Goal: Transaction & Acquisition: Purchase product/service

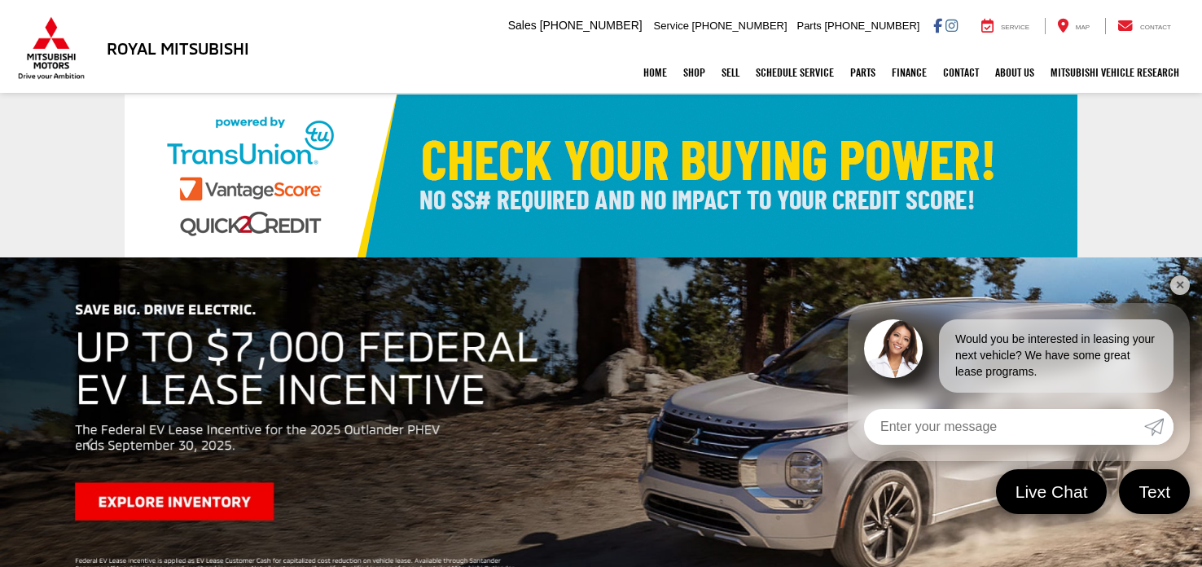
click at [1177, 283] on link "✕" at bounding box center [1181, 285] width 20 height 20
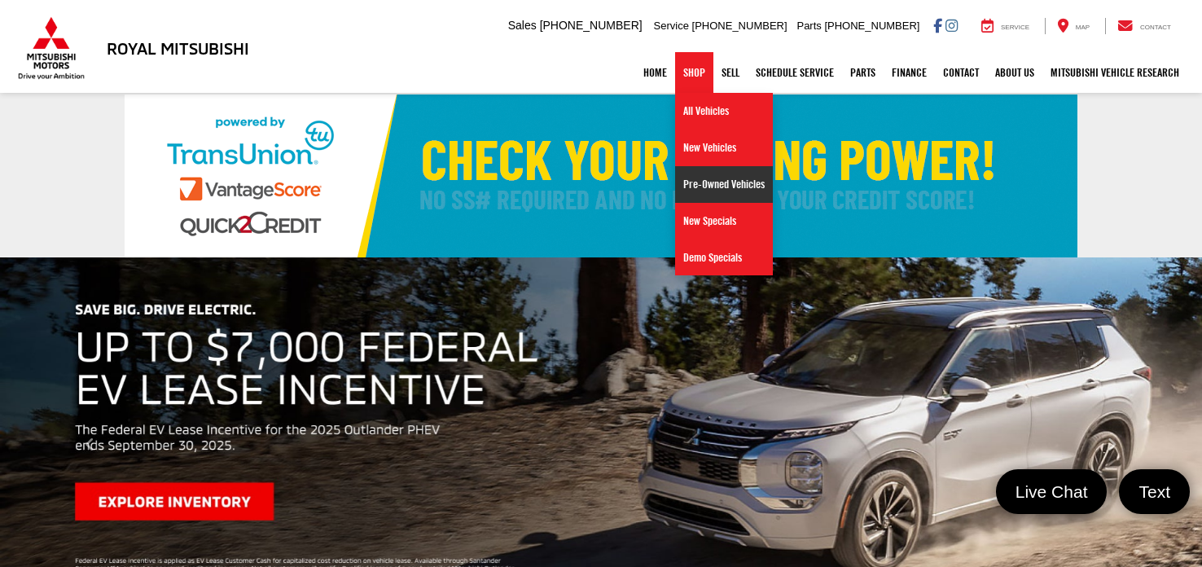
click at [688, 175] on link "Pre-Owned Vehicles" at bounding box center [724, 184] width 98 height 37
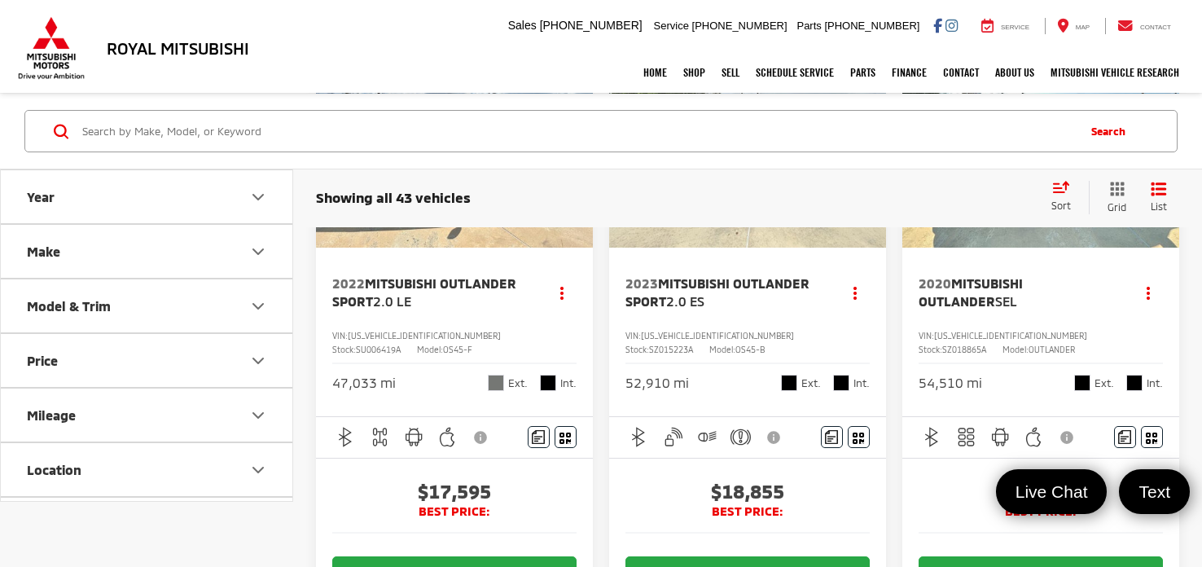
scroll to position [178, 0]
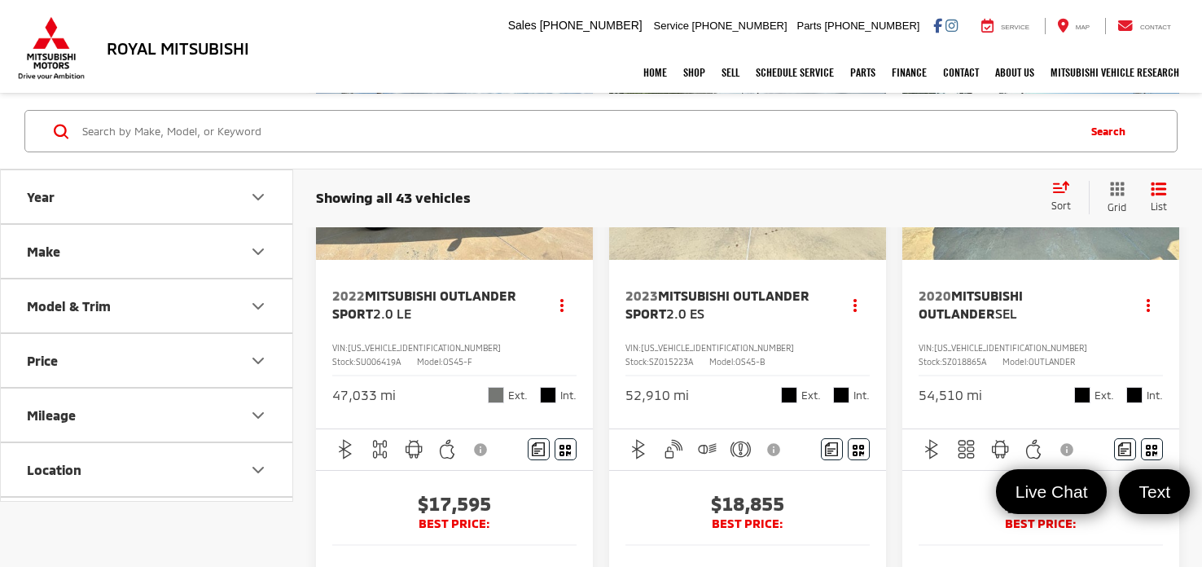
click at [986, 357] on span "SZ018865A" at bounding box center [964, 362] width 44 height 10
click at [1041, 331] on div "2020 Mitsubishi Outlander SEL Copy Link Share Print View Details VIN: [US_VEHIC…" at bounding box center [1041, 344] width 277 height 169
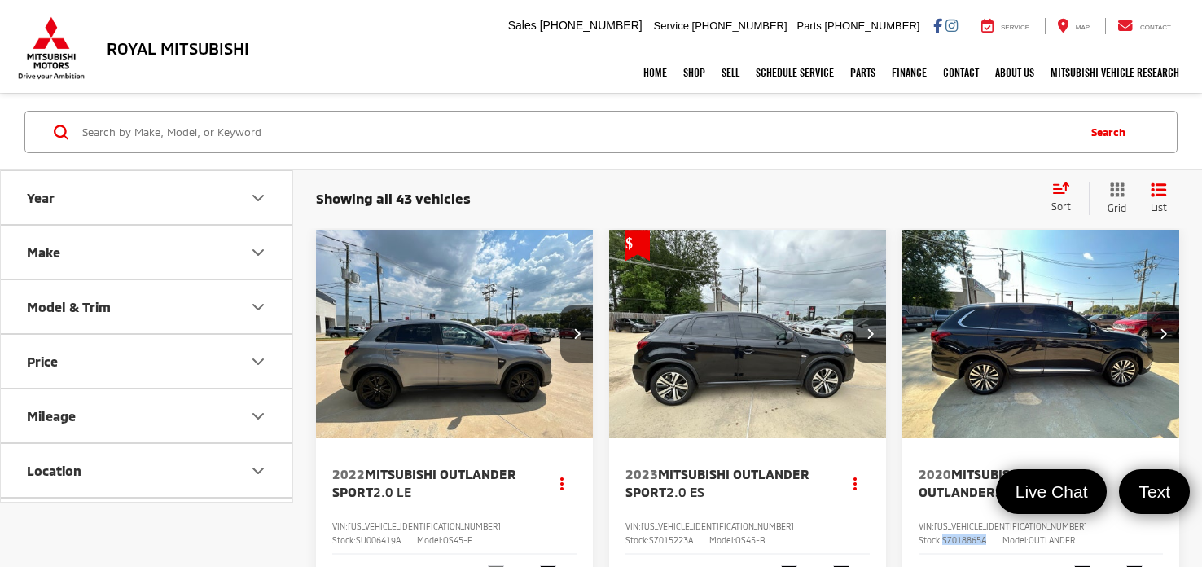
scroll to position [78, 0]
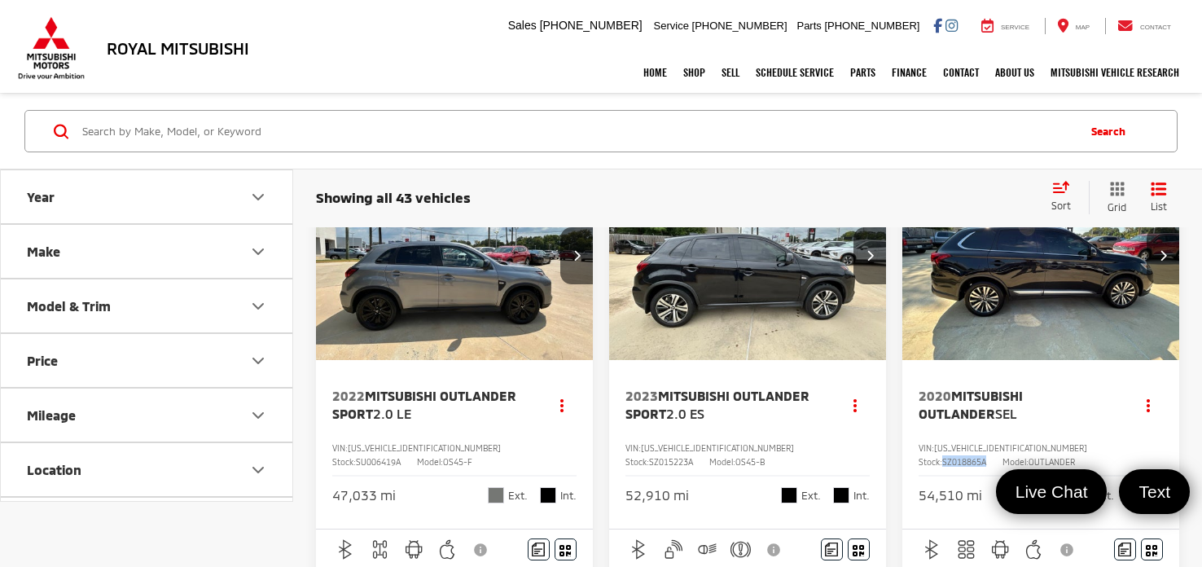
click at [999, 397] on span "Mitsubishi Outlander" at bounding box center [971, 404] width 104 height 33
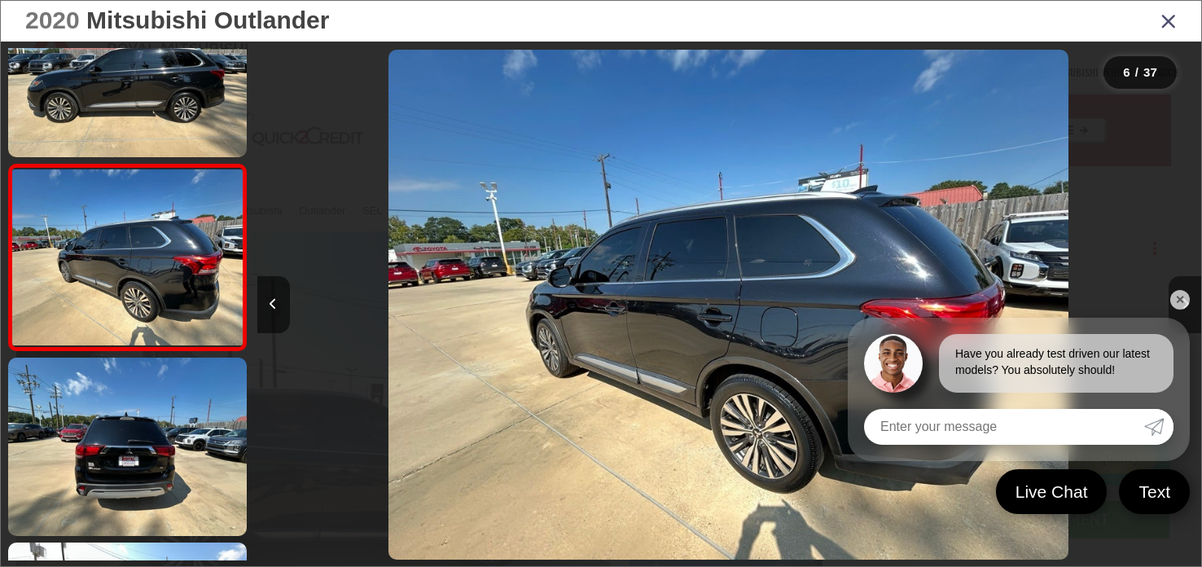
click at [1175, 301] on link "✕" at bounding box center [1181, 300] width 20 height 20
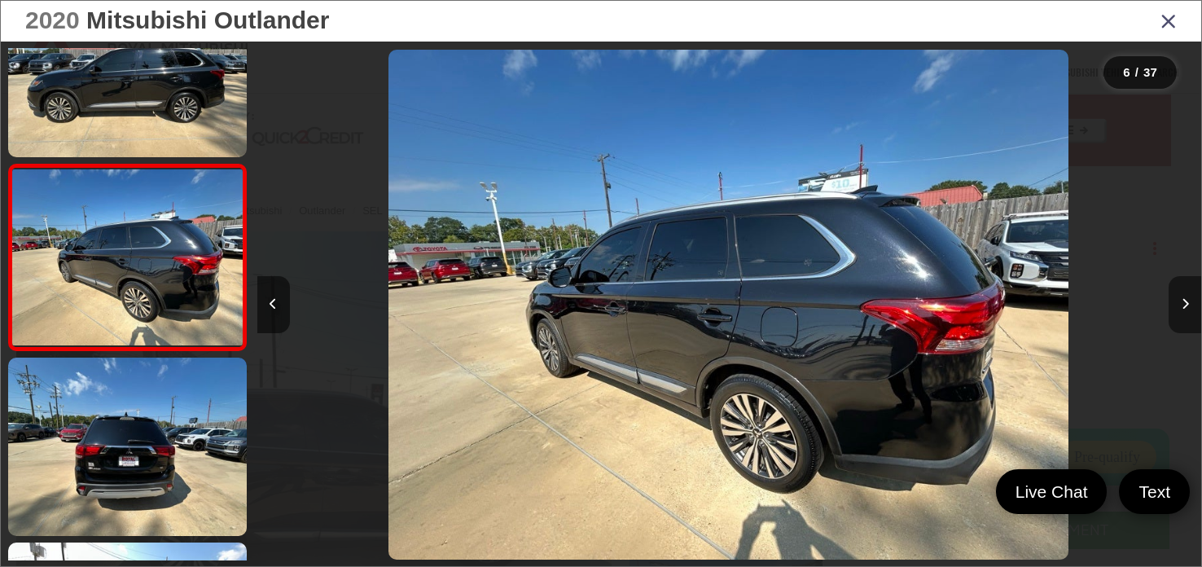
click at [1175, 305] on button "Next image" at bounding box center [1185, 304] width 33 height 57
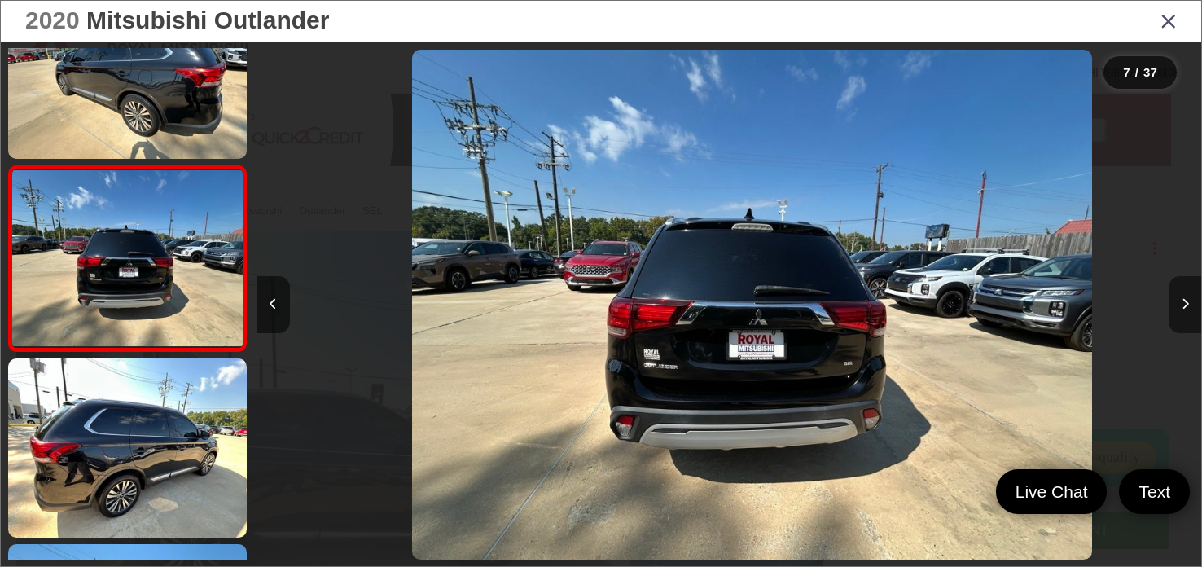
scroll to position [997, 0]
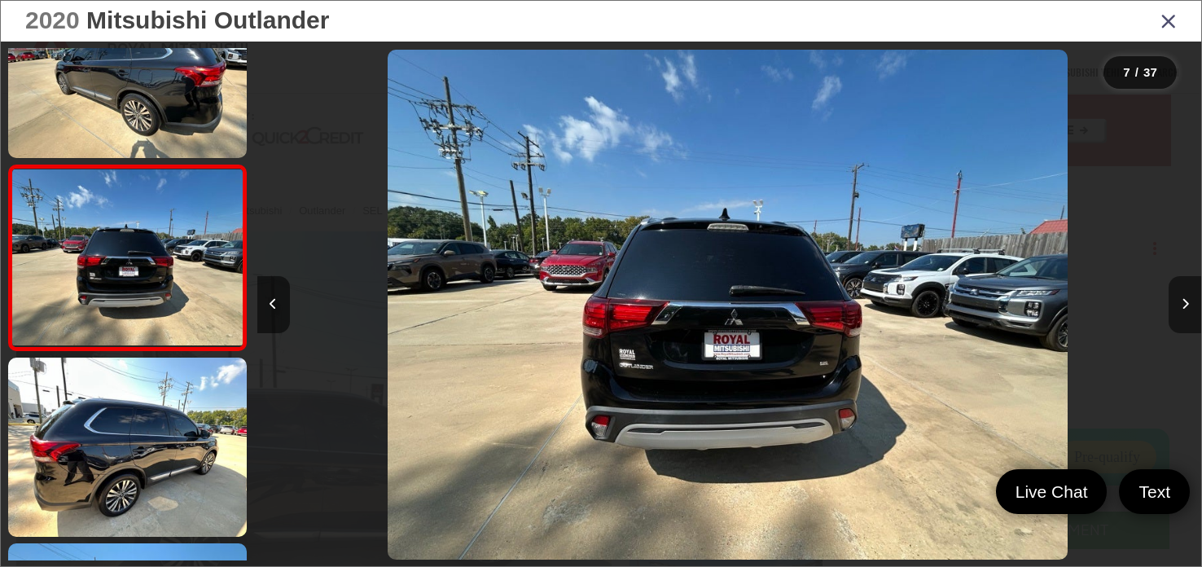
click at [1175, 305] on button "Next image" at bounding box center [1185, 304] width 33 height 57
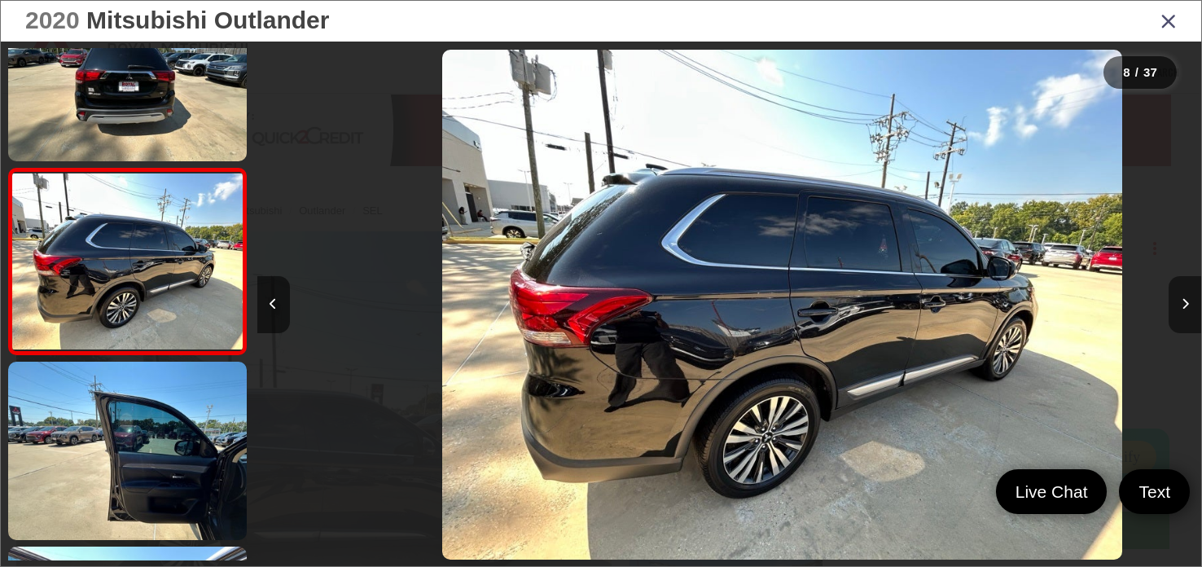
scroll to position [1183, 0]
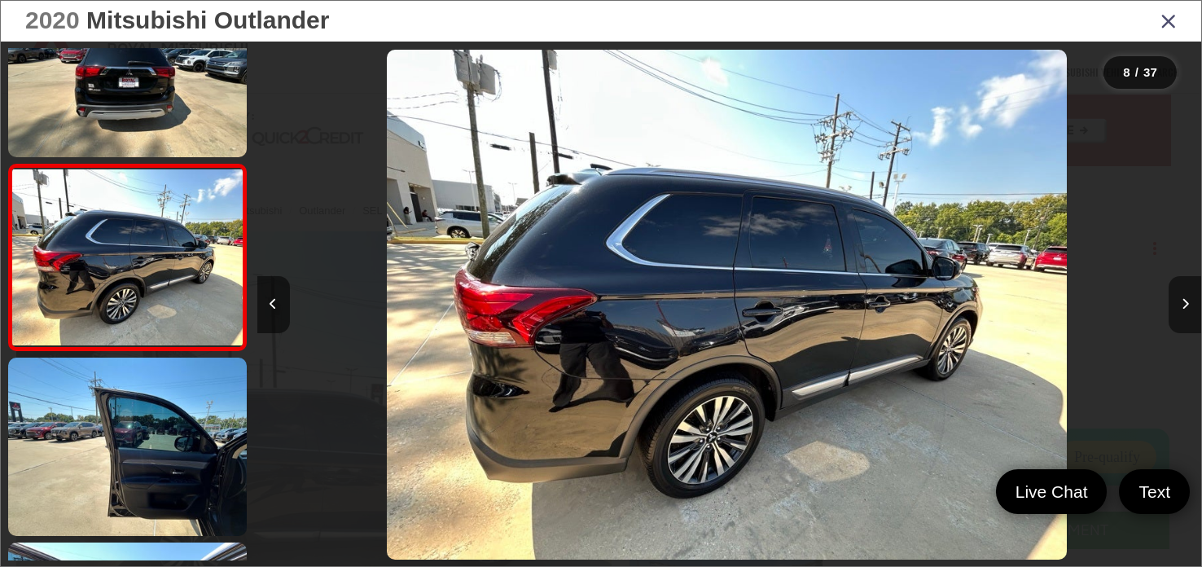
click at [1175, 305] on button "Next image" at bounding box center [1185, 304] width 33 height 57
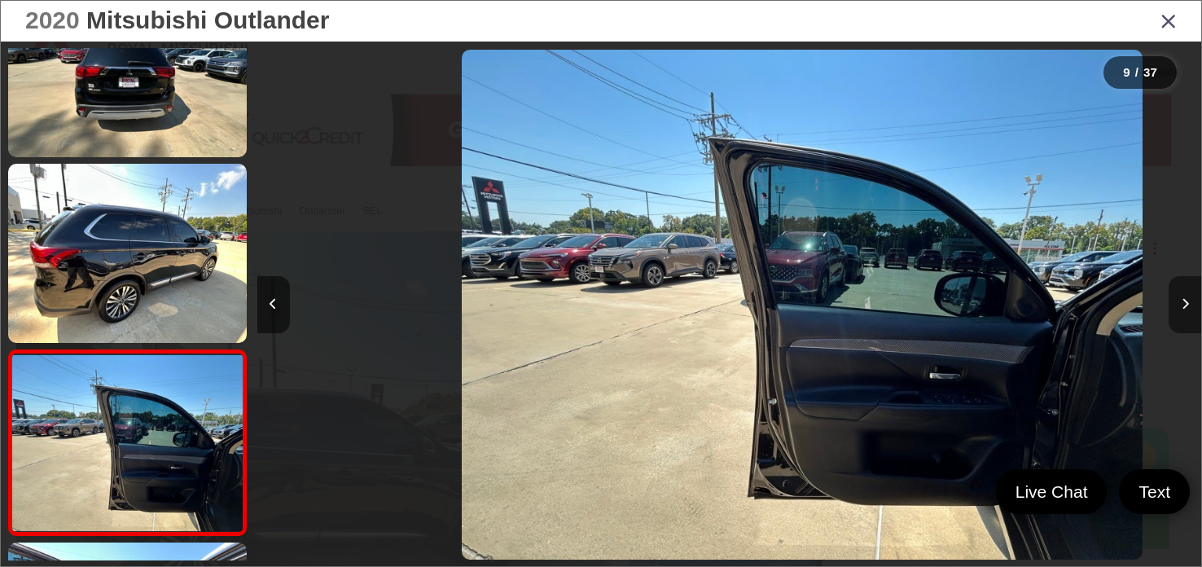
scroll to position [1368, 0]
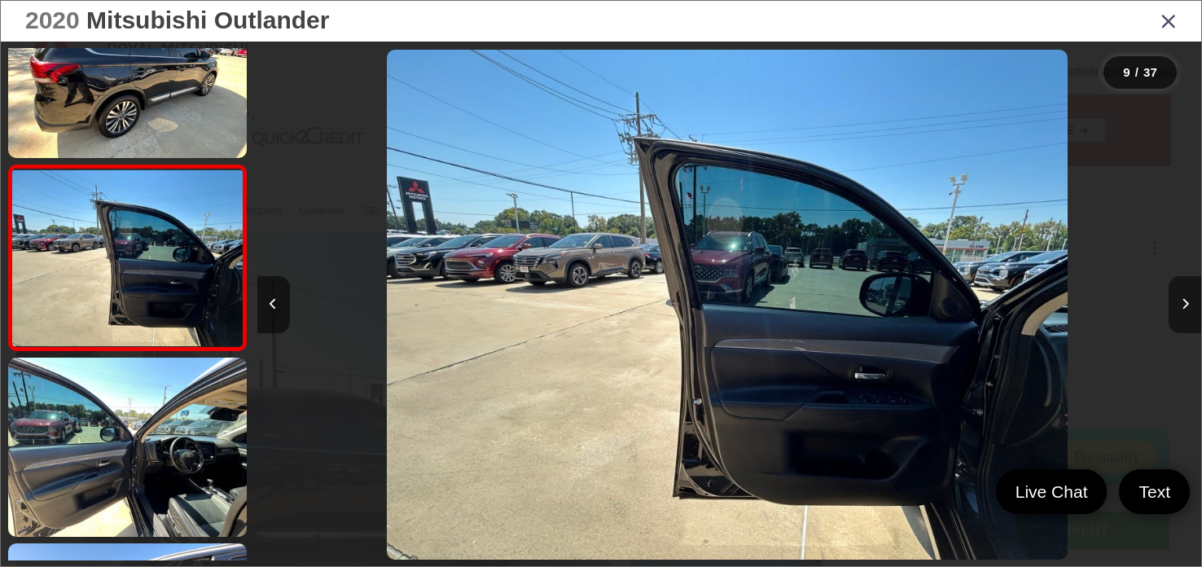
click at [1175, 305] on button "Next image" at bounding box center [1185, 304] width 33 height 57
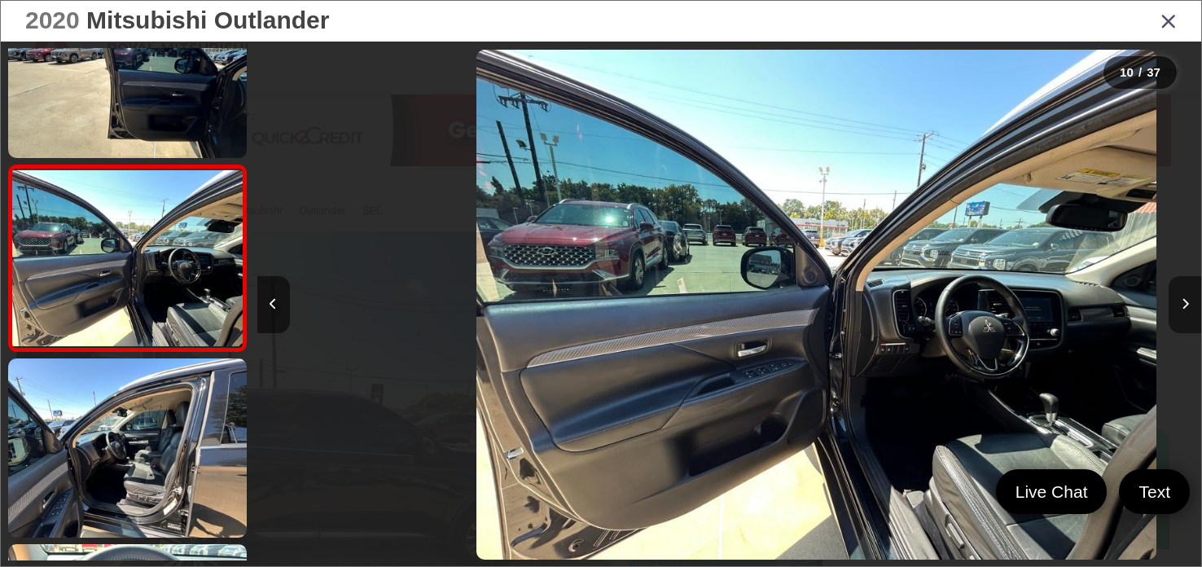
scroll to position [1554, 0]
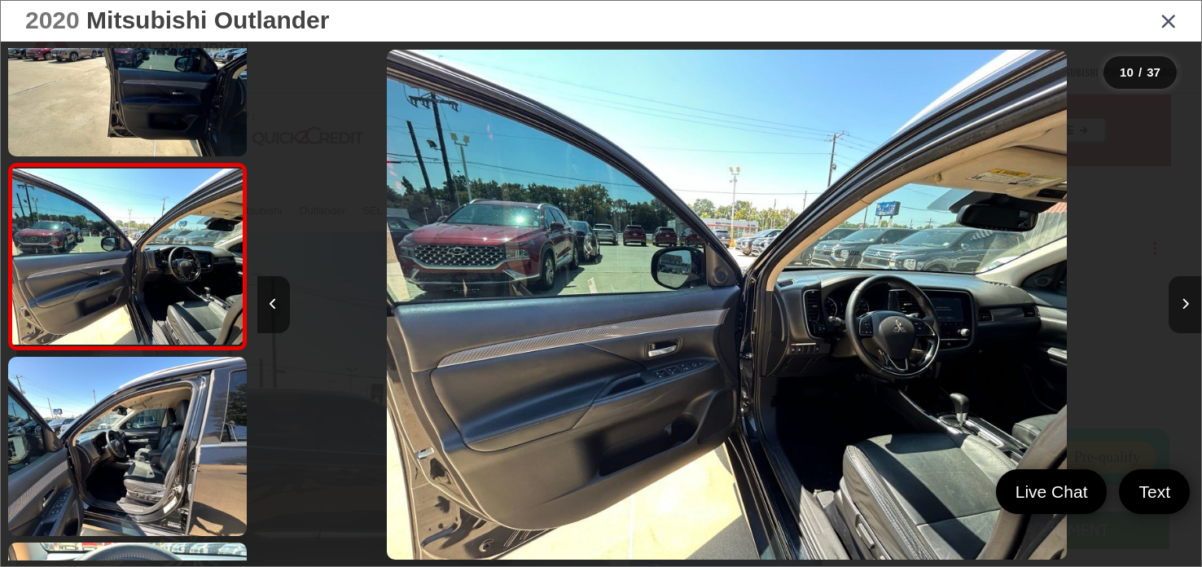
click at [1175, 305] on button "Next image" at bounding box center [1185, 304] width 33 height 57
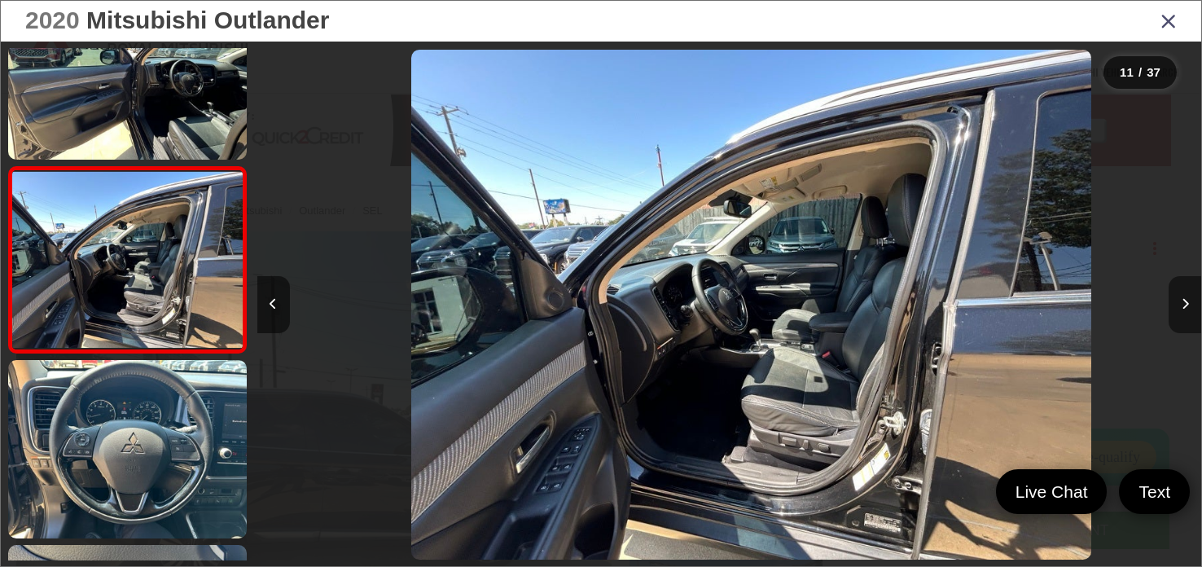
scroll to position [1739, 0]
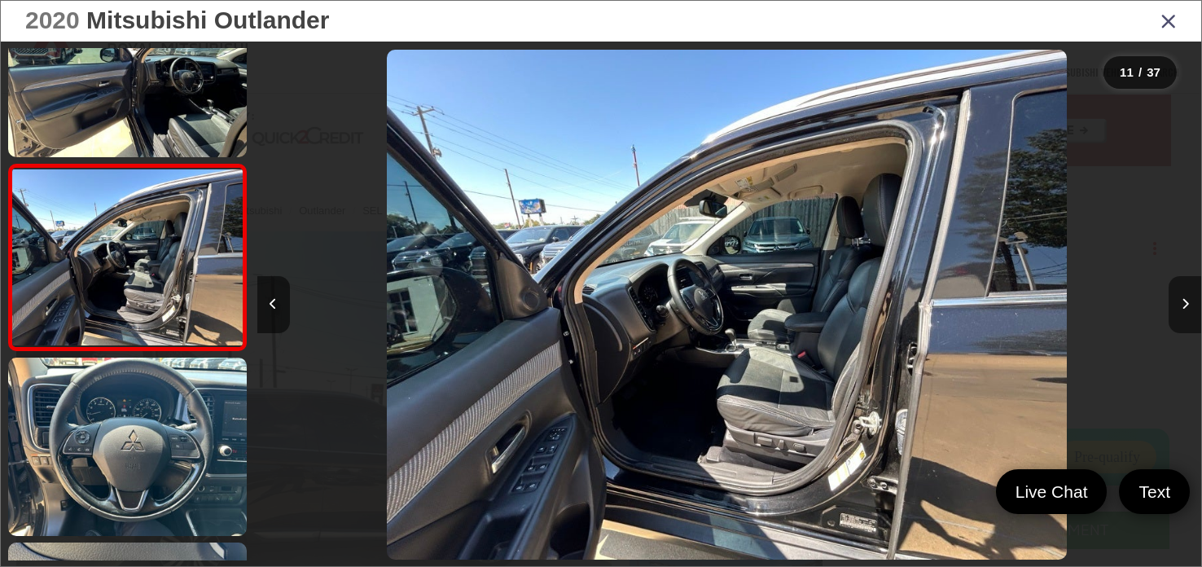
click at [1175, 305] on button "Next image" at bounding box center [1185, 304] width 33 height 57
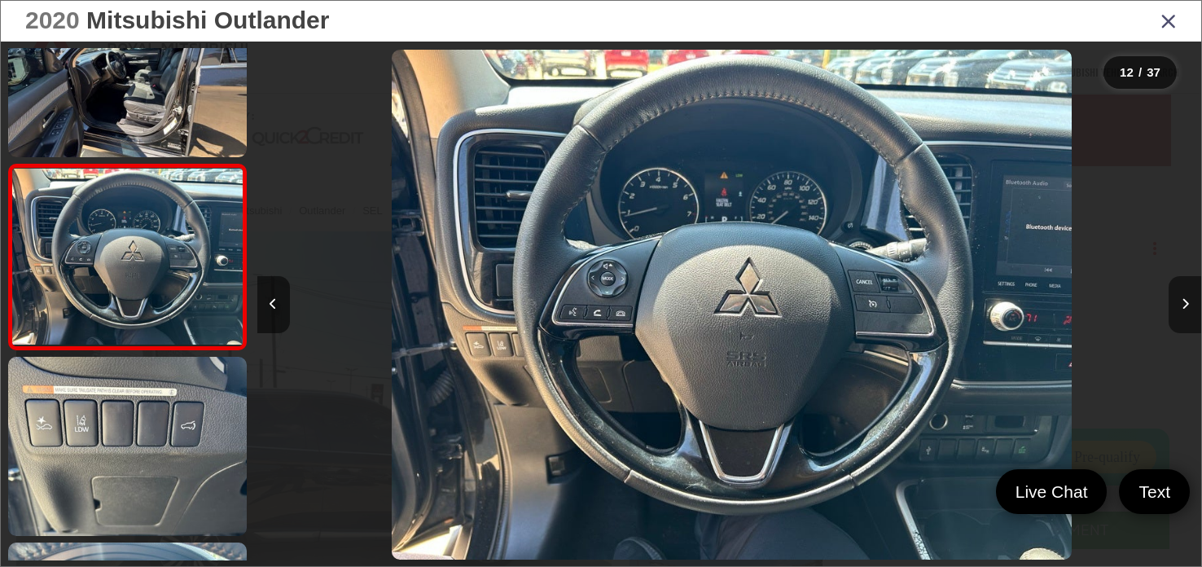
scroll to position [0, 10390]
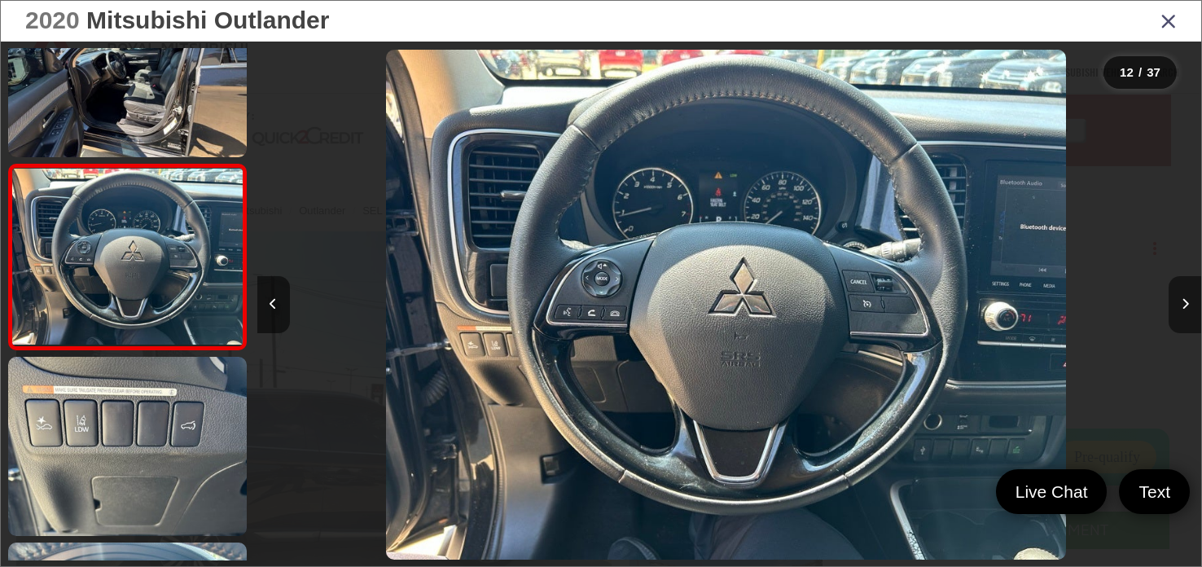
click at [1175, 305] on button "Next image" at bounding box center [1185, 304] width 33 height 57
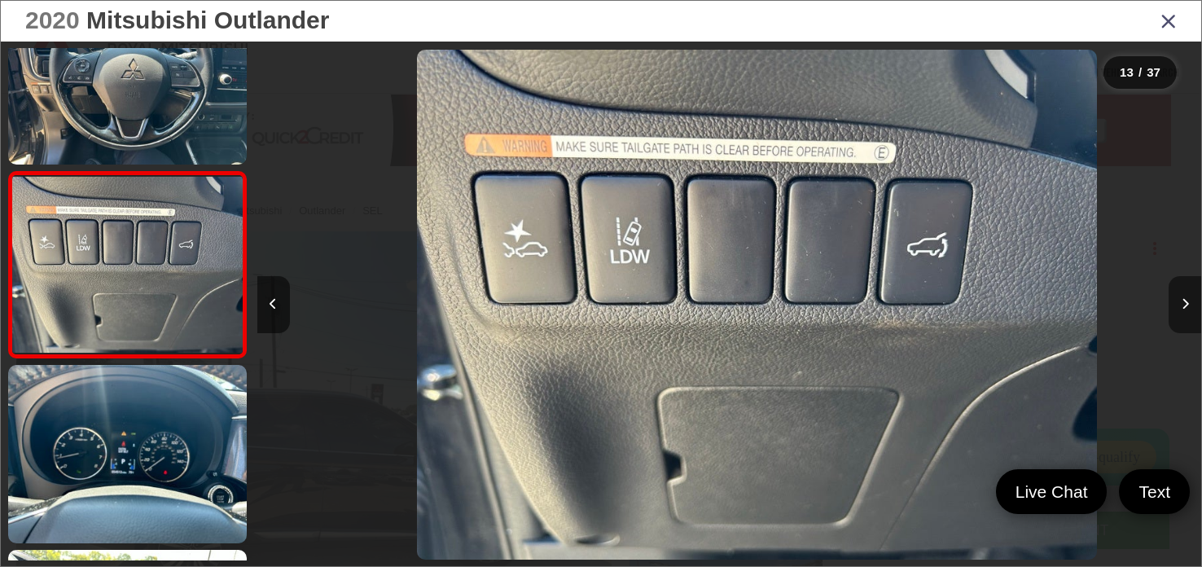
scroll to position [2110, 0]
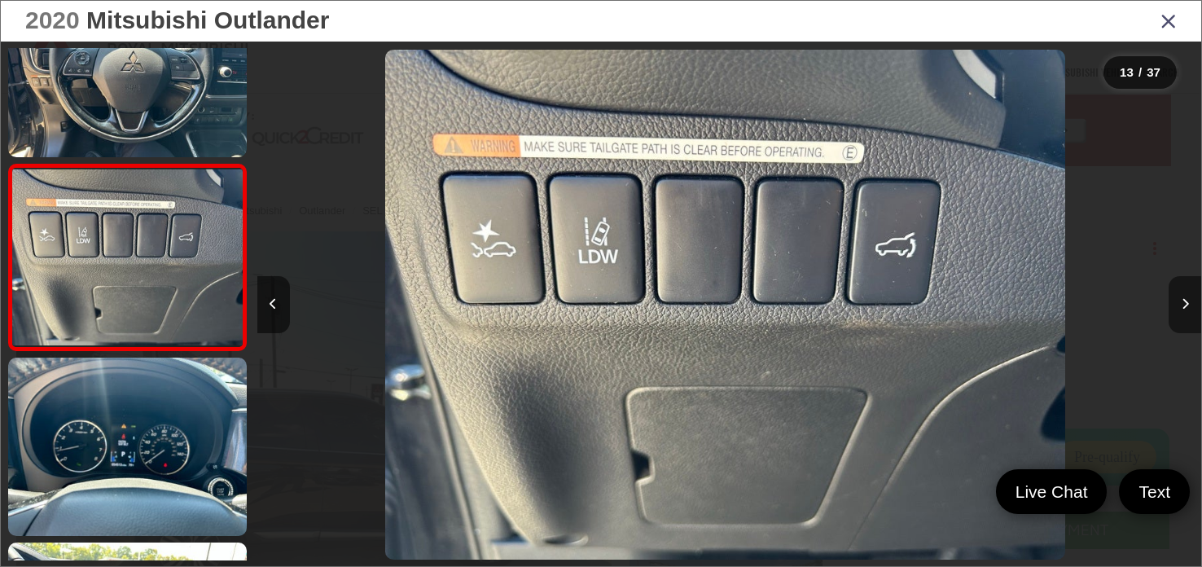
click at [1175, 305] on button "Next image" at bounding box center [1185, 304] width 33 height 57
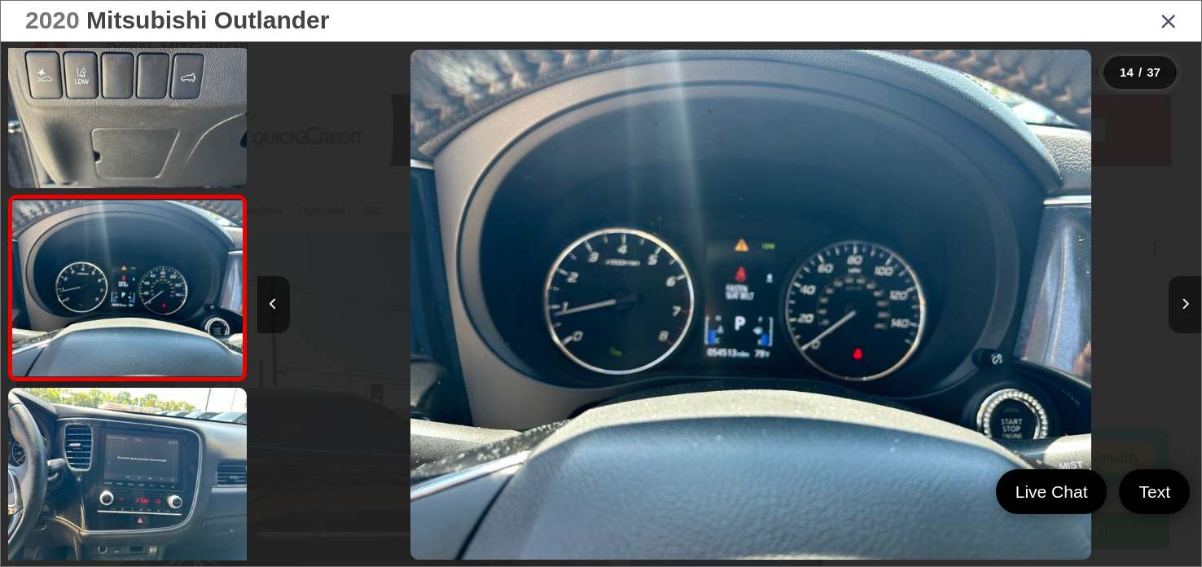
scroll to position [0, 12279]
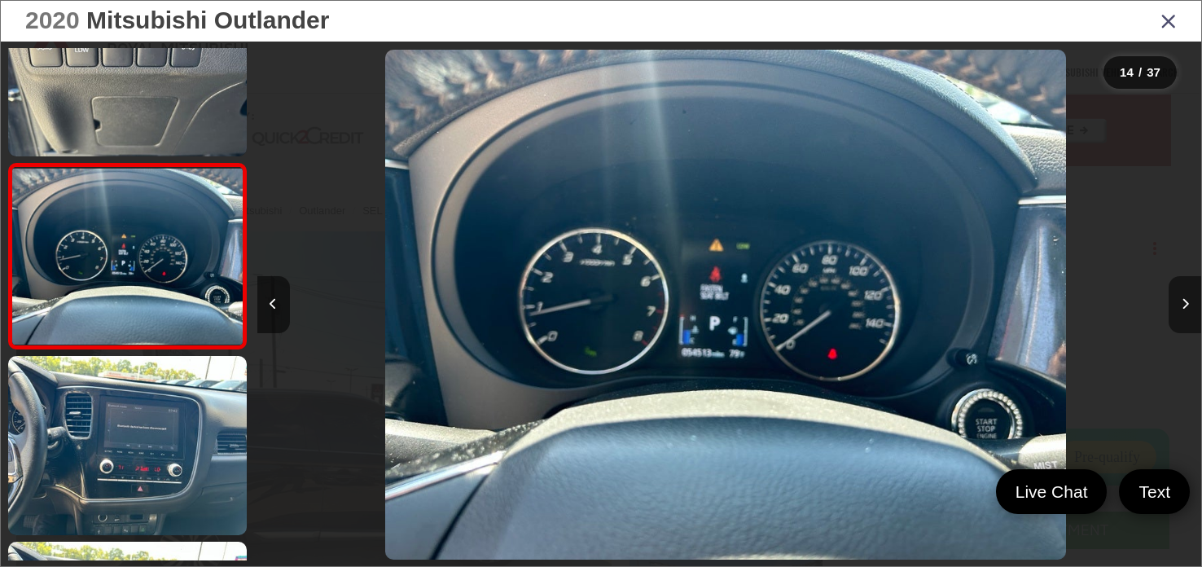
click at [1175, 305] on button "Next image" at bounding box center [1185, 304] width 33 height 57
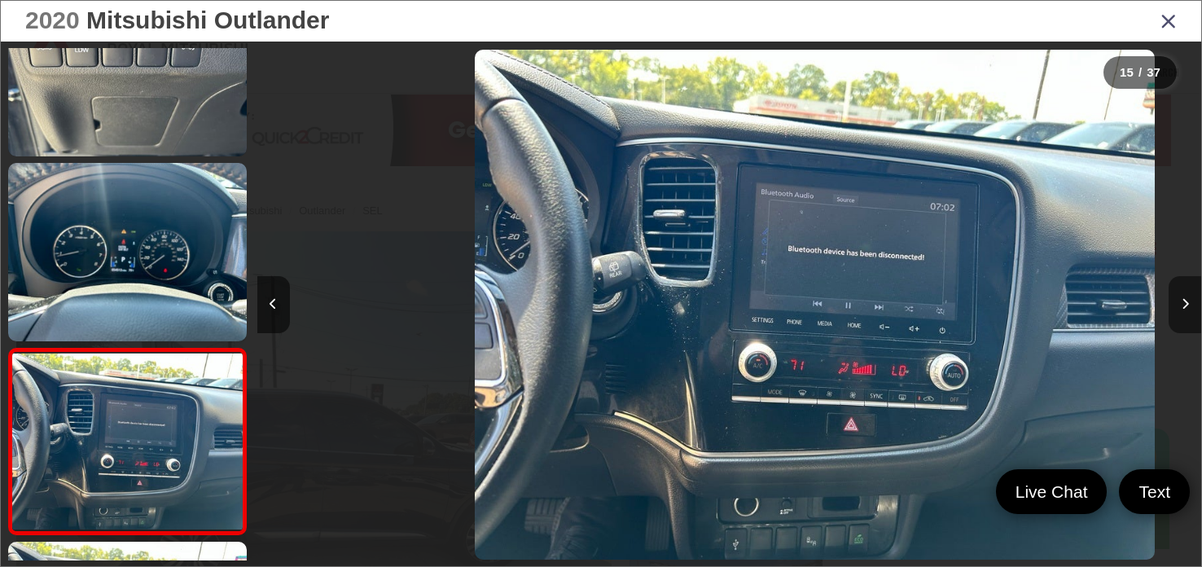
scroll to position [2480, 0]
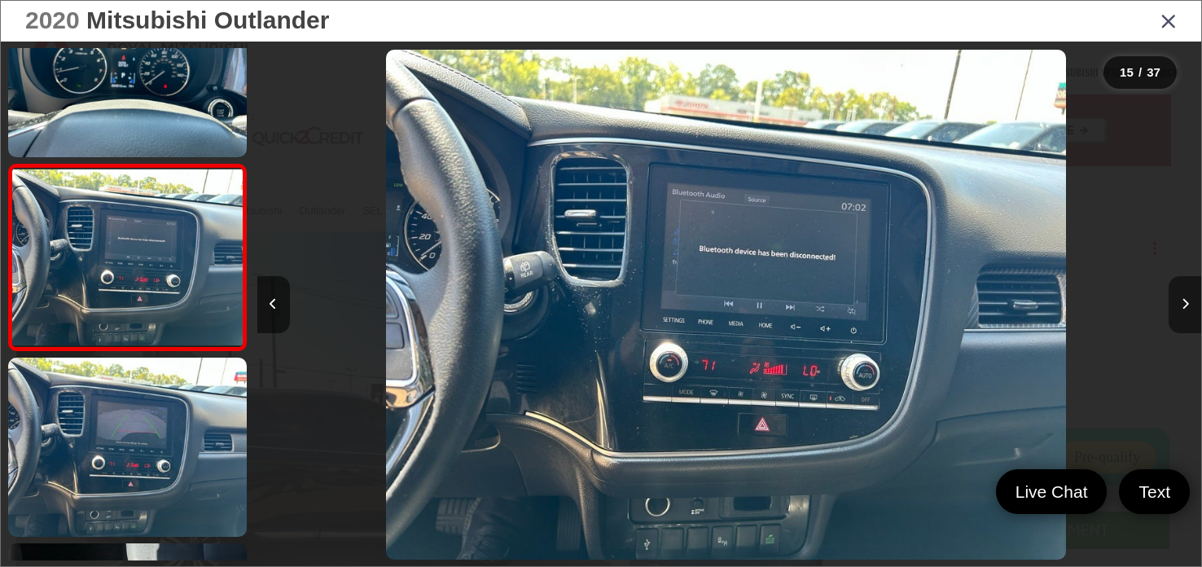
click at [1175, 305] on button "Next image" at bounding box center [1185, 304] width 33 height 57
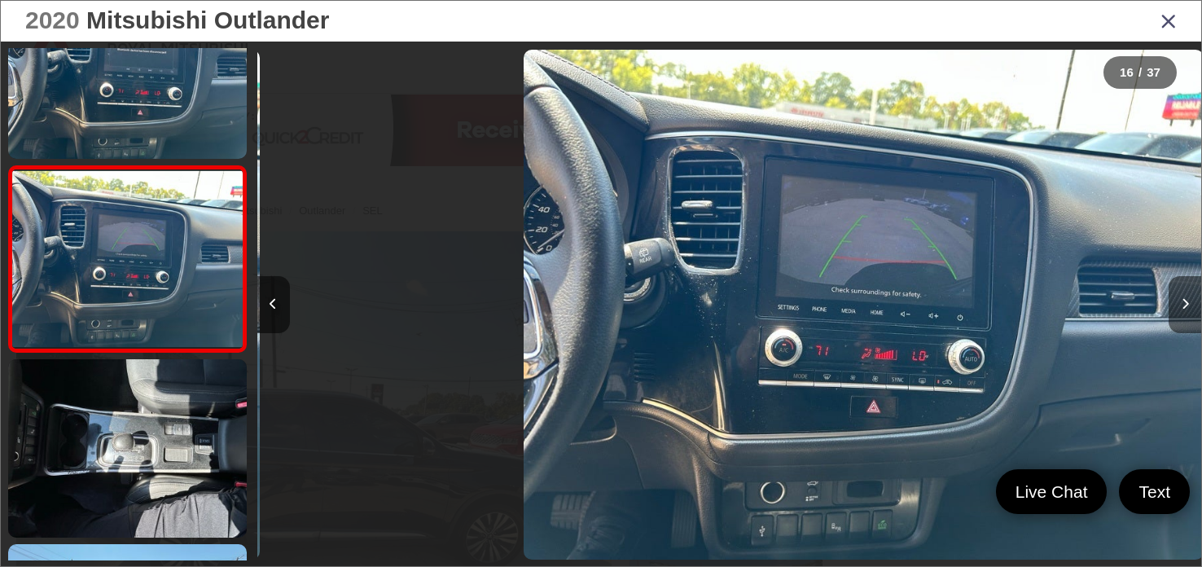
scroll to position [0, 0]
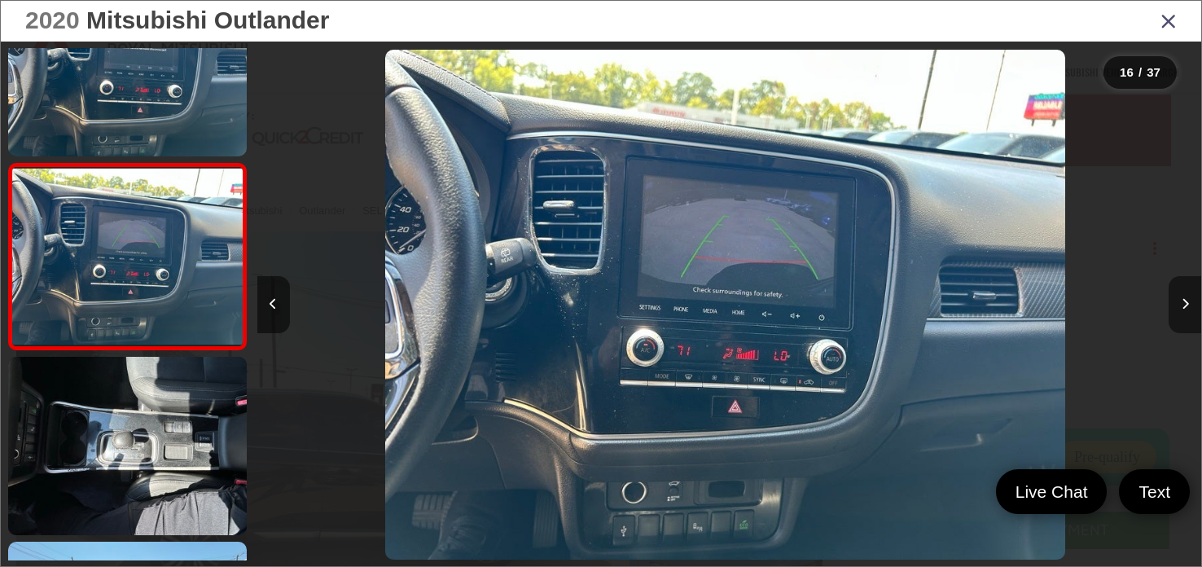
click at [1175, 305] on button "Next image" at bounding box center [1185, 304] width 33 height 57
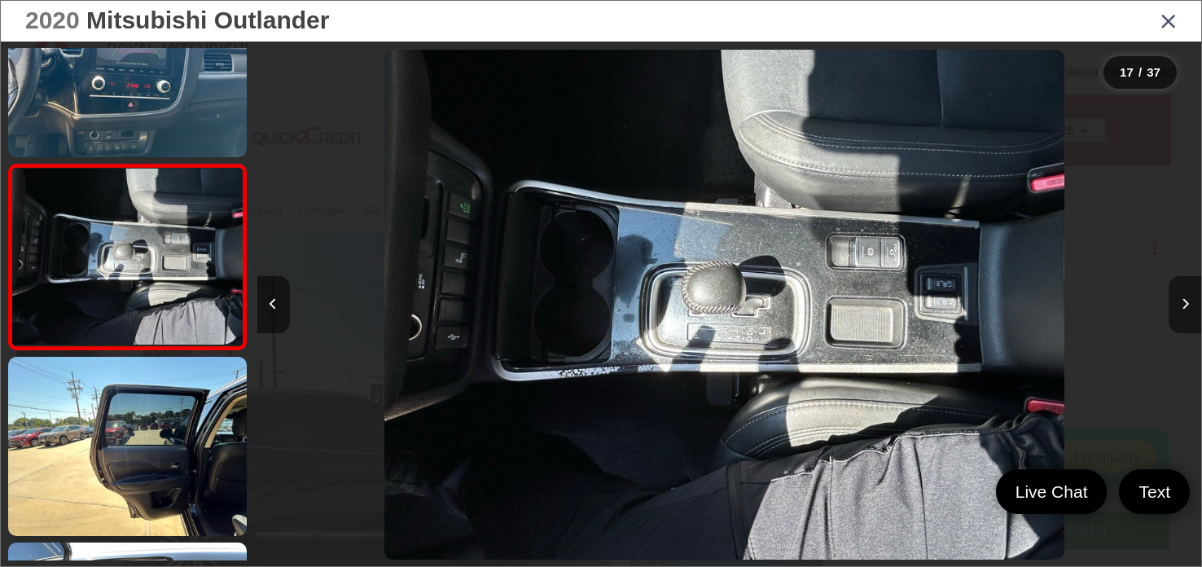
click at [1175, 305] on button "Next image" at bounding box center [1185, 304] width 33 height 57
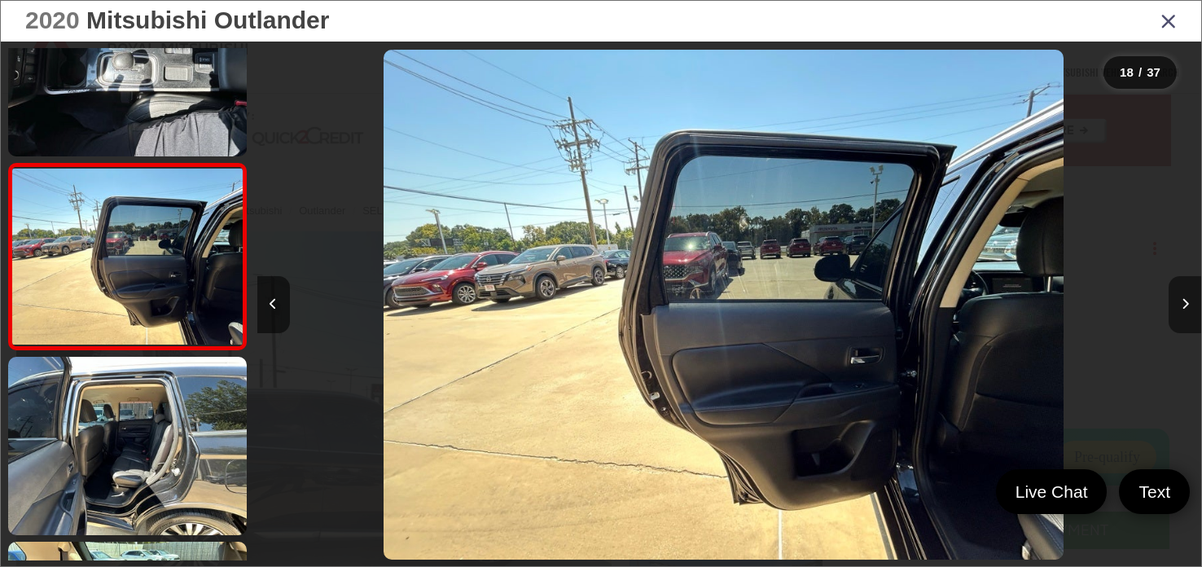
click at [1175, 305] on button "Next image" at bounding box center [1185, 304] width 33 height 57
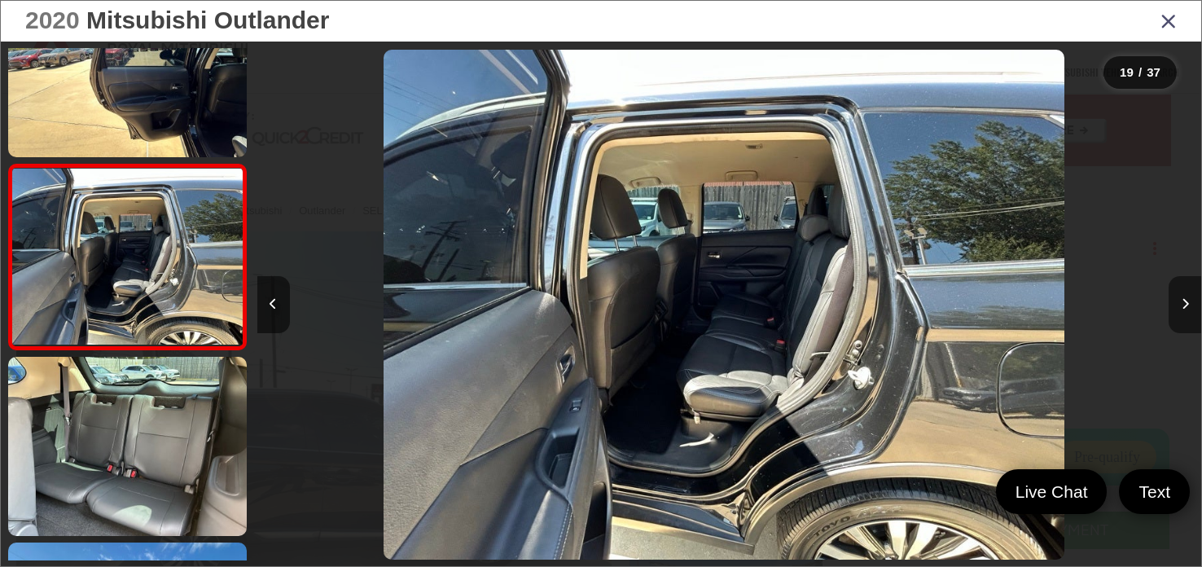
click at [1175, 305] on button "Next image" at bounding box center [1185, 304] width 33 height 57
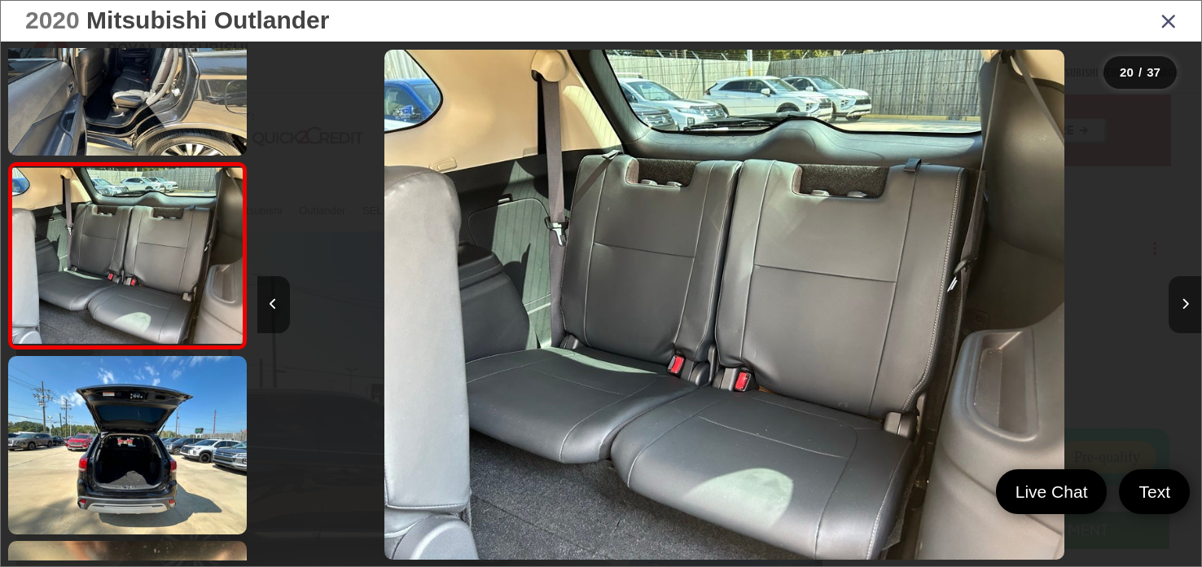
click at [1175, 305] on button "Next image" at bounding box center [1185, 304] width 33 height 57
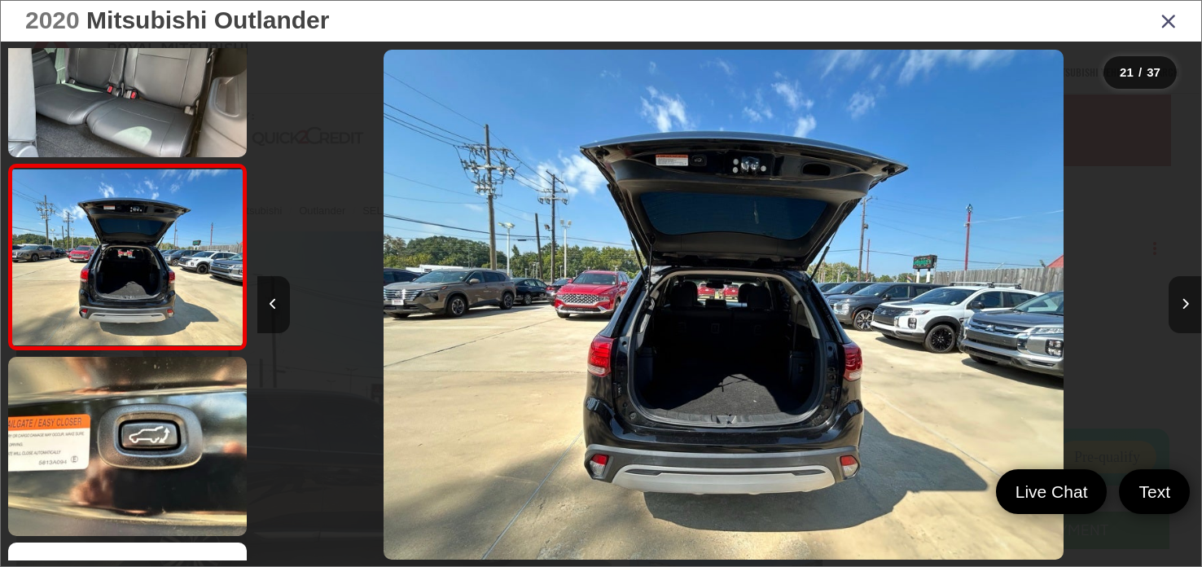
click at [1175, 305] on button "Next image" at bounding box center [1185, 304] width 33 height 57
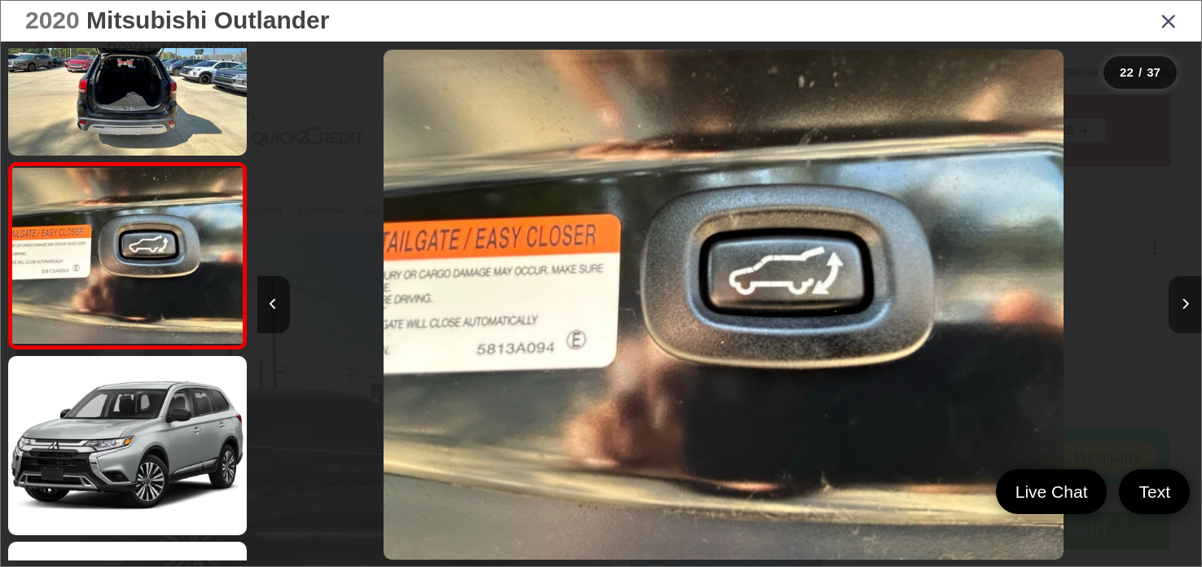
click at [1175, 305] on button "Next image" at bounding box center [1185, 304] width 33 height 57
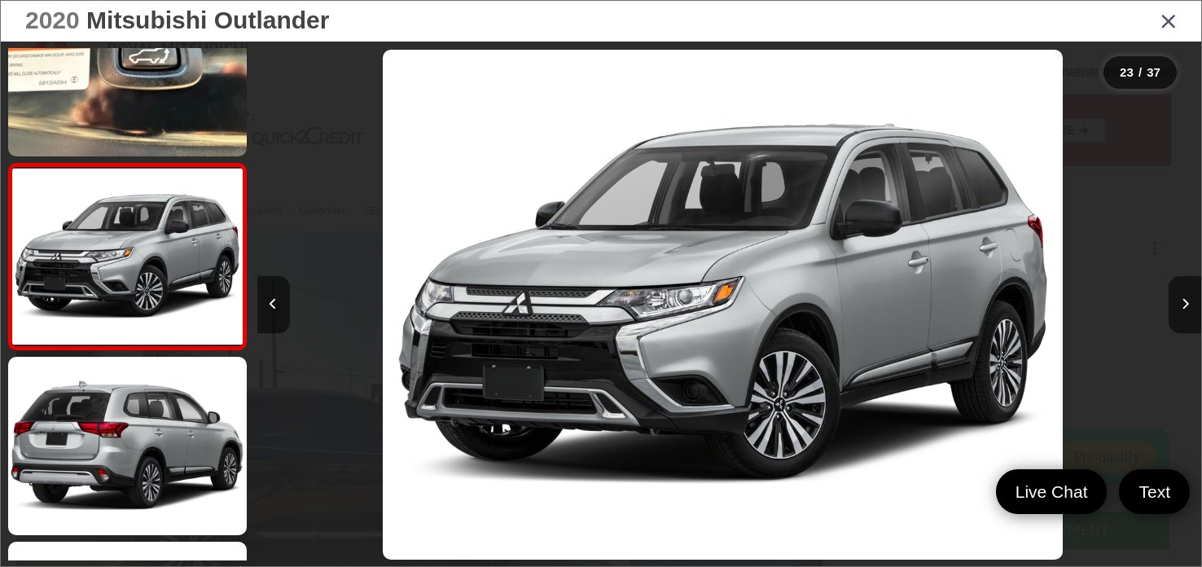
click at [1172, 20] on icon "Close gallery" at bounding box center [1169, 20] width 16 height 21
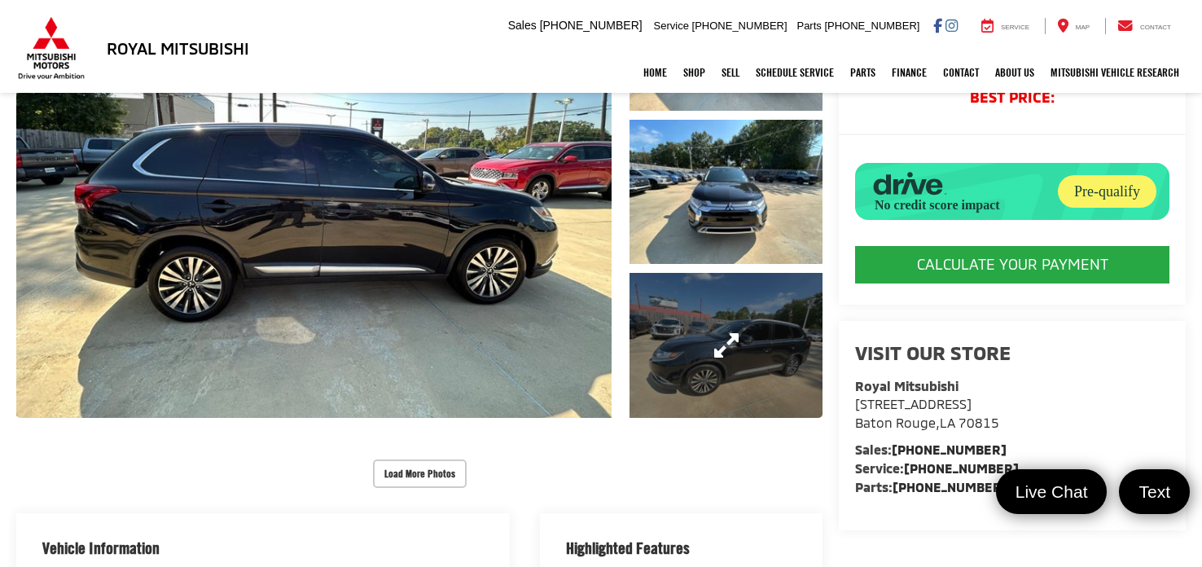
scroll to position [148, 0]
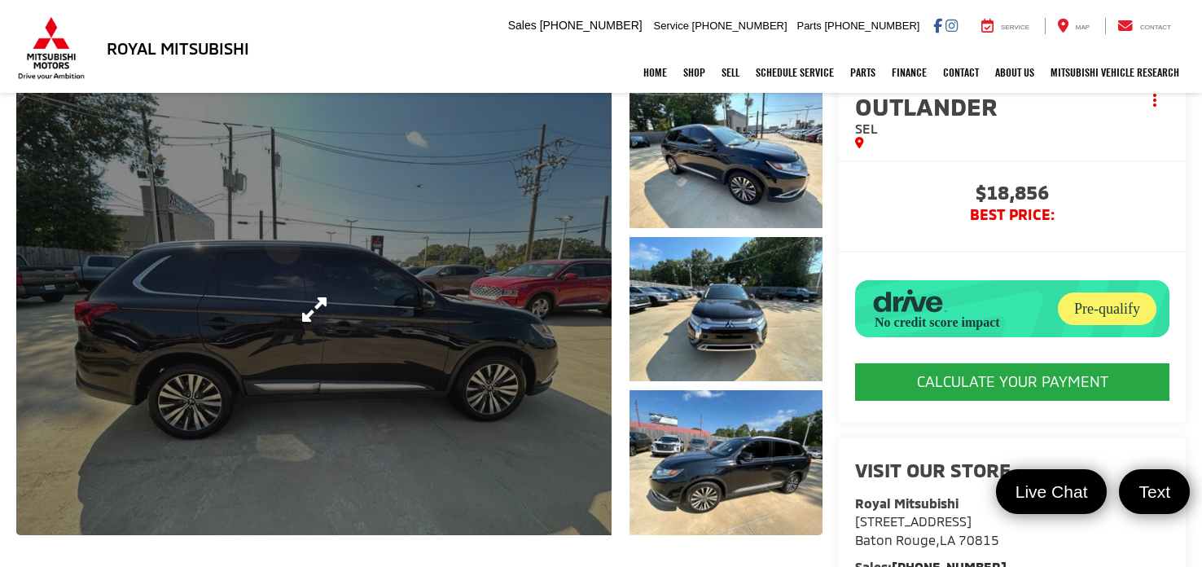
click at [486, 279] on link "Expand Photo 0" at bounding box center [313, 309] width 595 height 452
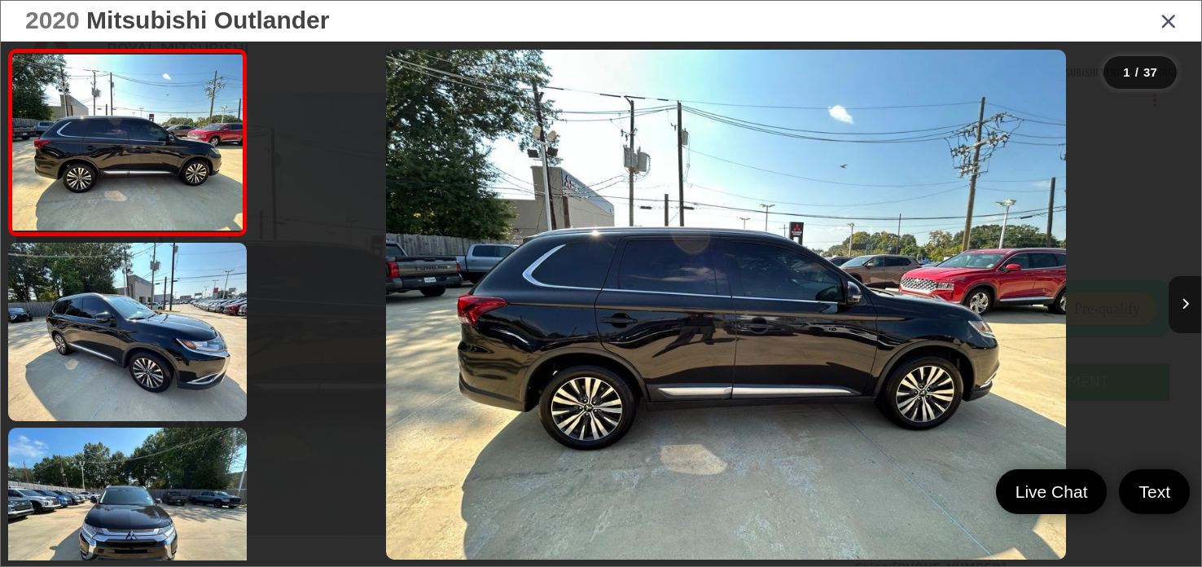
scroll to position [0, 0]
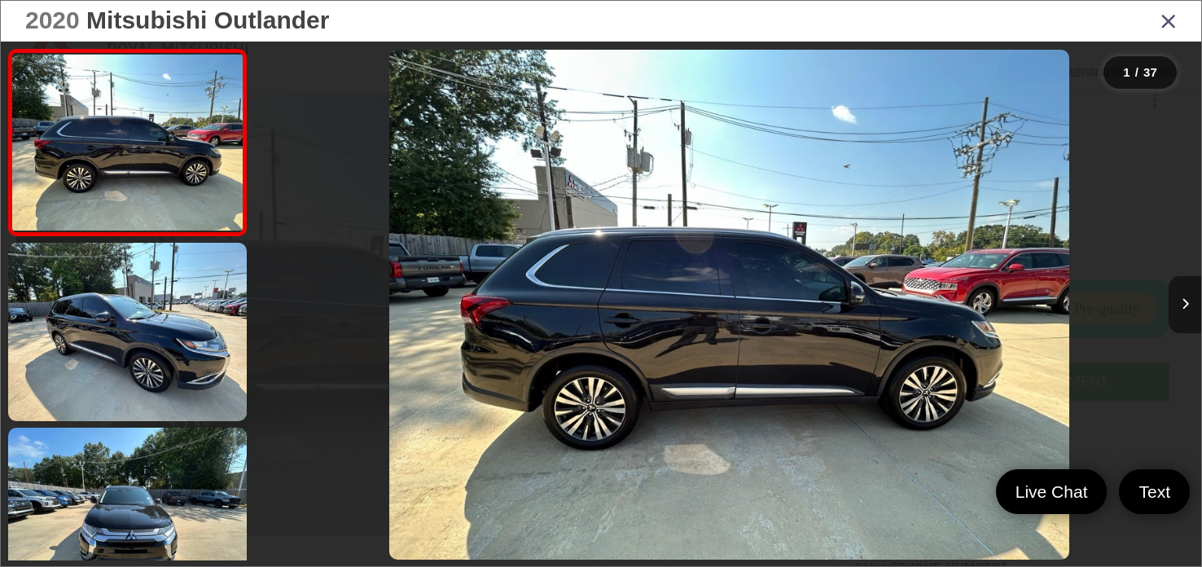
click at [1184, 308] on icon "Next image" at bounding box center [1185, 303] width 7 height 11
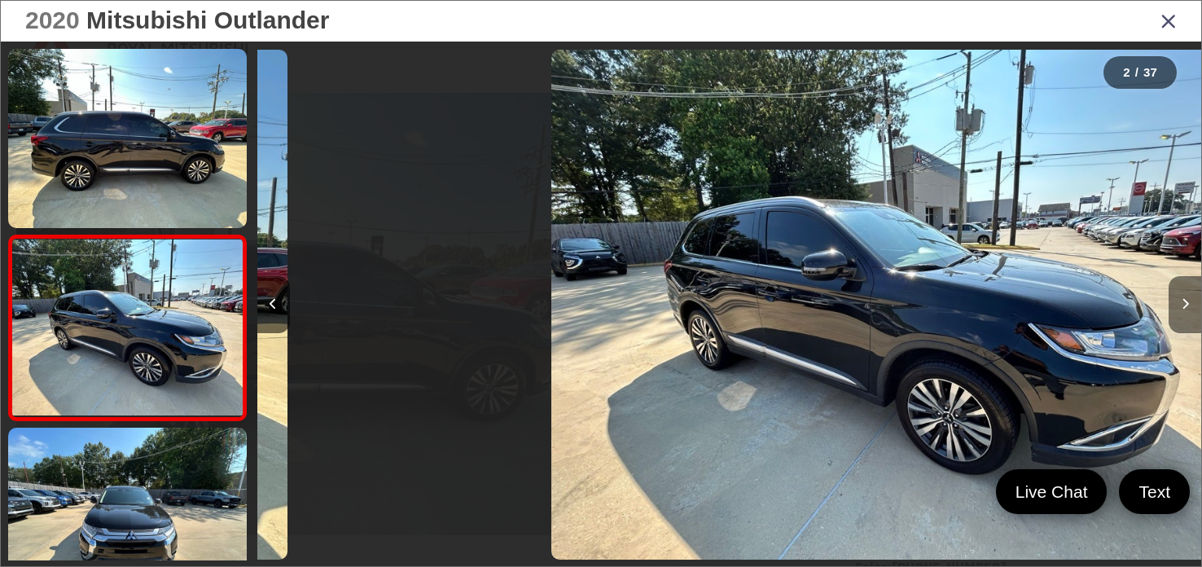
scroll to position [70, 0]
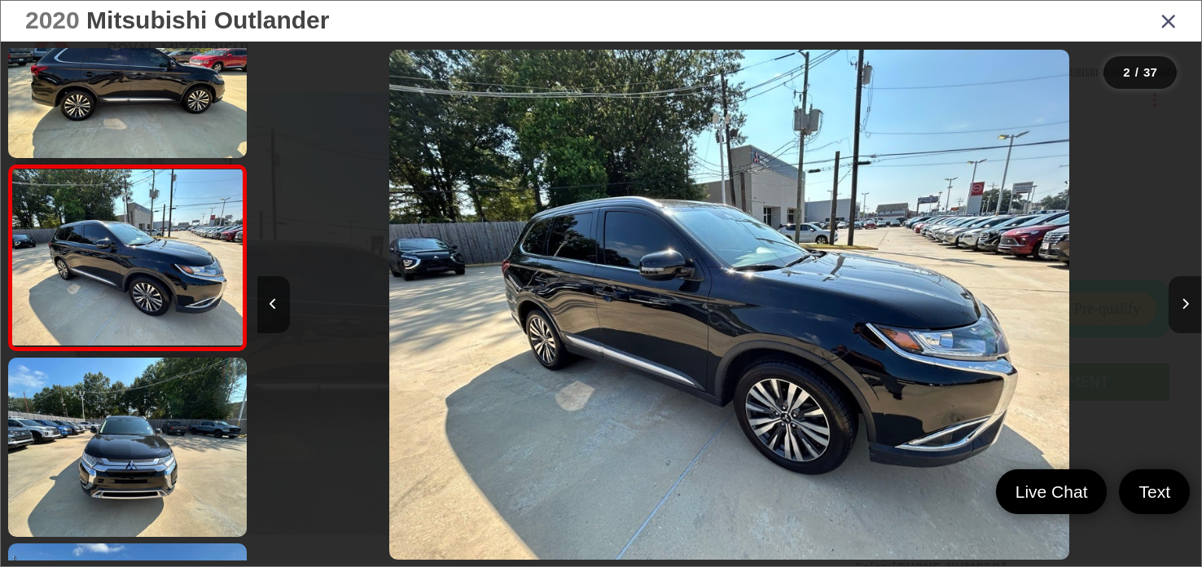
click at [1183, 308] on icon "Next image" at bounding box center [1185, 303] width 7 height 11
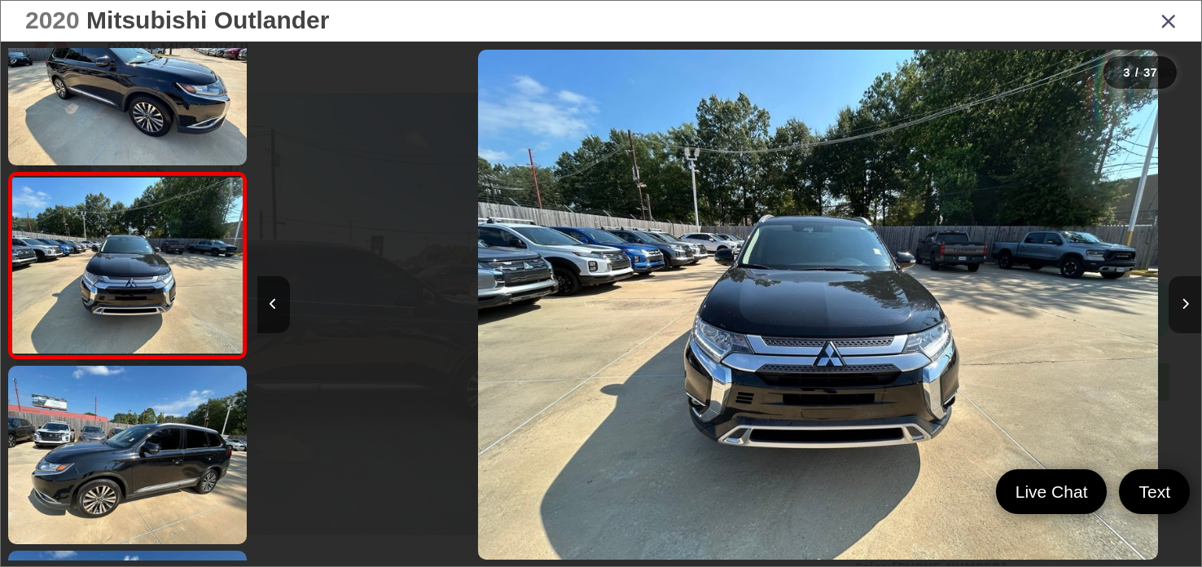
scroll to position [255, 0]
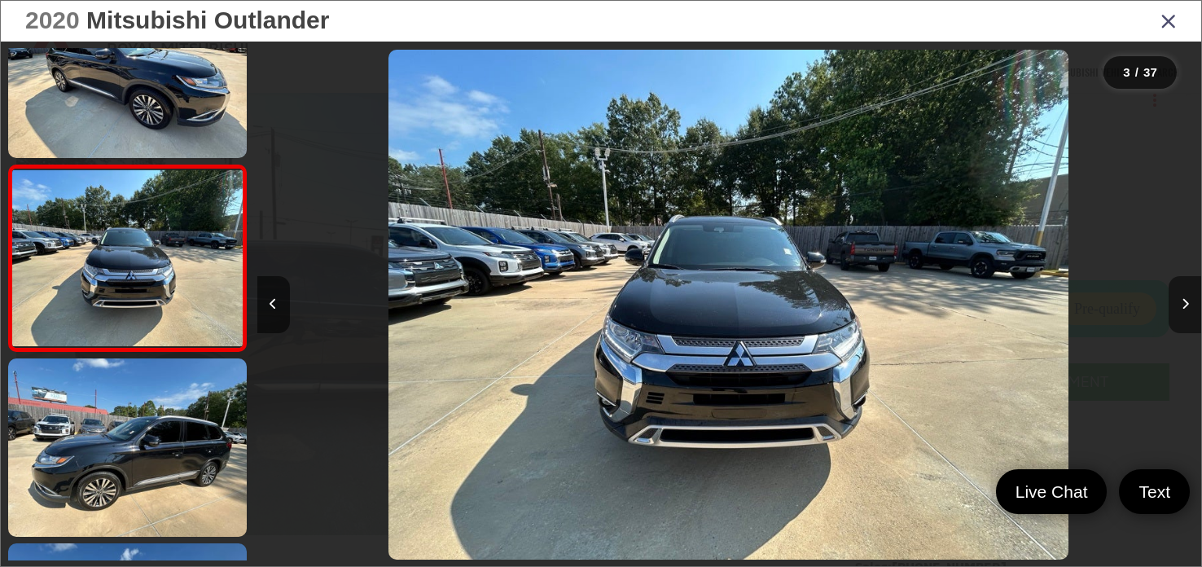
click at [1181, 308] on button "Next image" at bounding box center [1185, 304] width 33 height 57
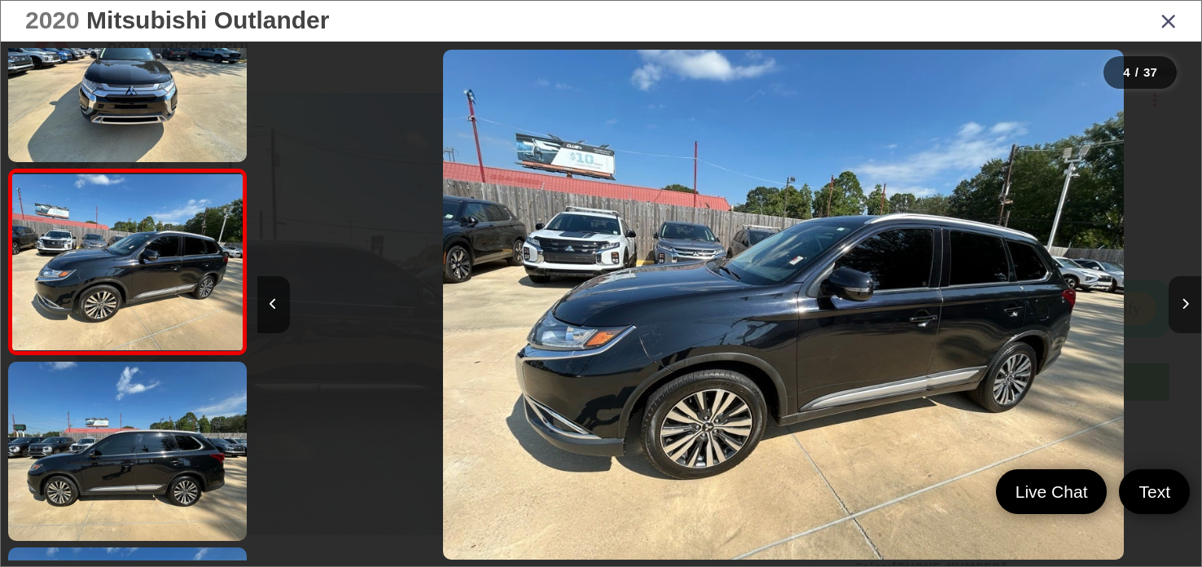
scroll to position [441, 0]
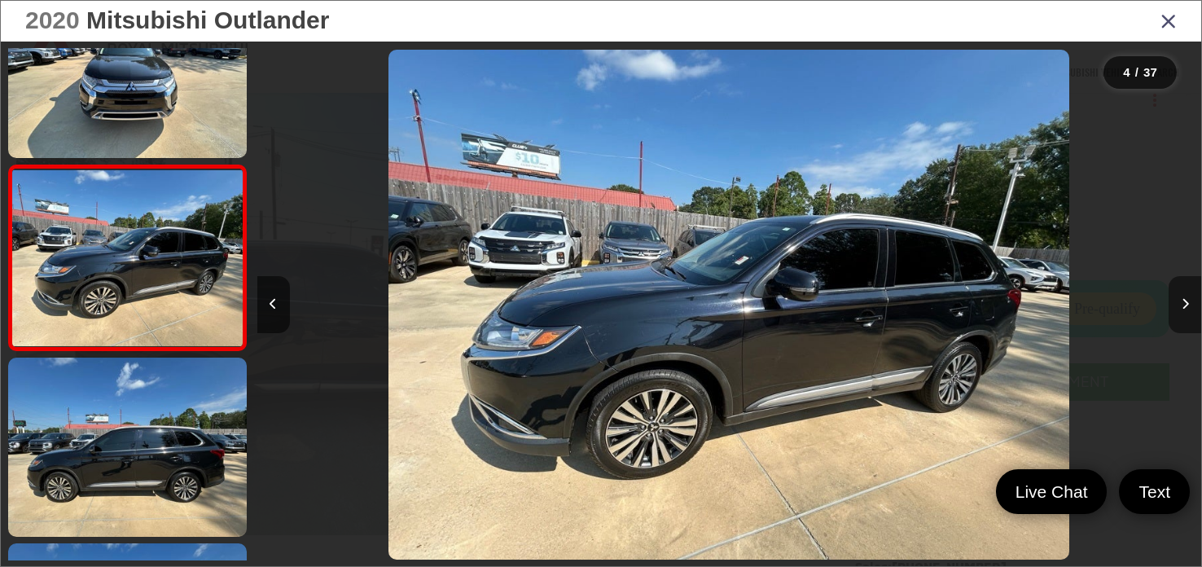
click at [1181, 308] on button "Next image" at bounding box center [1185, 304] width 33 height 57
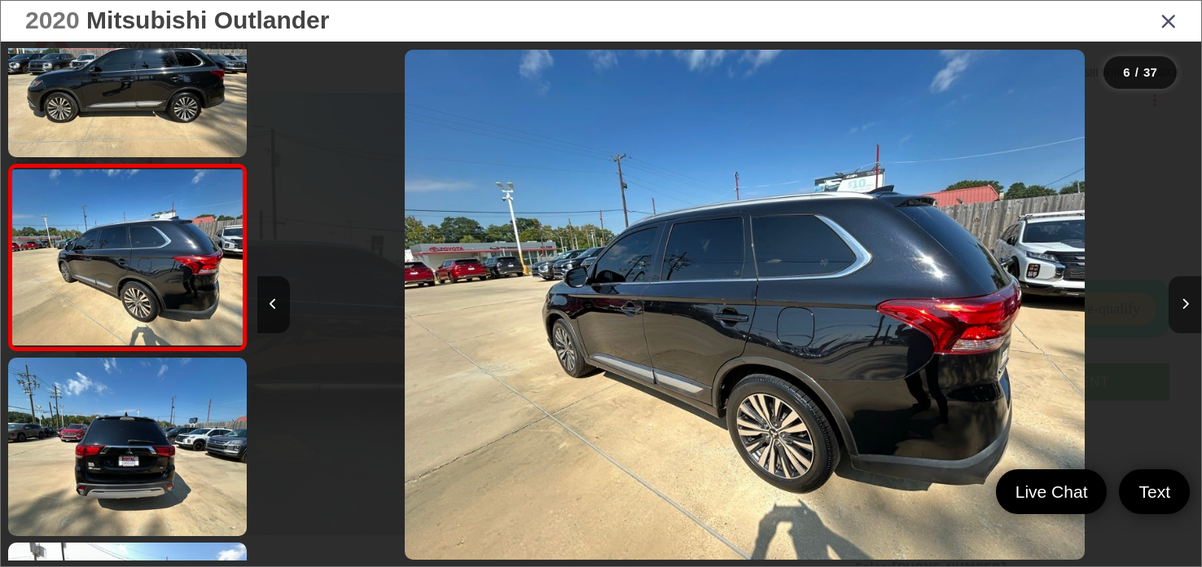
scroll to position [0, 4722]
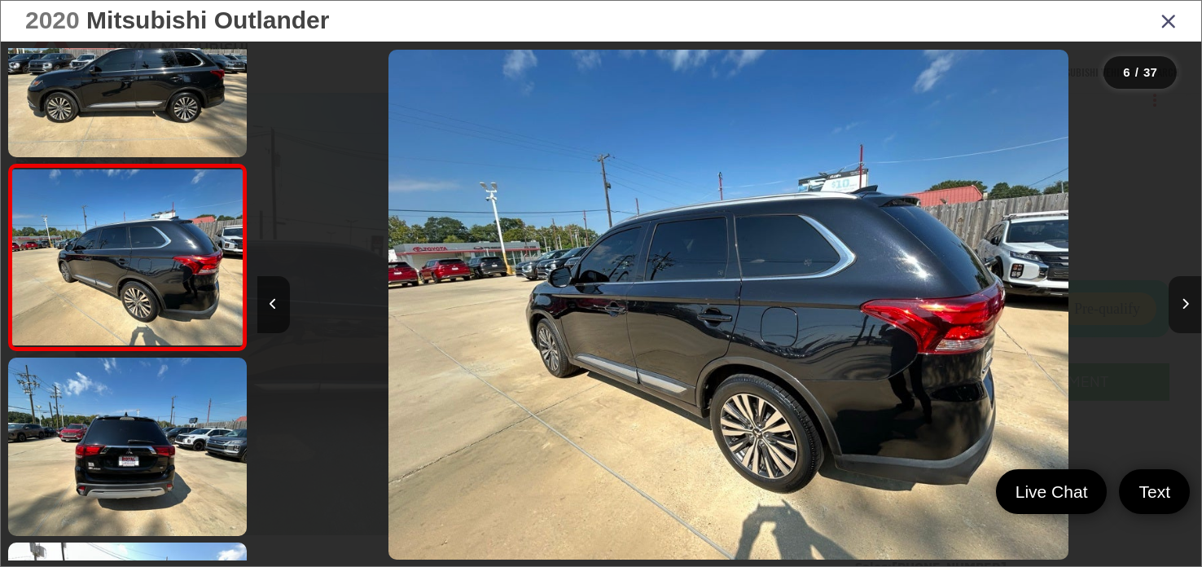
click at [1181, 308] on button "Next image" at bounding box center [1185, 304] width 33 height 57
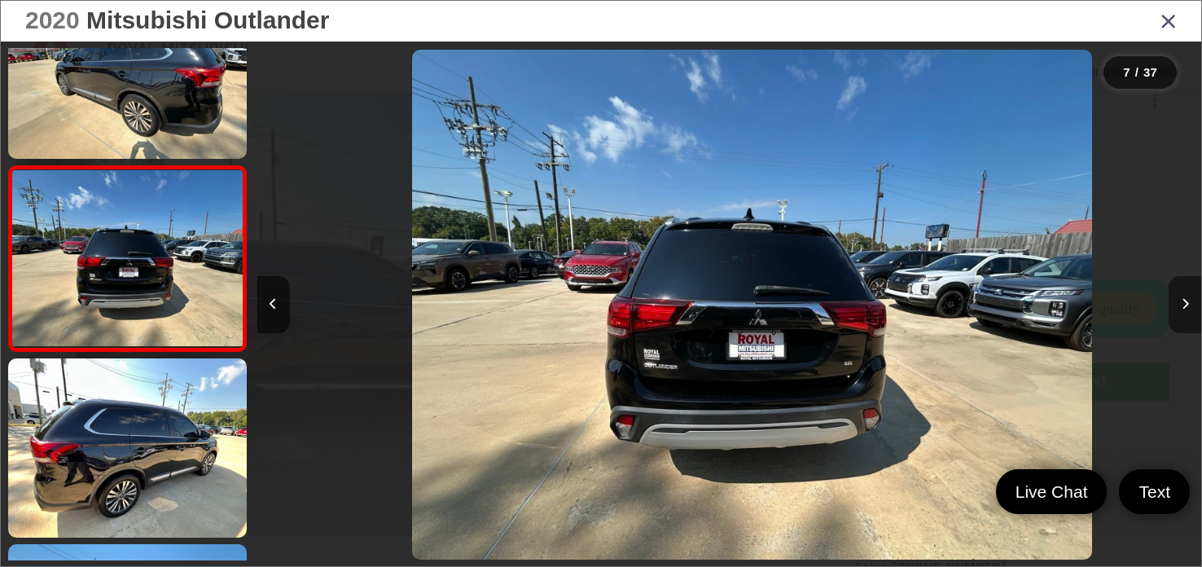
scroll to position [997, 0]
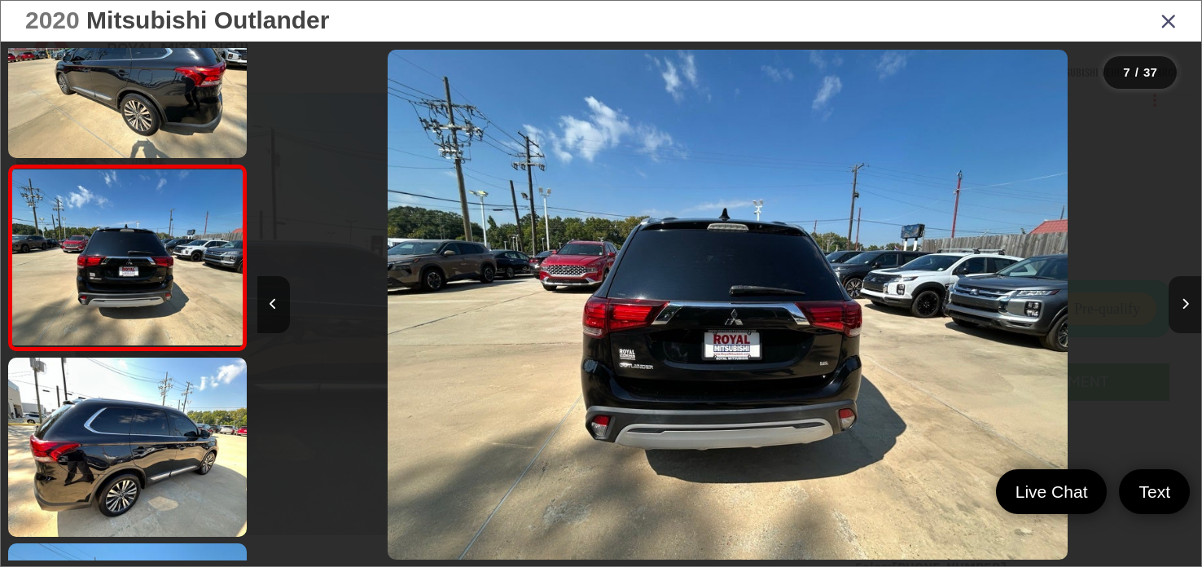
click at [1181, 308] on button "Next image" at bounding box center [1185, 304] width 33 height 57
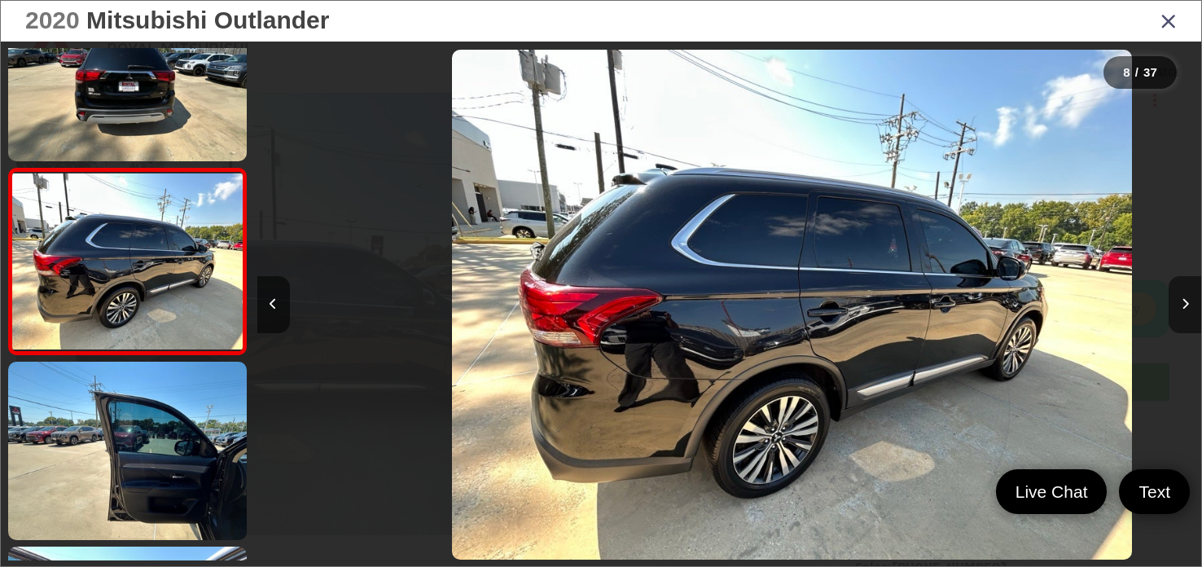
scroll to position [1183, 0]
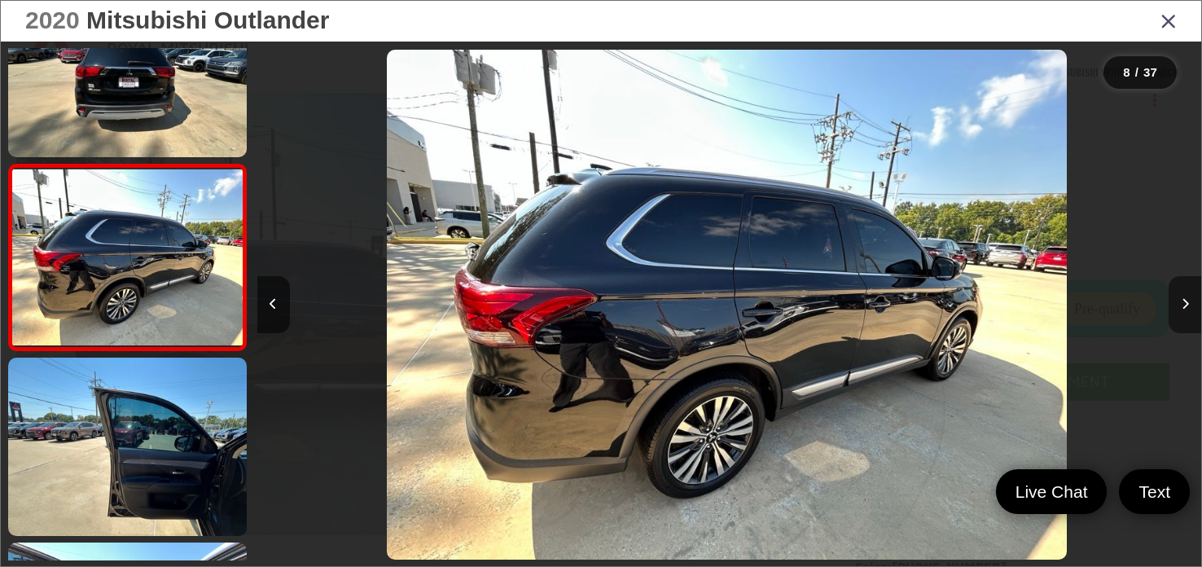
click at [1180, 306] on button "Next image" at bounding box center [1185, 304] width 33 height 57
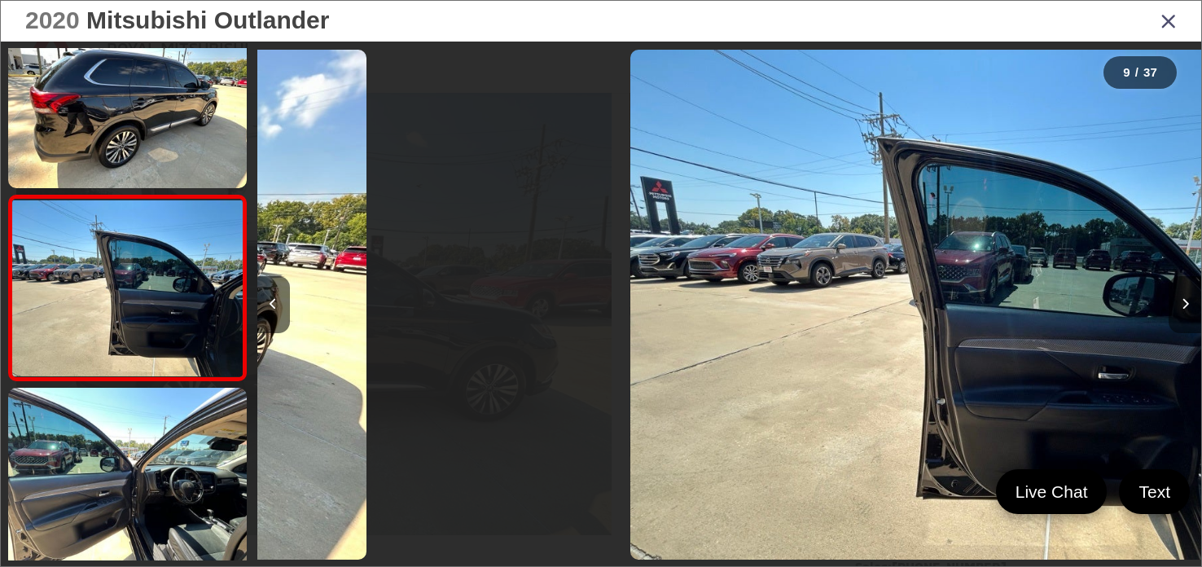
scroll to position [0, 7467]
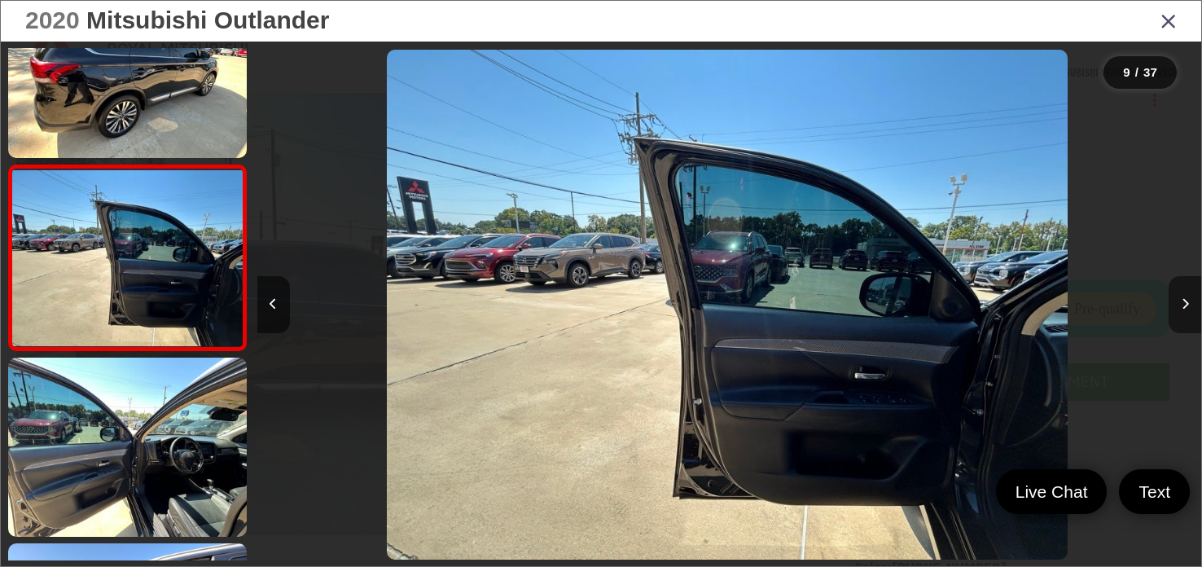
click at [1180, 306] on button "Next image" at bounding box center [1185, 304] width 33 height 57
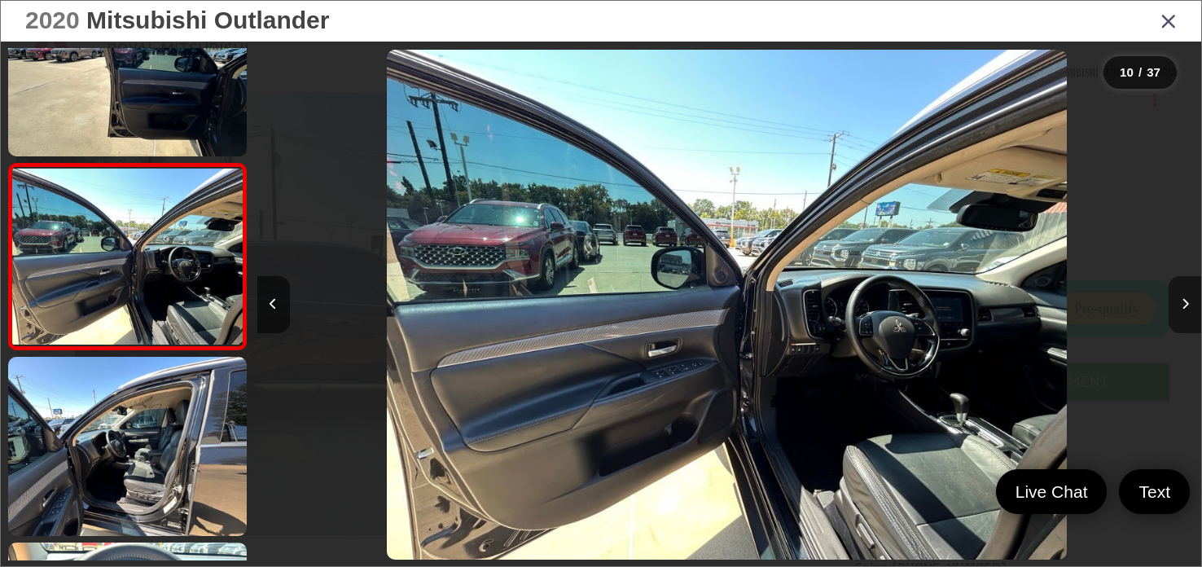
click at [1180, 306] on button "Next image" at bounding box center [1185, 304] width 33 height 57
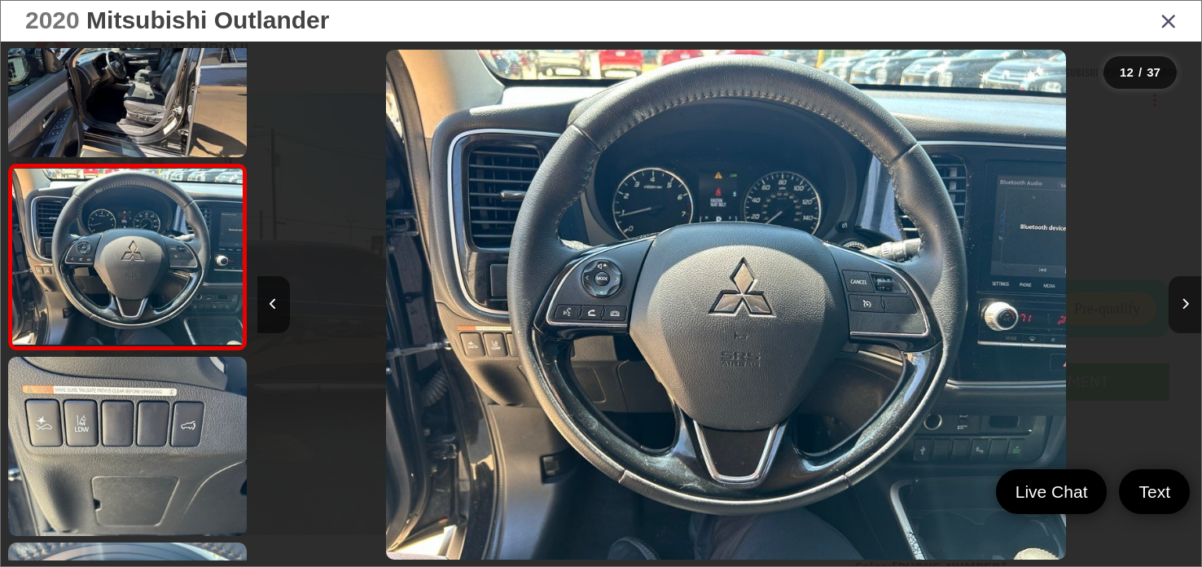
click at [1180, 306] on button "Next image" at bounding box center [1185, 304] width 33 height 57
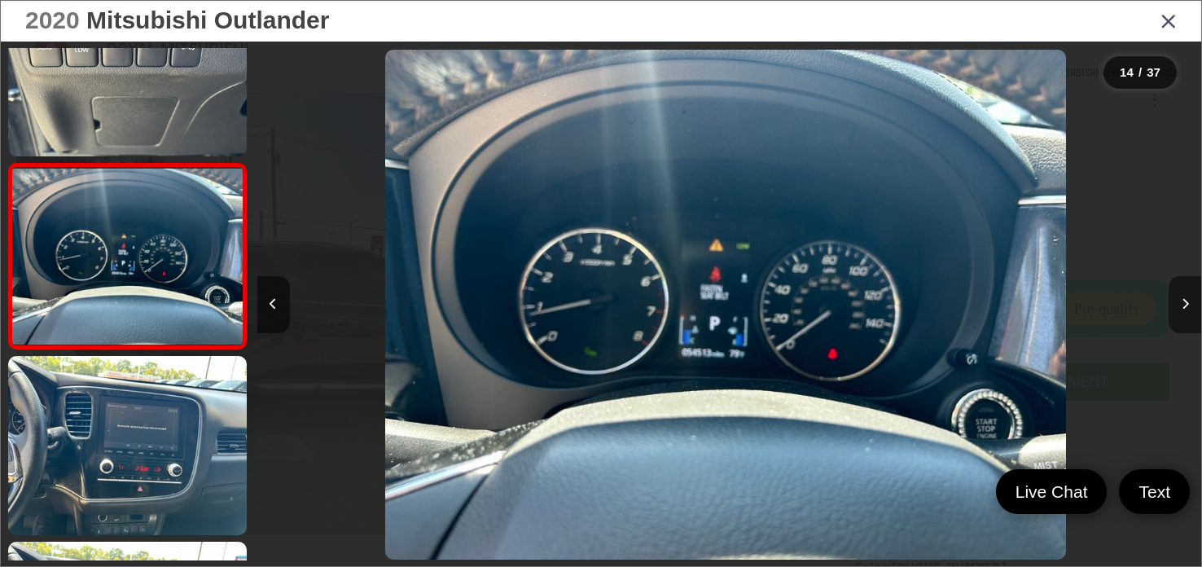
click at [1180, 306] on button "Next image" at bounding box center [1185, 304] width 33 height 57
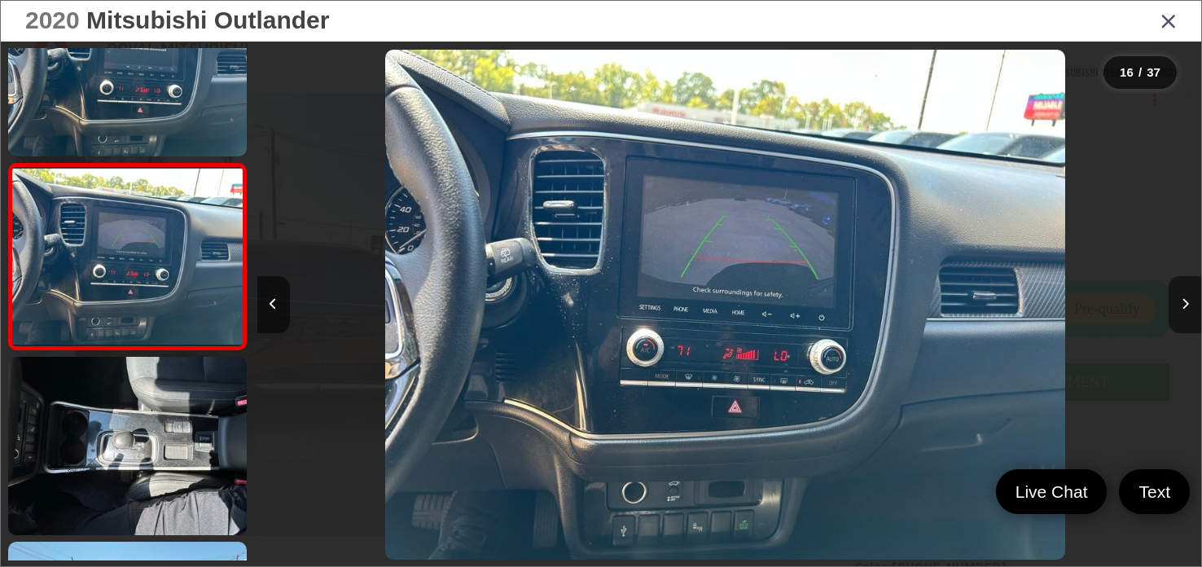
click at [1180, 306] on button "Next image" at bounding box center [1185, 304] width 33 height 57
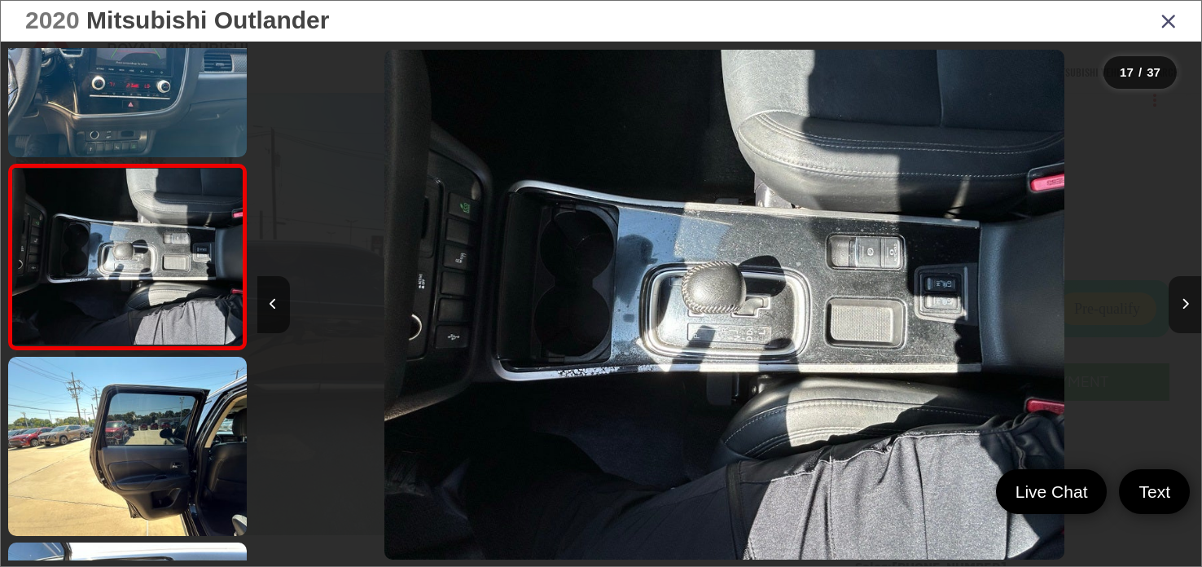
click at [1180, 306] on button "Next image" at bounding box center [1185, 304] width 33 height 57
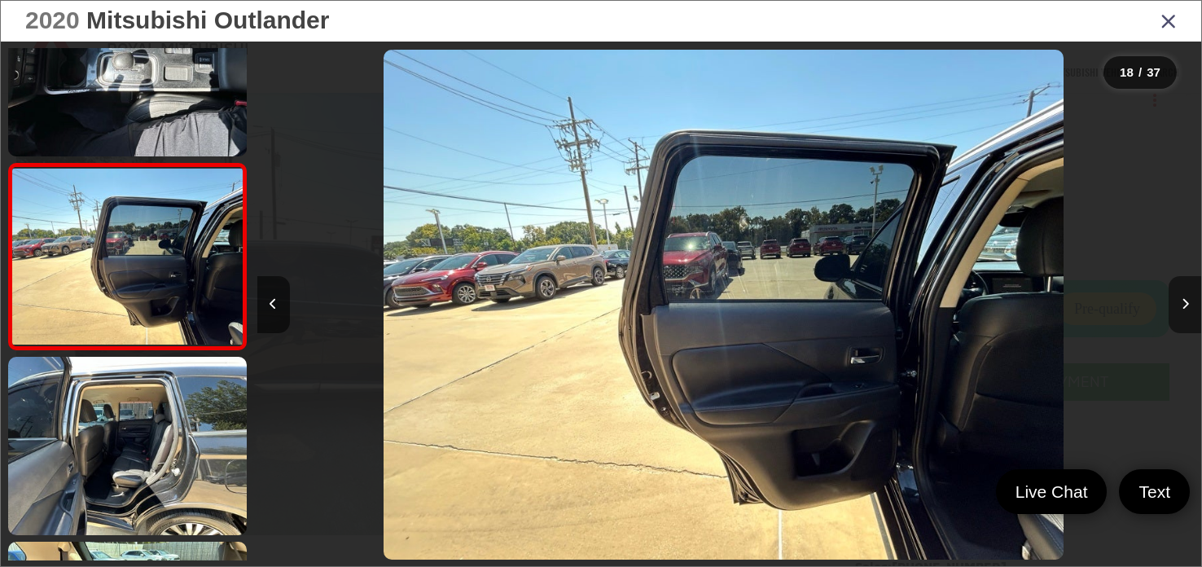
click at [1180, 306] on button "Next image" at bounding box center [1185, 304] width 33 height 57
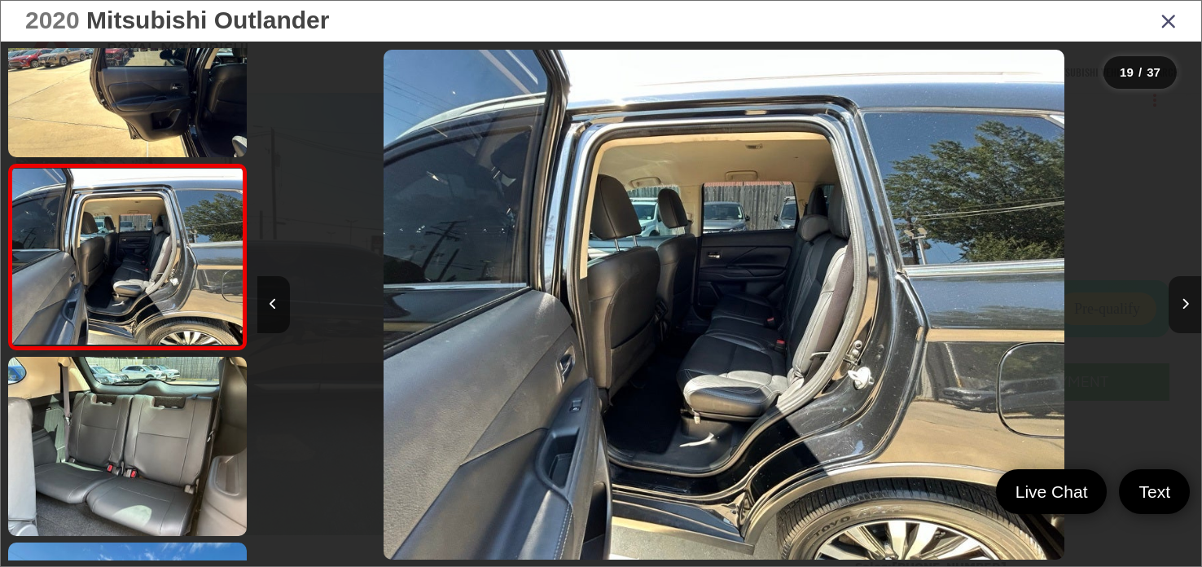
click at [1180, 306] on button "Next image" at bounding box center [1185, 304] width 33 height 57
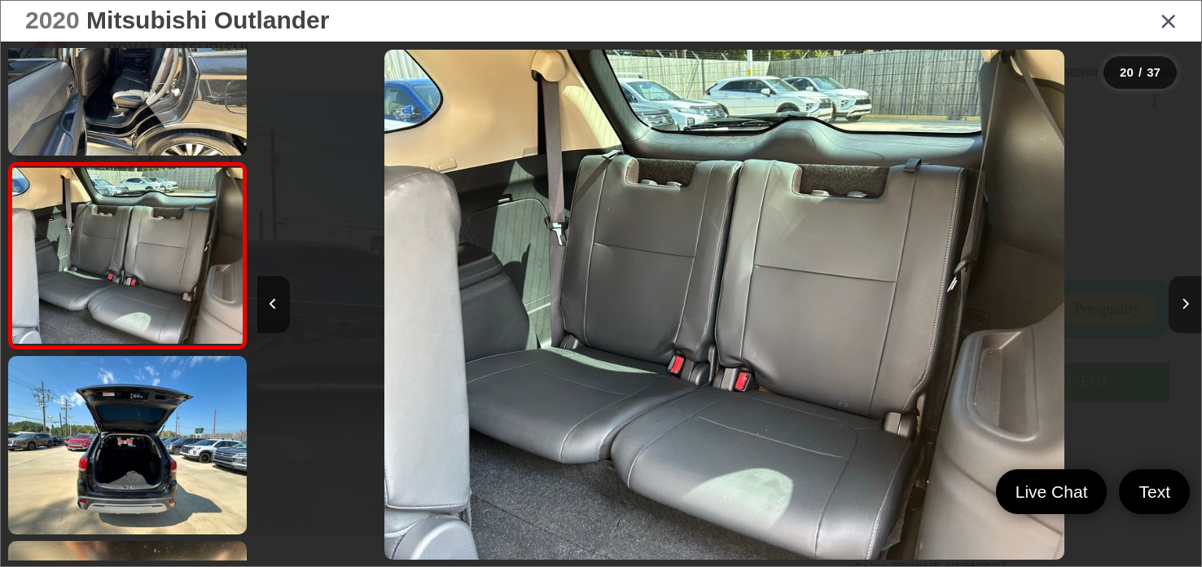
click at [1194, 292] on button "Next image" at bounding box center [1185, 304] width 33 height 57
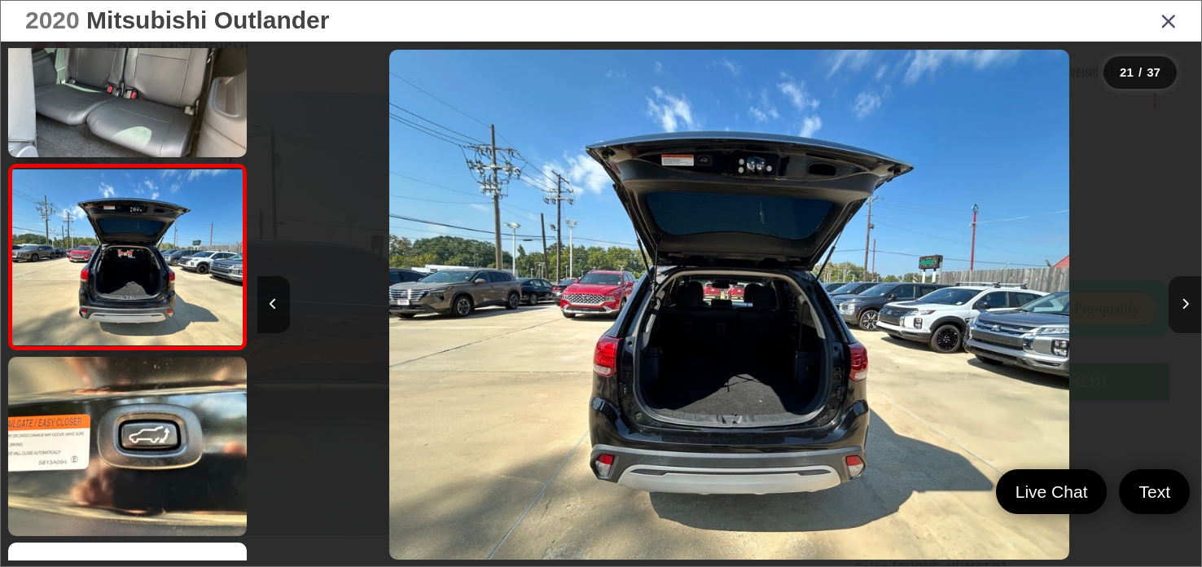
click at [1191, 292] on button "Next image" at bounding box center [1185, 304] width 33 height 57
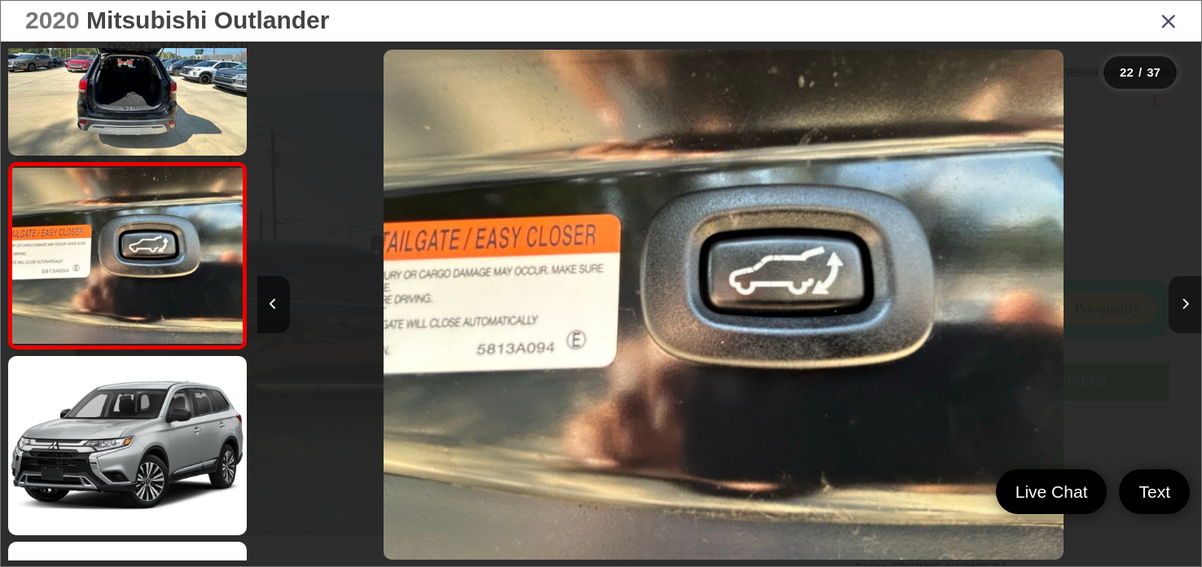
click at [1191, 292] on button "Next image" at bounding box center [1185, 304] width 33 height 57
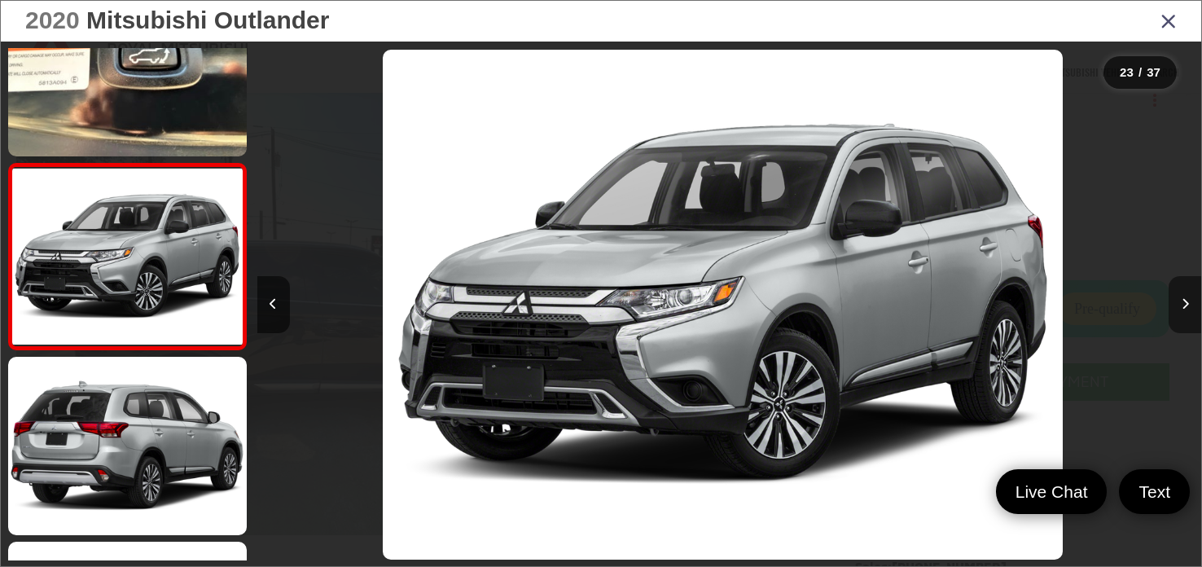
click at [1191, 292] on button "Next image" at bounding box center [1185, 304] width 33 height 57
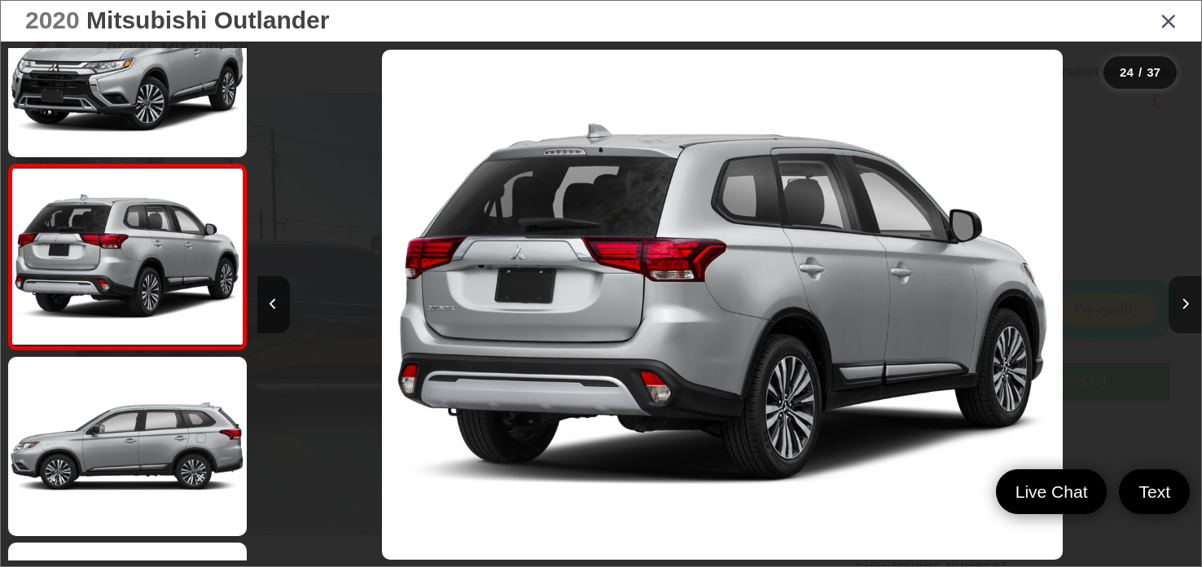
click at [1189, 292] on button "Next image" at bounding box center [1185, 304] width 33 height 57
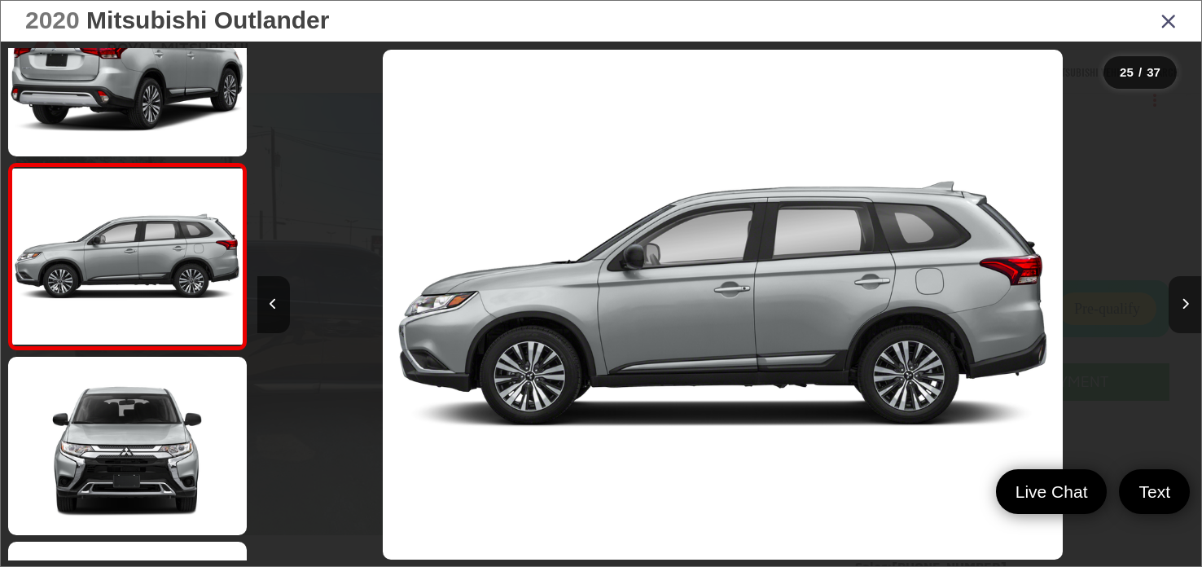
click at [1188, 292] on button "Next image" at bounding box center [1185, 304] width 33 height 57
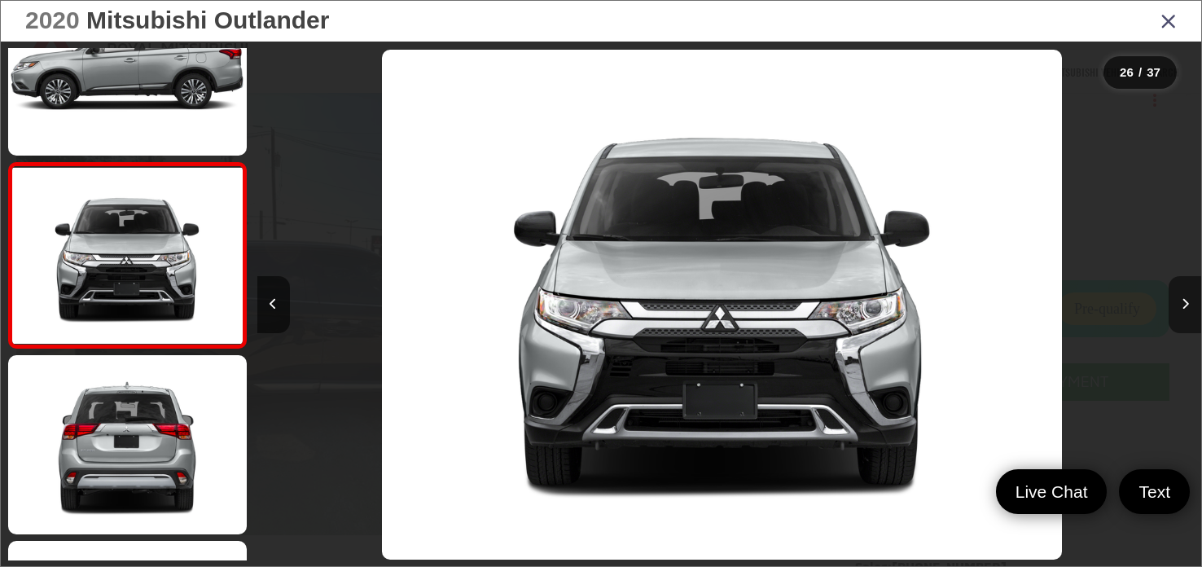
click at [1188, 292] on button "Next image" at bounding box center [1185, 304] width 33 height 57
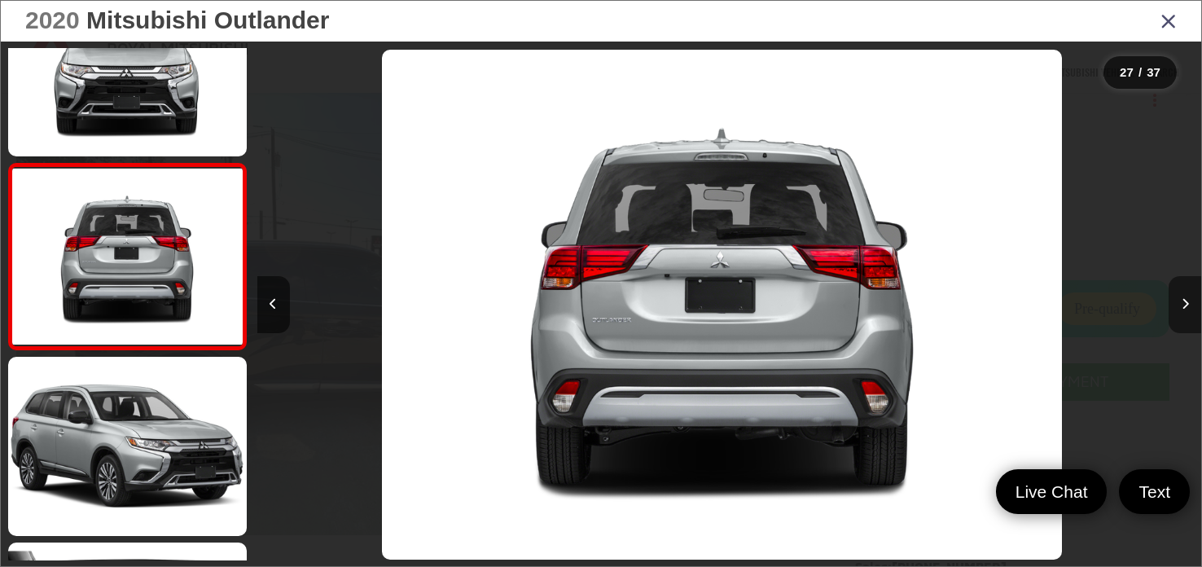
click at [1188, 292] on button "Next image" at bounding box center [1185, 304] width 33 height 57
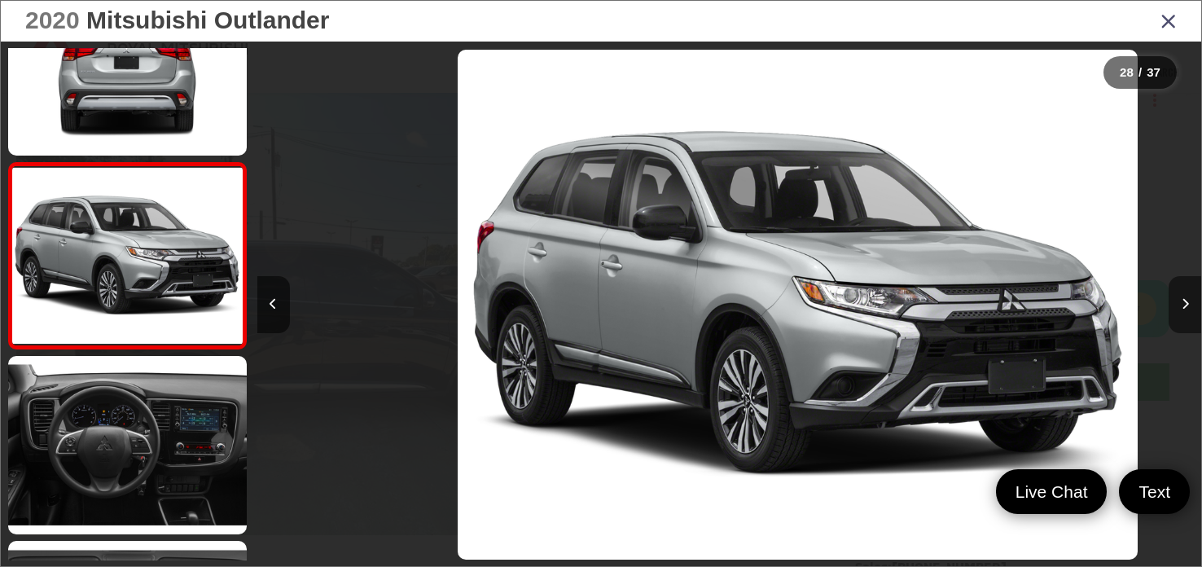
click at [1188, 292] on button "Next image" at bounding box center [1185, 304] width 33 height 57
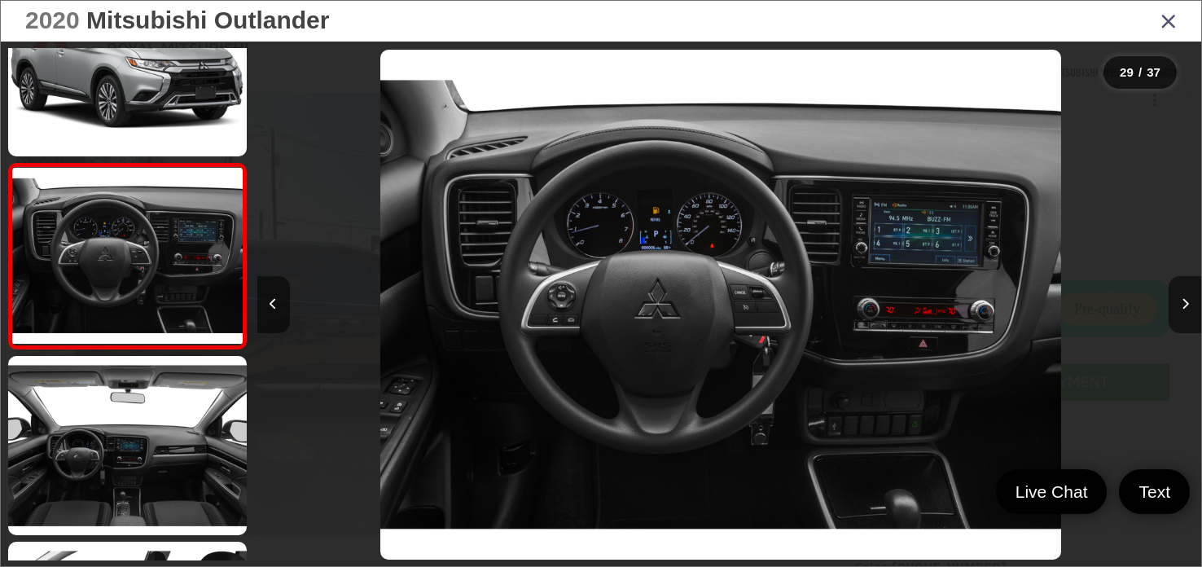
click at [1165, 24] on icon "Close gallery" at bounding box center [1169, 20] width 16 height 21
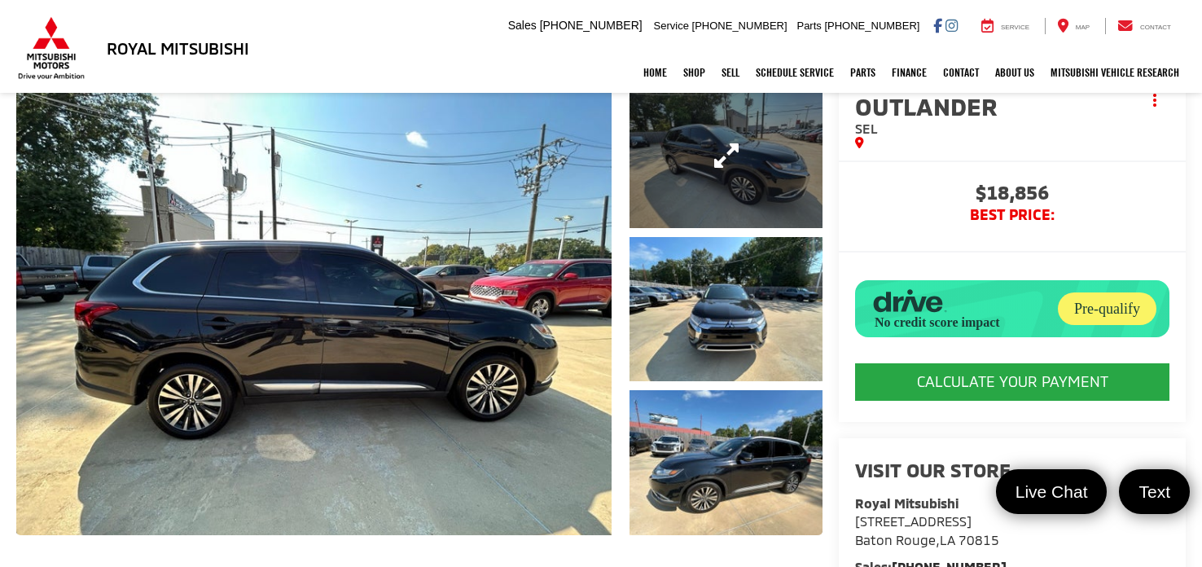
click at [648, 163] on link "Expand Photo 1" at bounding box center [726, 155] width 193 height 145
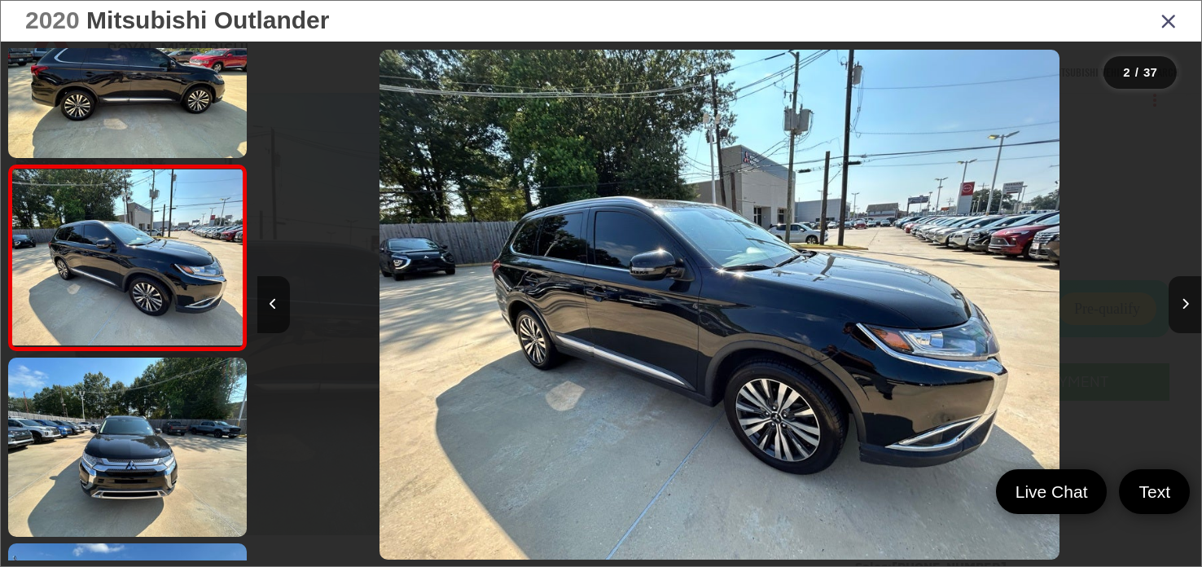
scroll to position [0, 944]
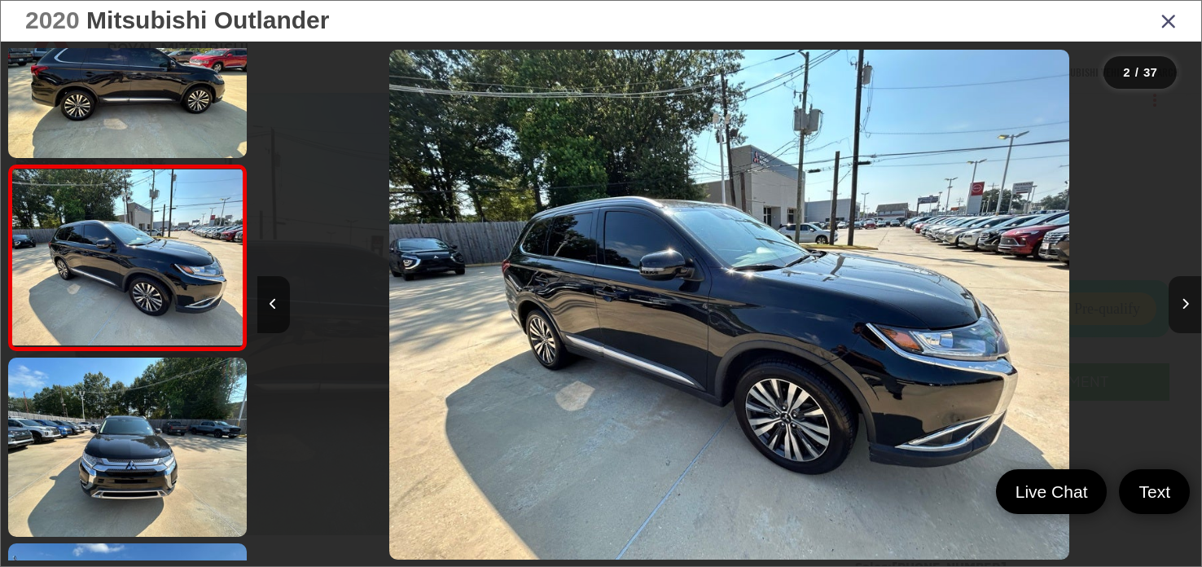
click at [1188, 288] on button "Next image" at bounding box center [1185, 304] width 33 height 57
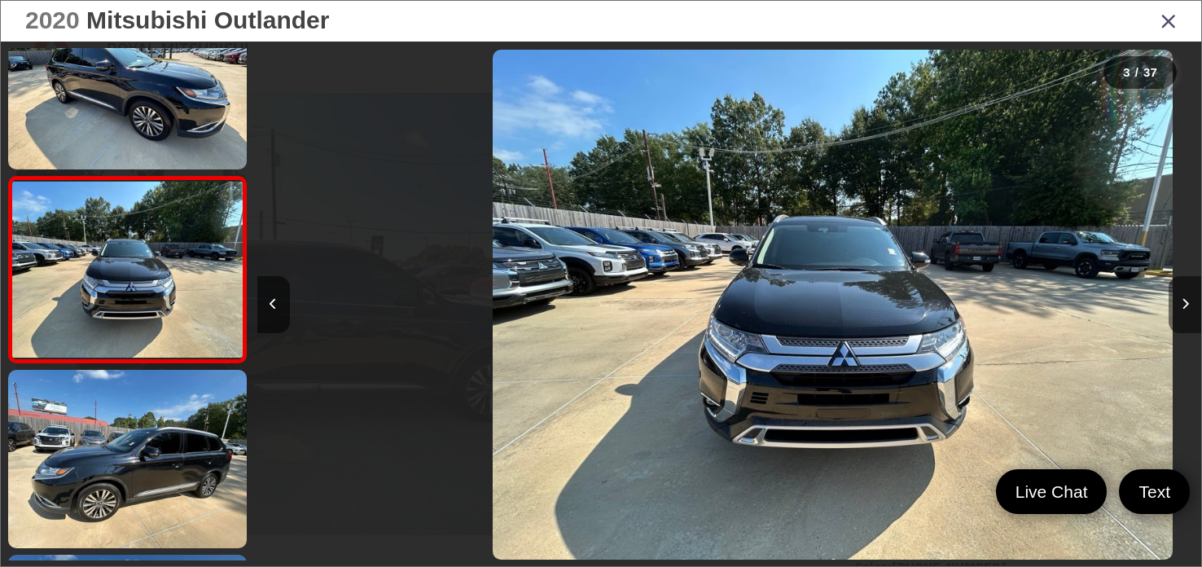
scroll to position [255, 0]
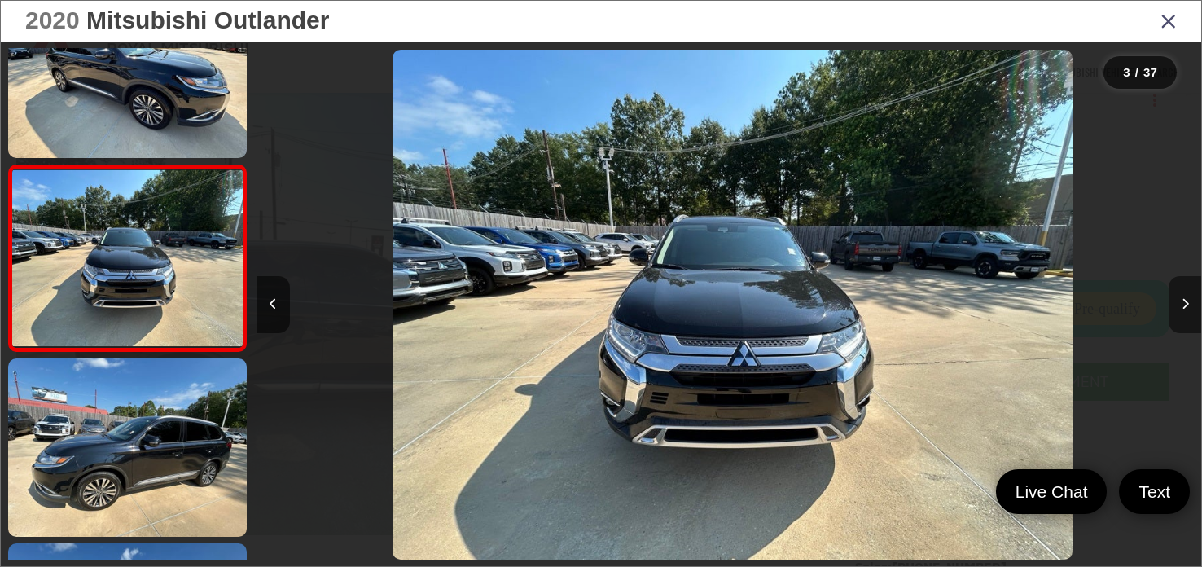
click at [1188, 305] on icon "Next image" at bounding box center [1185, 303] width 7 height 11
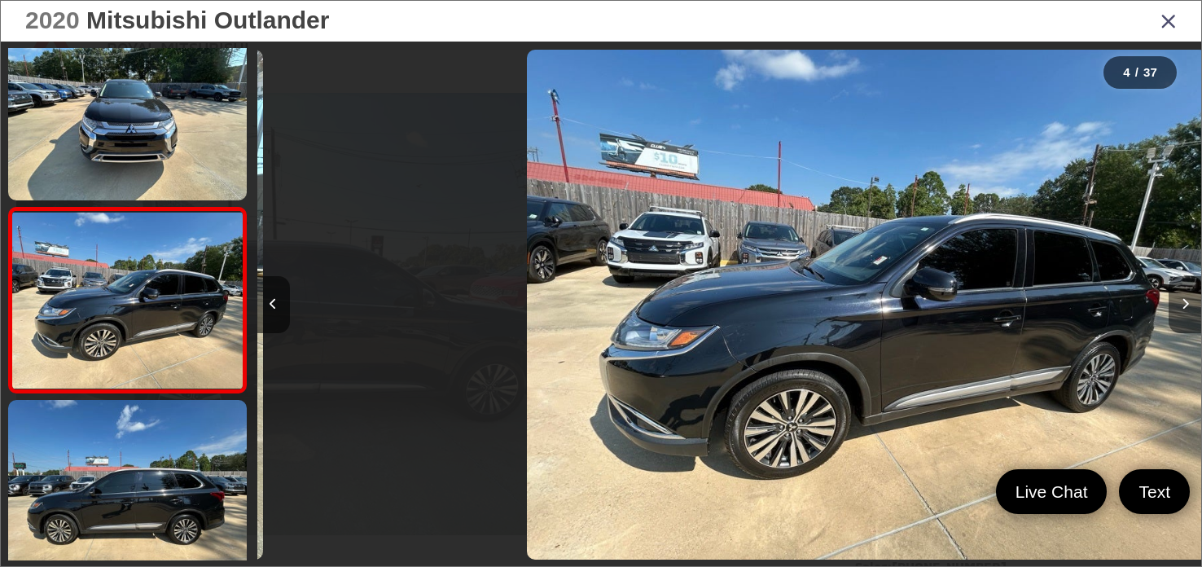
scroll to position [0, 2788]
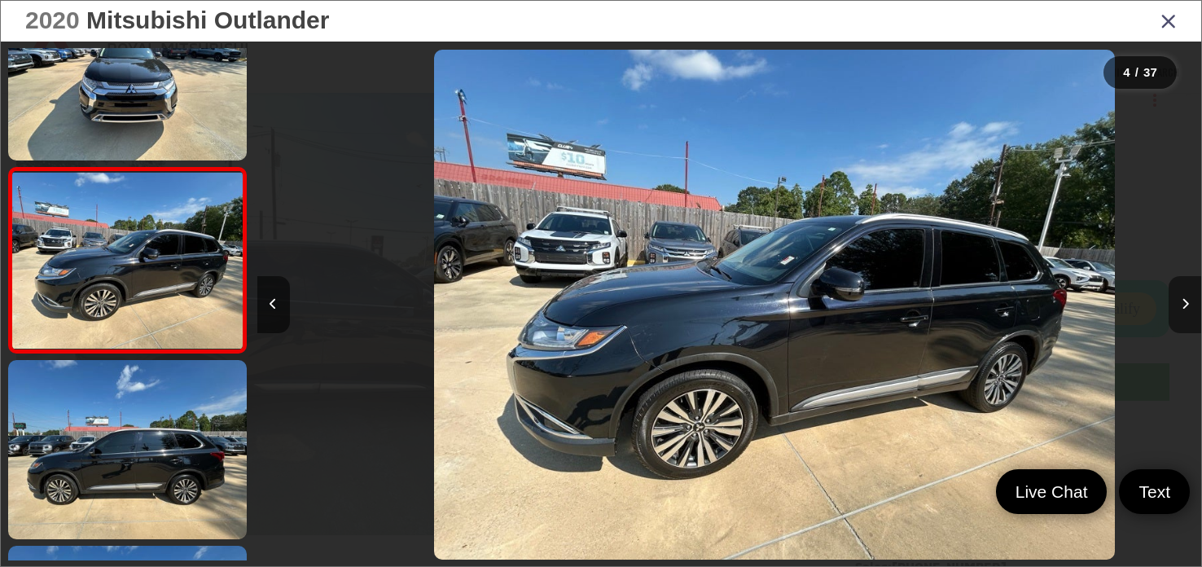
click at [1188, 305] on icon "Next image" at bounding box center [1185, 303] width 7 height 11
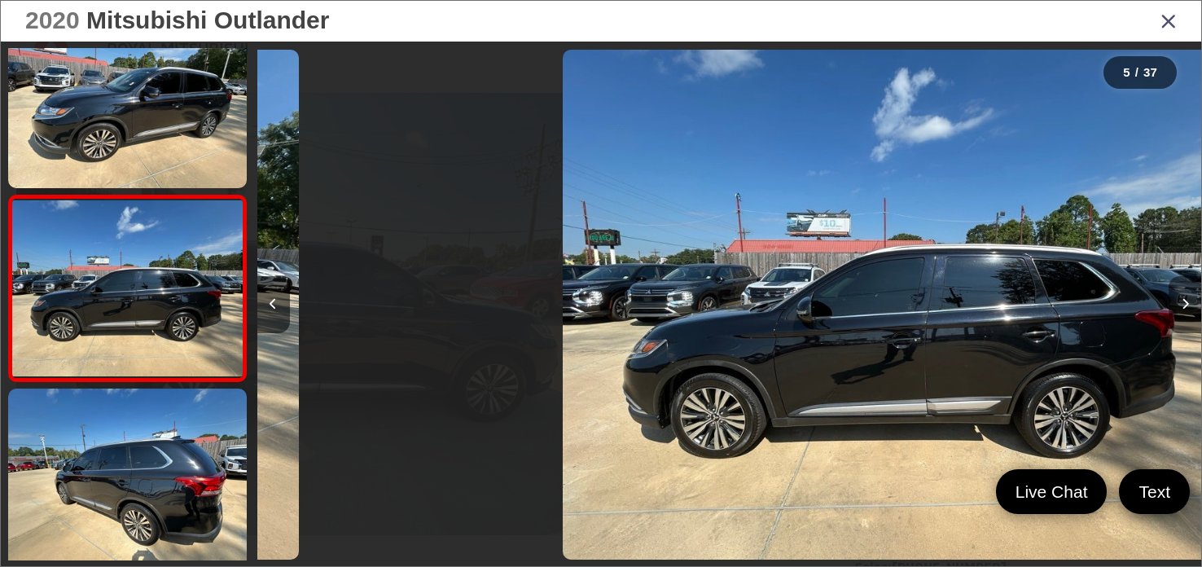
scroll to position [0, 3715]
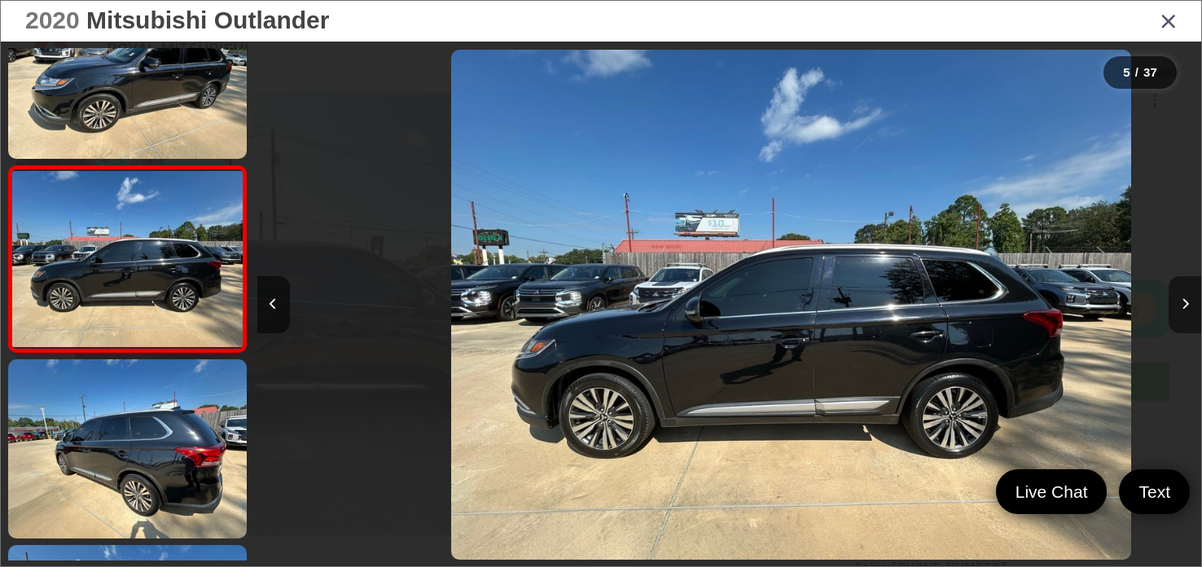
click at [1188, 305] on icon "Next image" at bounding box center [1185, 303] width 7 height 11
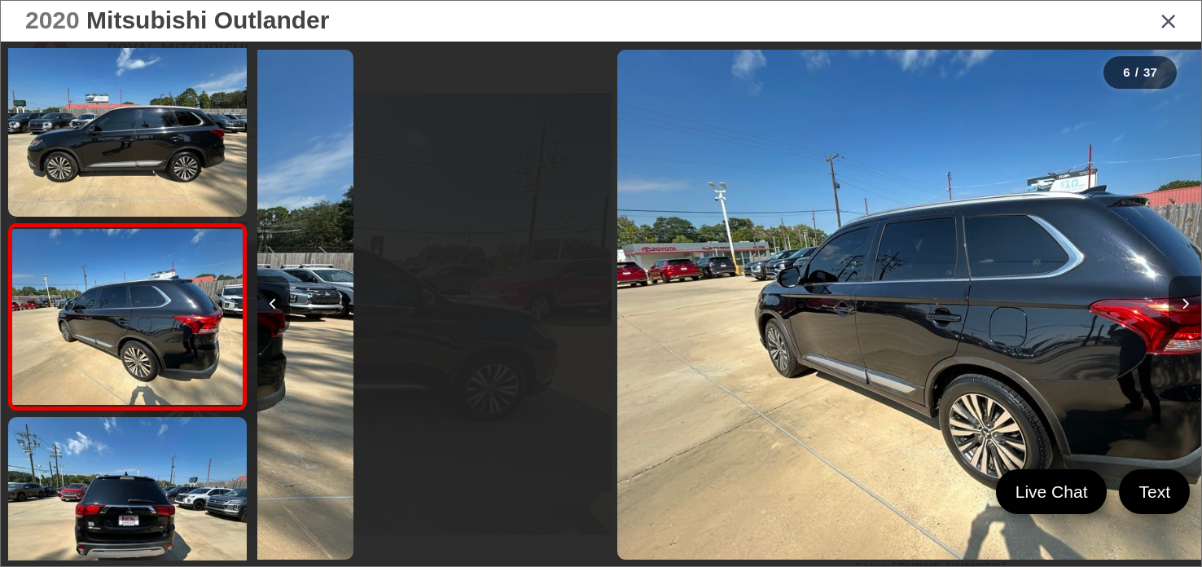
click at [1188, 305] on icon "Next image" at bounding box center [1185, 303] width 7 height 11
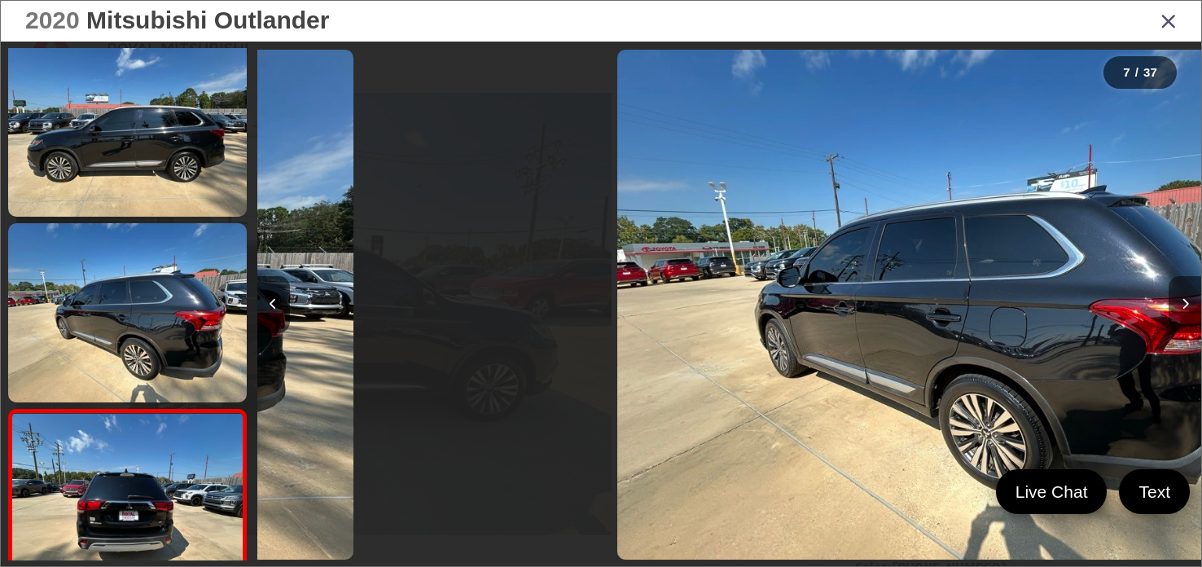
scroll to position [0, 5439]
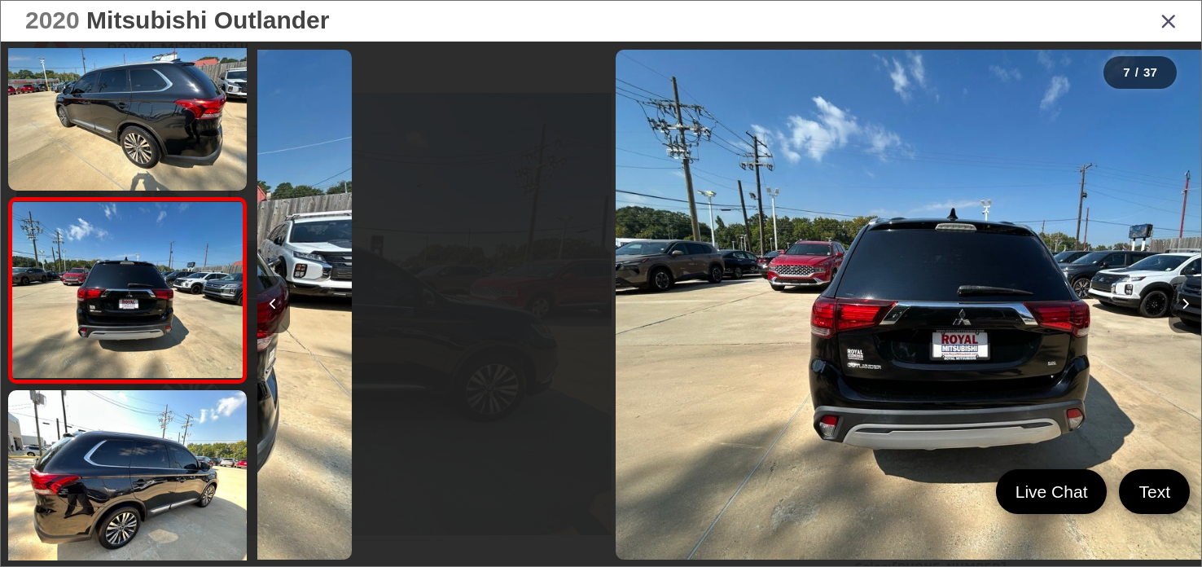
click at [1188, 305] on icon "Next image" at bounding box center [1185, 303] width 7 height 11
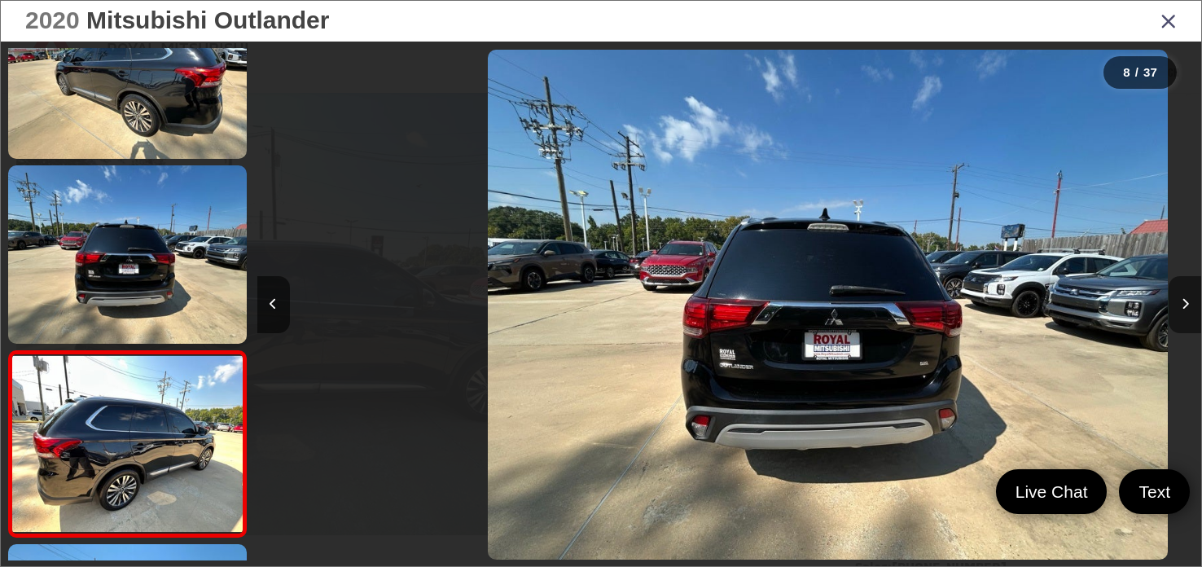
click at [1188, 305] on icon "Next image" at bounding box center [1185, 303] width 7 height 11
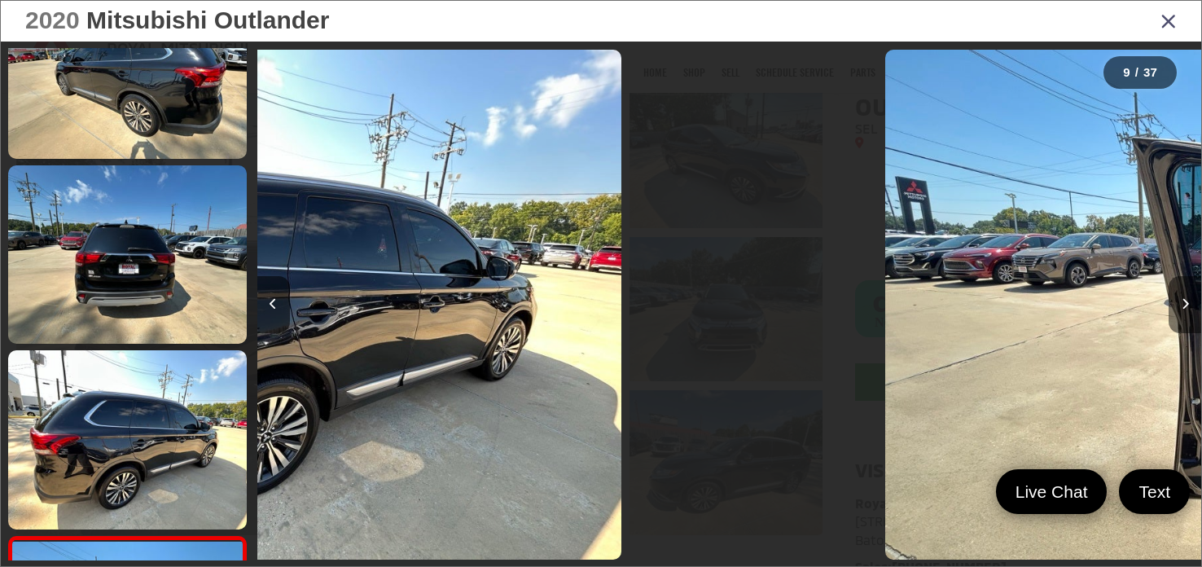
click at [1188, 305] on icon "Next image" at bounding box center [1185, 303] width 7 height 11
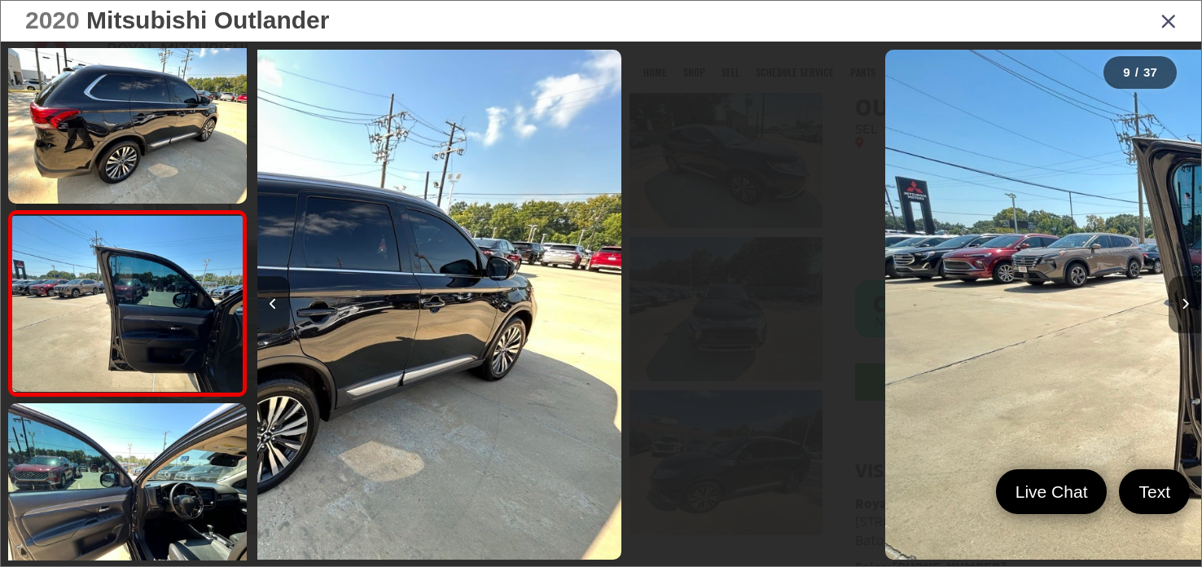
scroll to position [0, 7536]
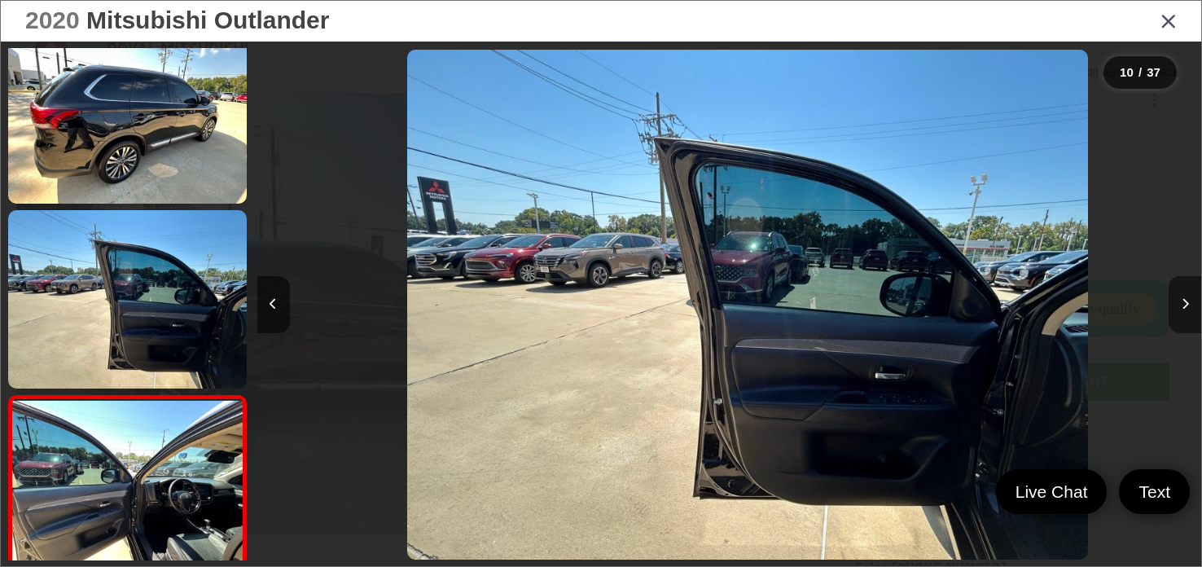
click at [1188, 305] on icon "Next image" at bounding box center [1185, 303] width 7 height 11
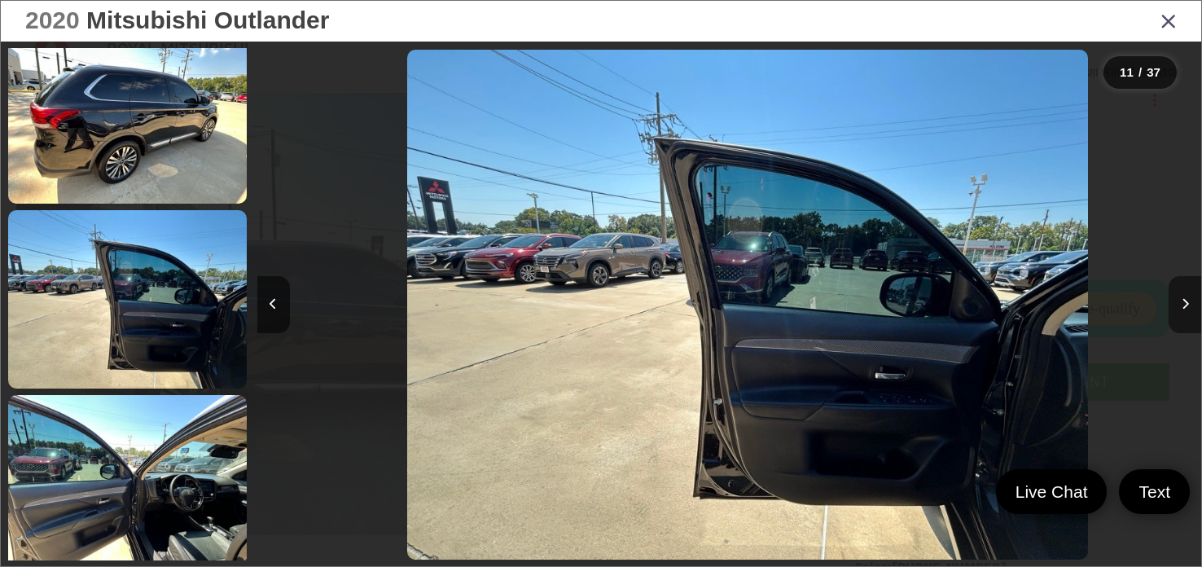
scroll to position [0, 8552]
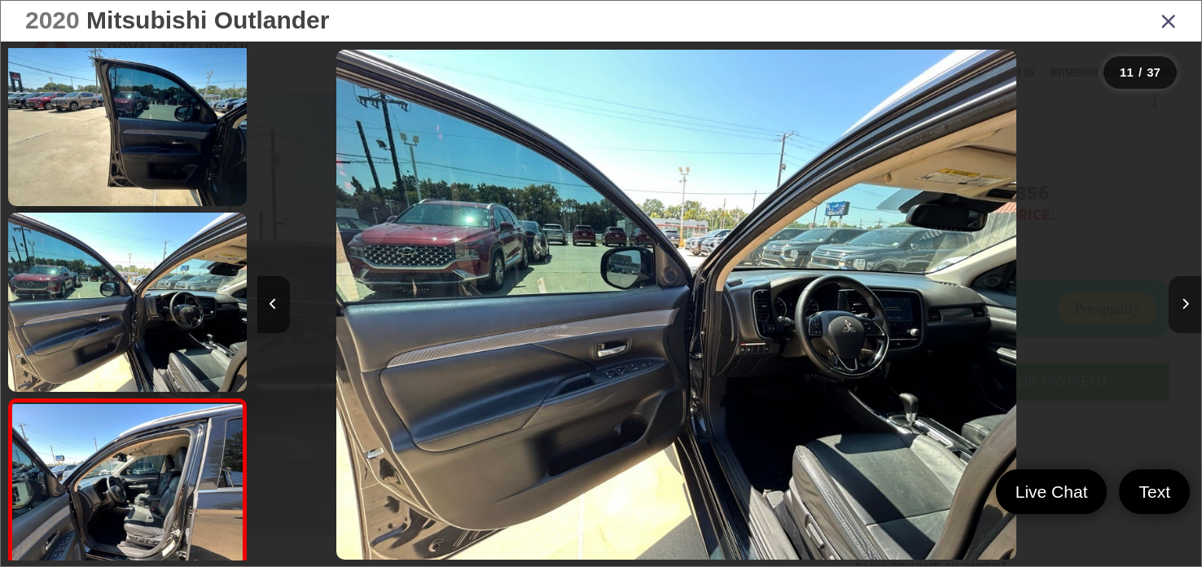
click at [1188, 305] on icon "Next image" at bounding box center [1185, 303] width 7 height 11
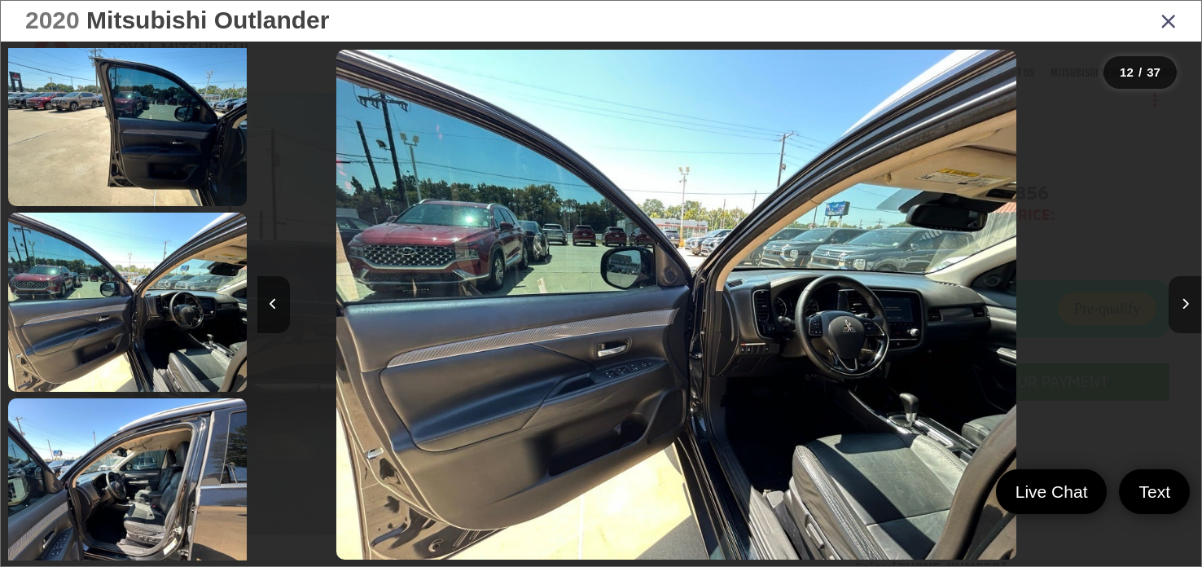
scroll to position [0, 9270]
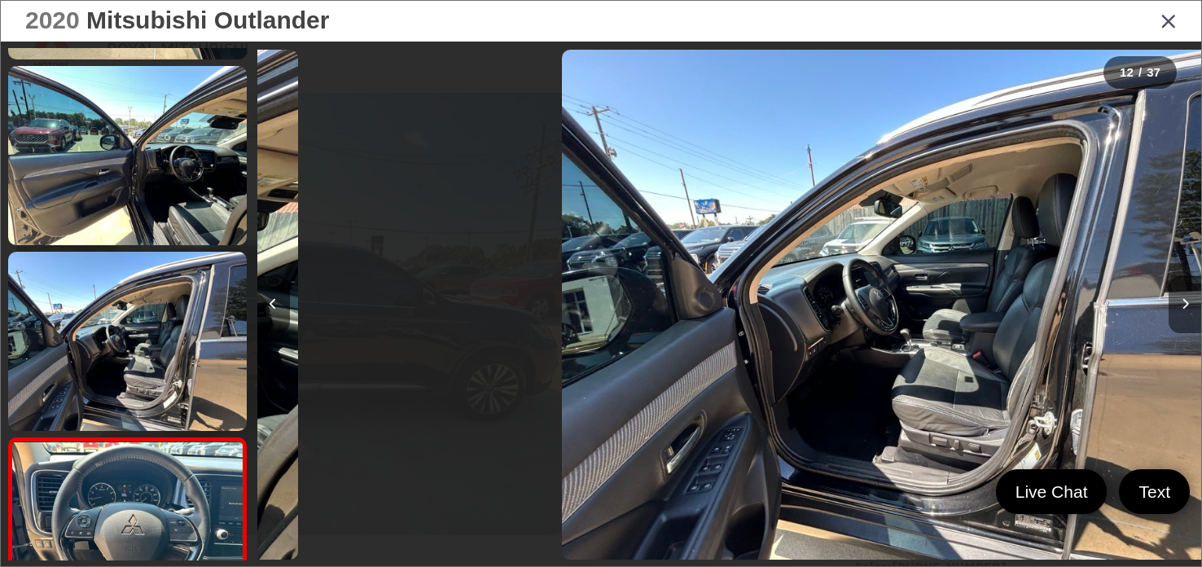
click at [1188, 305] on icon "Next image" at bounding box center [1185, 303] width 7 height 11
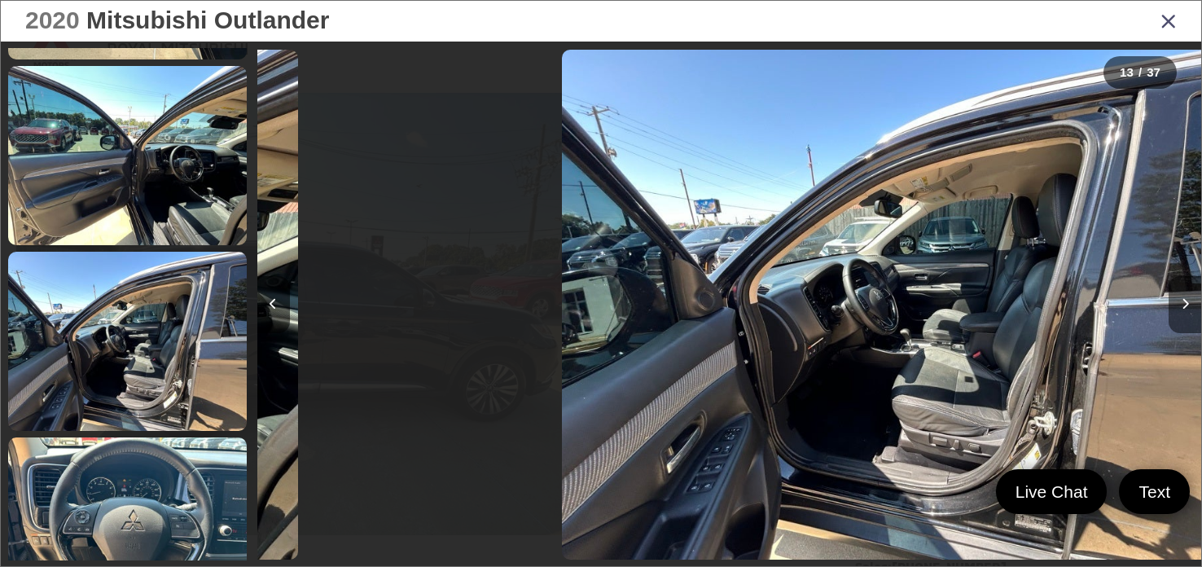
click at [1188, 305] on icon "Next image" at bounding box center [1185, 303] width 7 height 11
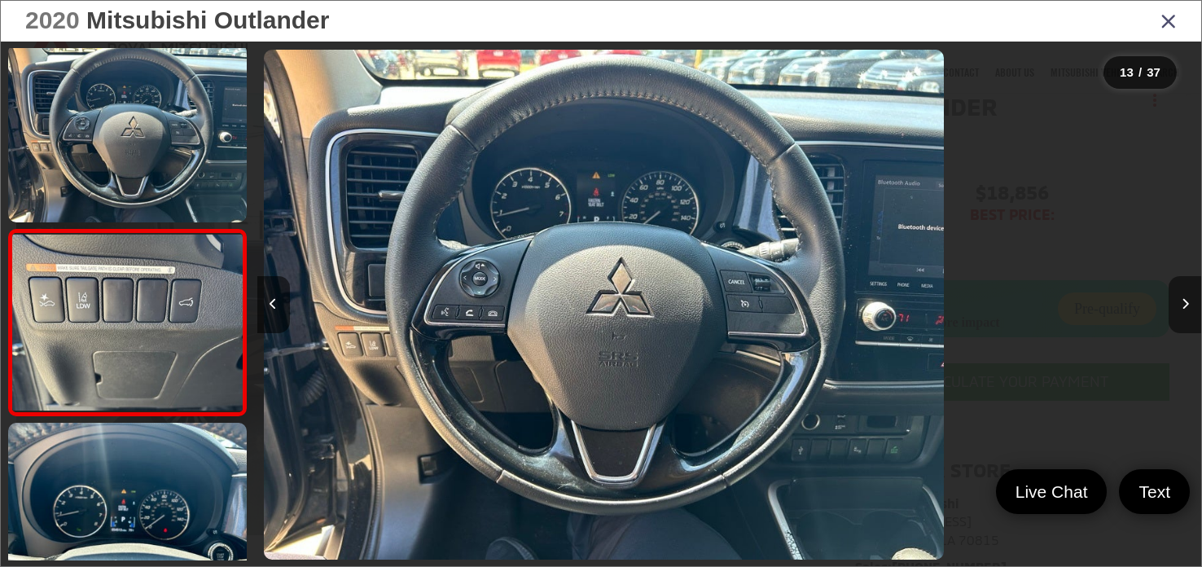
click at [1188, 305] on icon "Next image" at bounding box center [1185, 303] width 7 height 11
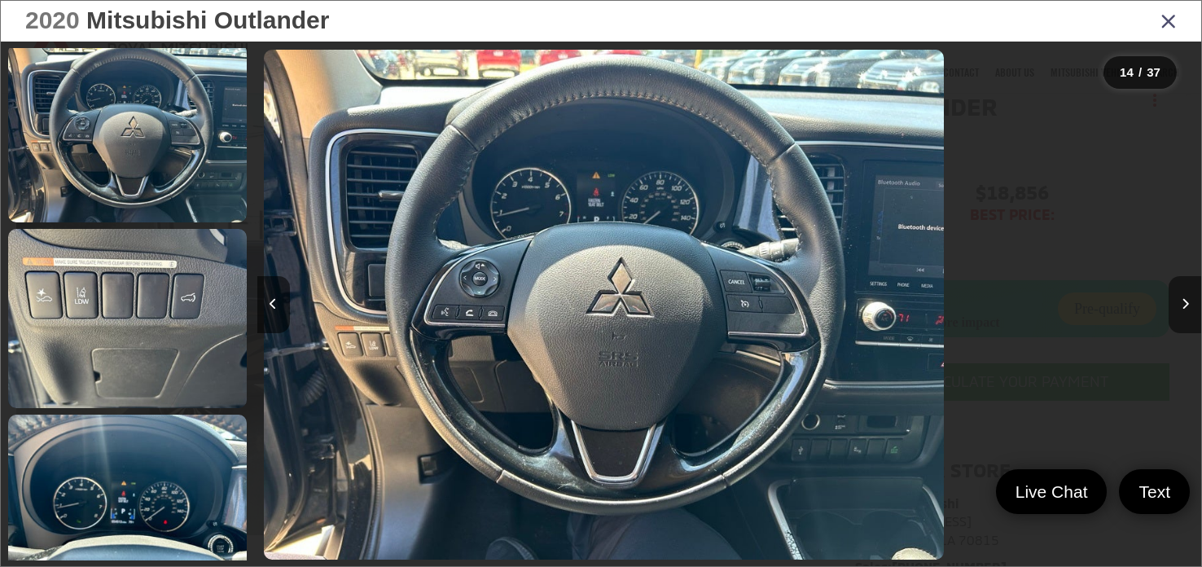
click at [1188, 305] on icon "Next image" at bounding box center [1185, 303] width 7 height 11
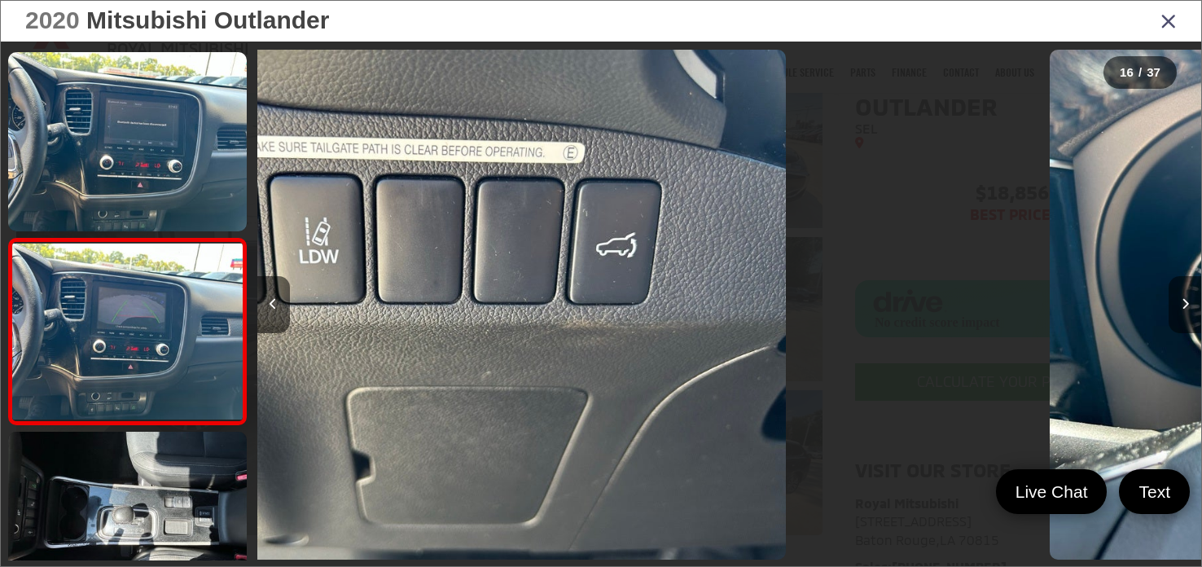
click at [1188, 305] on icon "Next image" at bounding box center [1185, 303] width 7 height 11
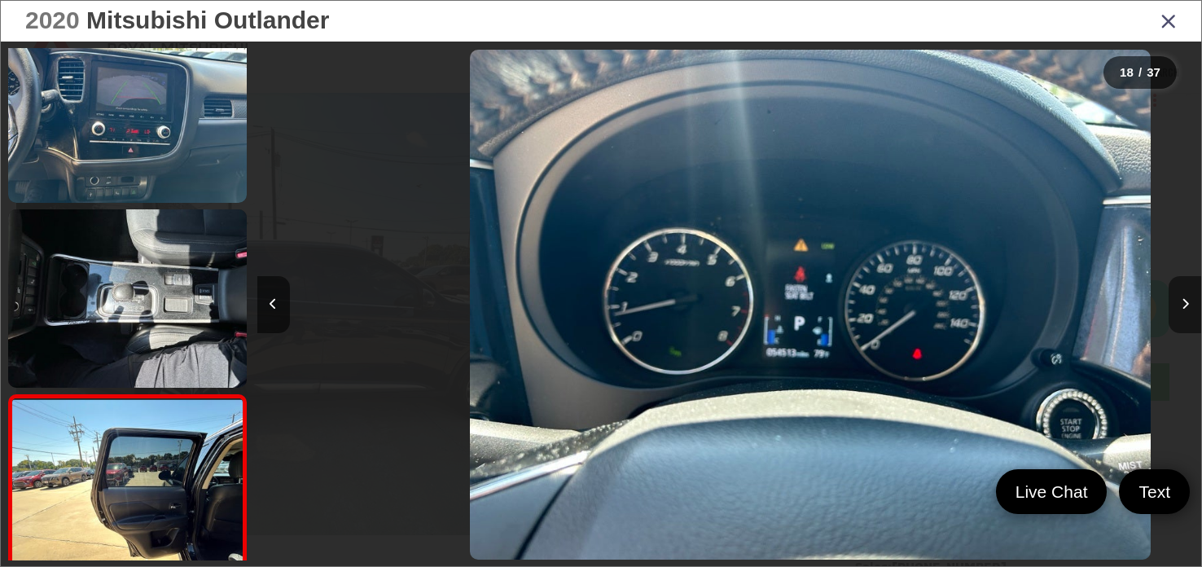
click at [1188, 305] on icon "Next image" at bounding box center [1185, 303] width 7 height 11
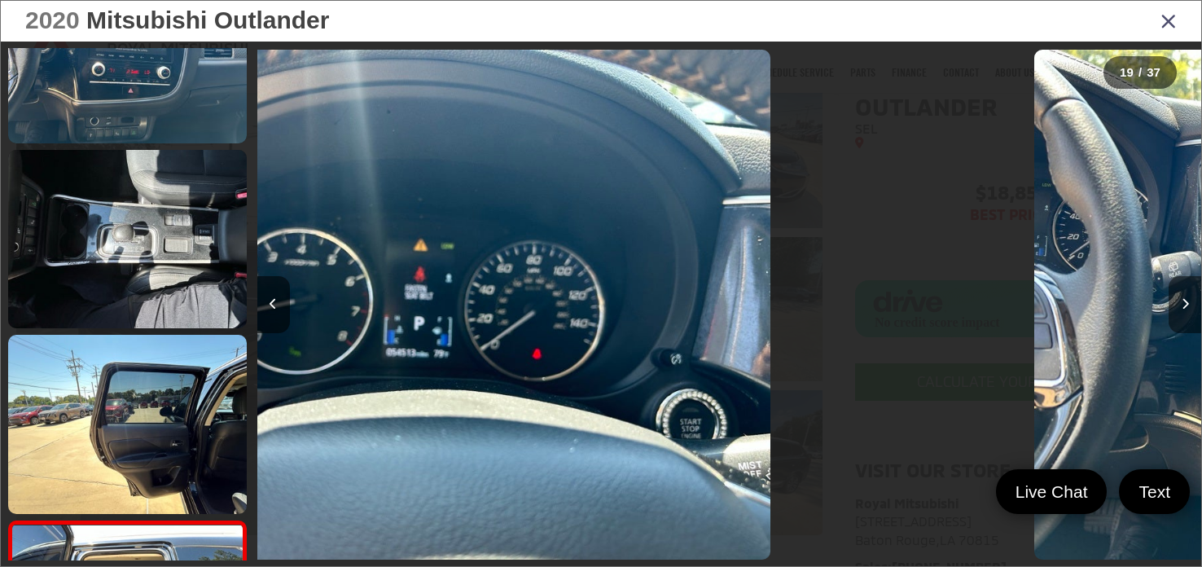
click at [1188, 305] on icon "Next image" at bounding box center [1185, 303] width 7 height 11
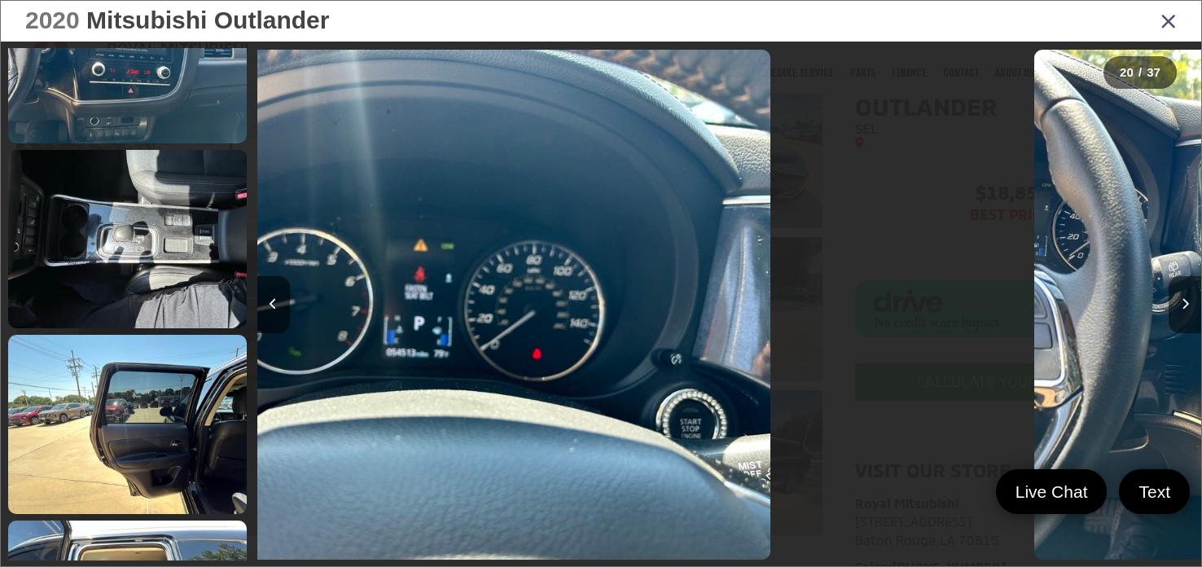
click at [1188, 305] on icon "Next image" at bounding box center [1185, 303] width 7 height 11
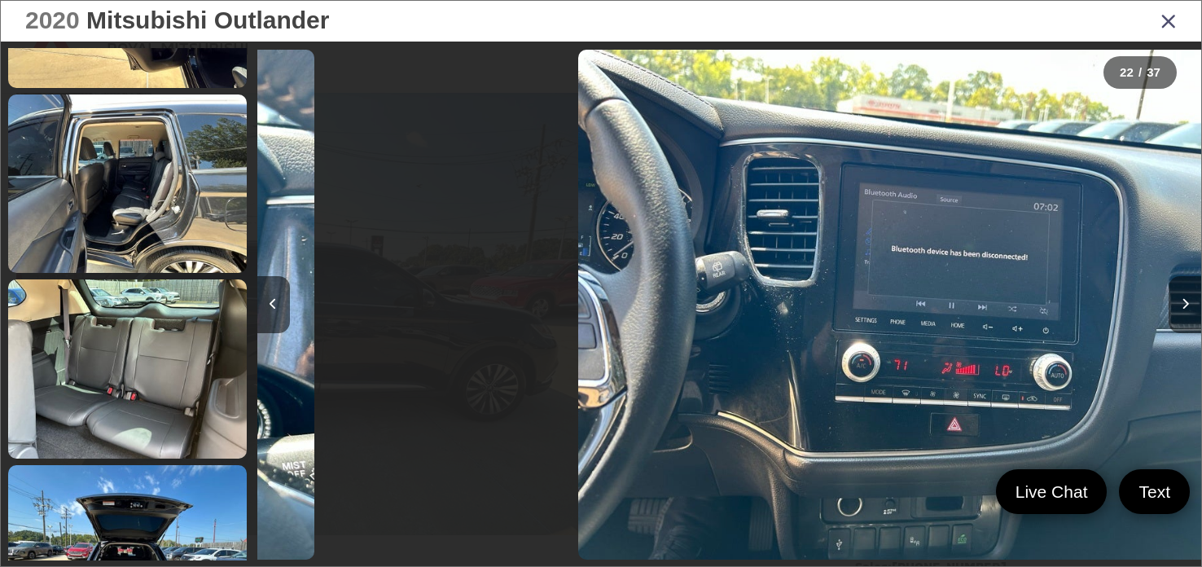
click at [1188, 305] on icon "Next image" at bounding box center [1185, 303] width 7 height 11
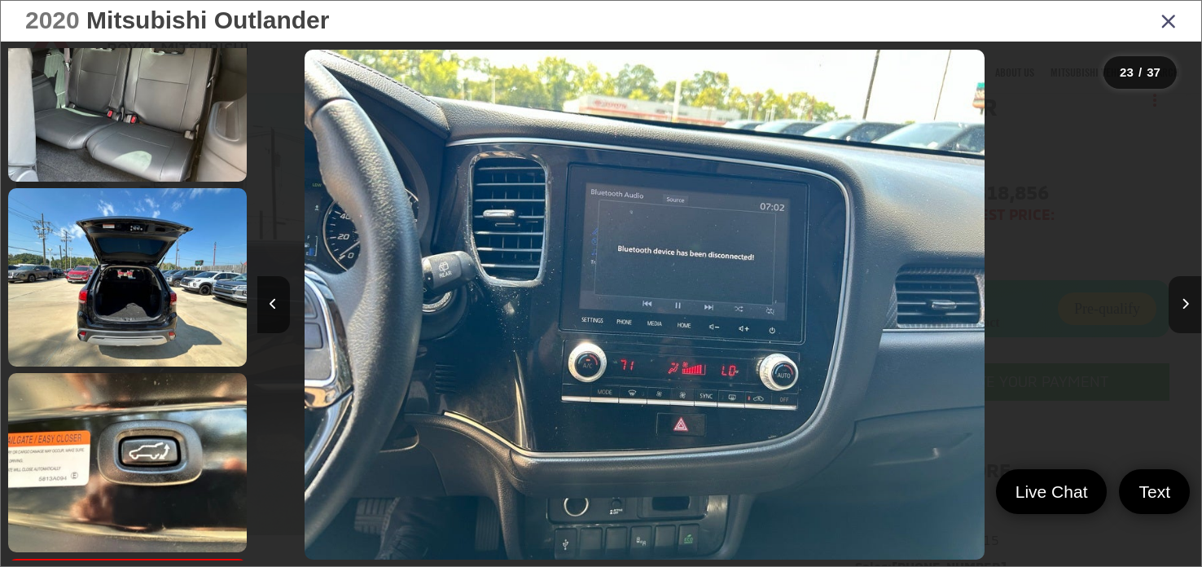
click at [1188, 305] on icon "Next image" at bounding box center [1185, 303] width 7 height 11
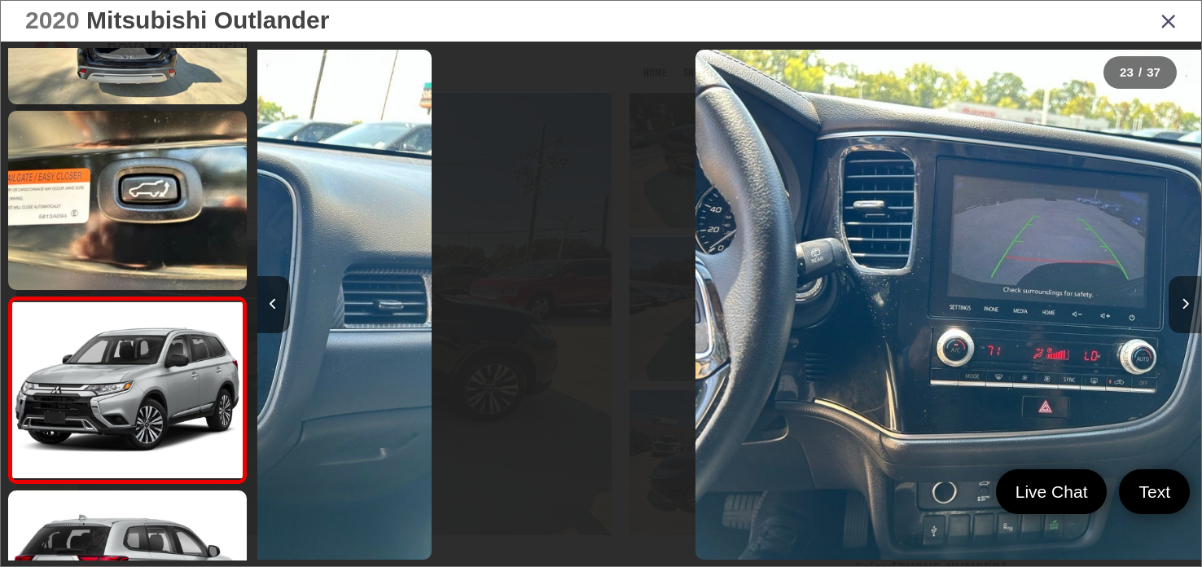
click at [1188, 305] on icon "Next image" at bounding box center [1185, 303] width 7 height 11
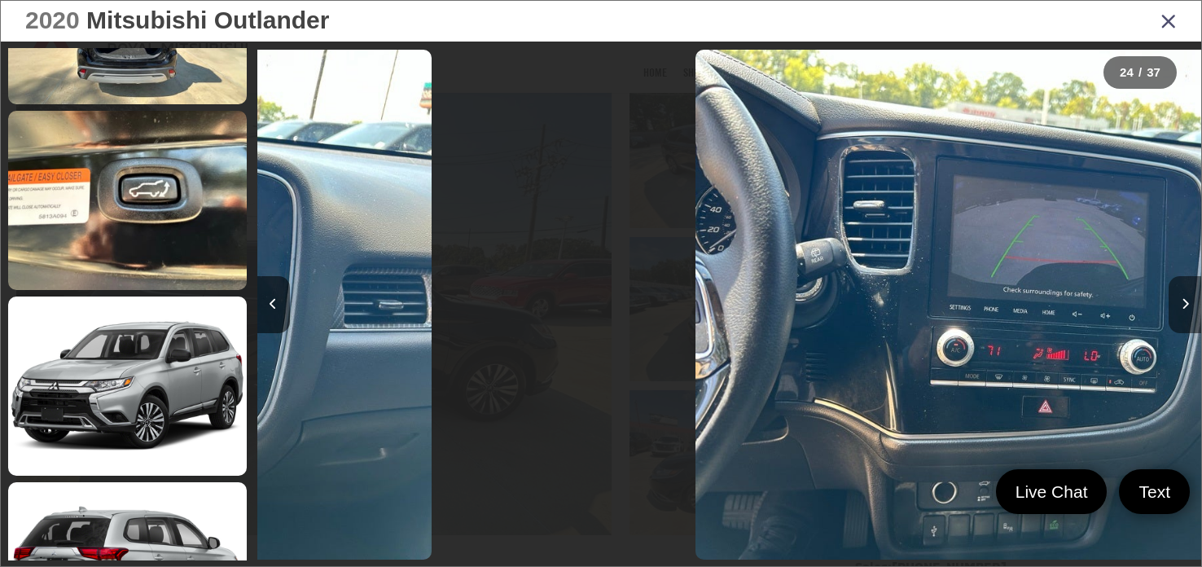
click at [1188, 305] on icon "Next image" at bounding box center [1185, 303] width 7 height 11
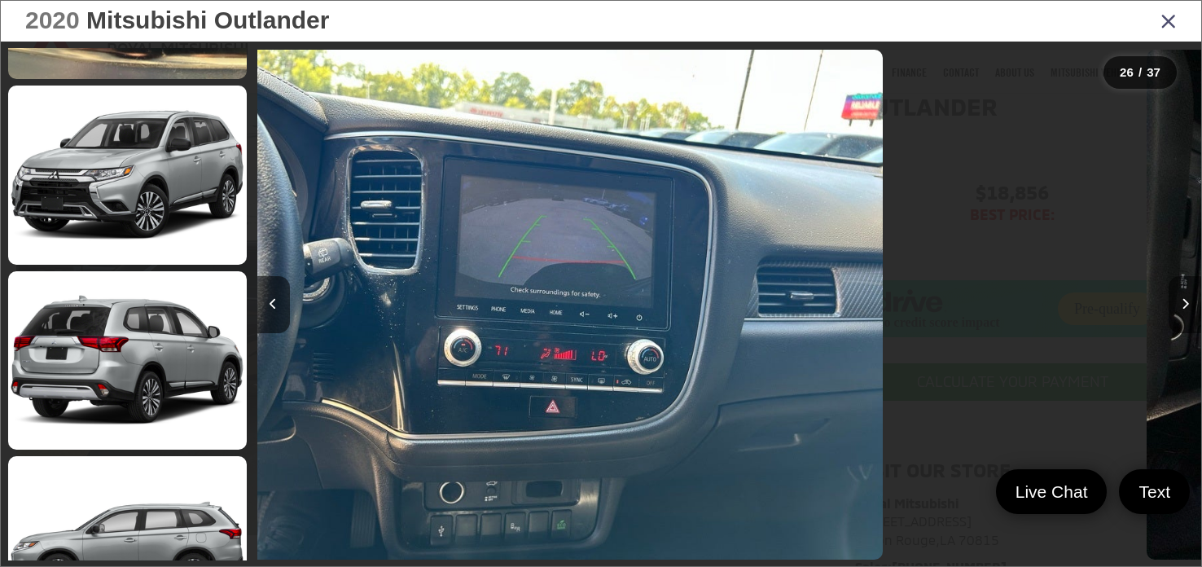
click at [1188, 305] on icon "Next image" at bounding box center [1185, 303] width 7 height 11
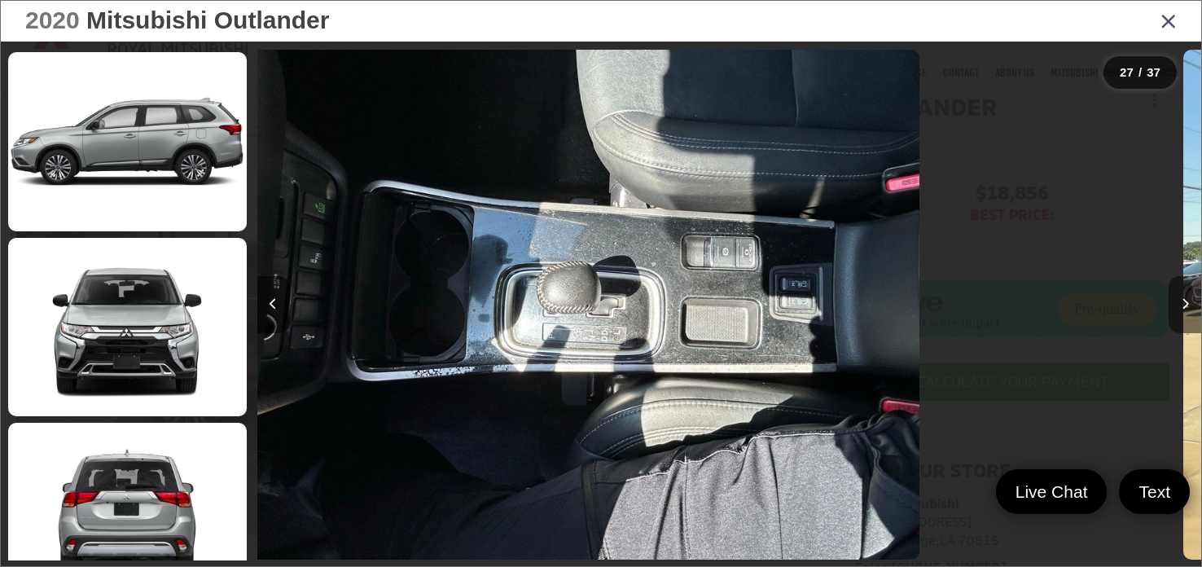
click at [1188, 305] on icon "Next image" at bounding box center [1185, 303] width 7 height 11
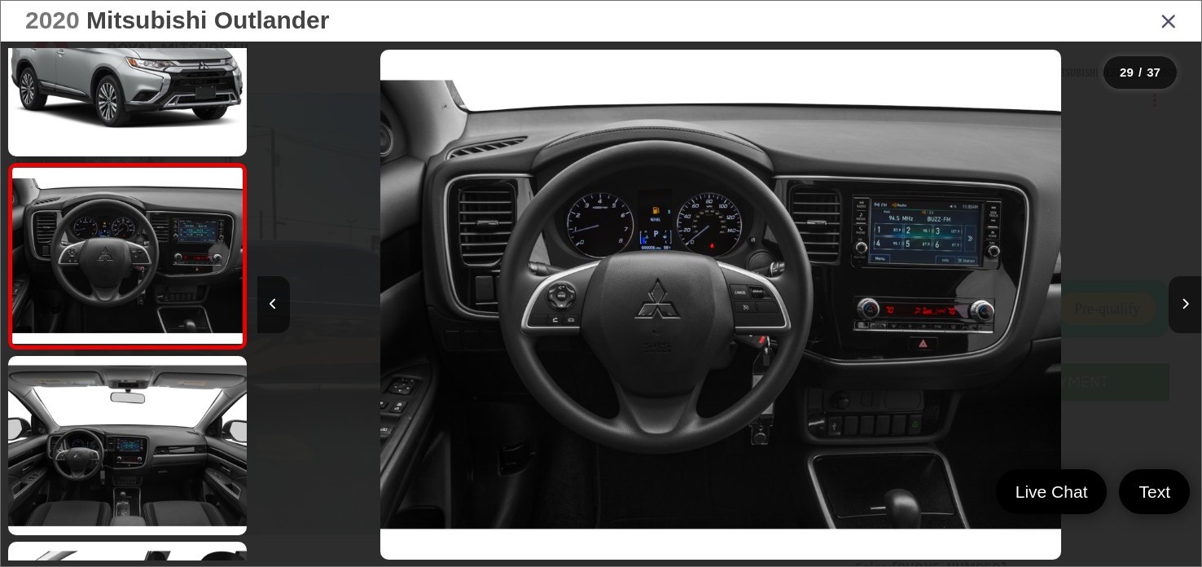
click at [1170, 20] on icon "Close gallery" at bounding box center [1169, 20] width 16 height 21
